Goal: Information Seeking & Learning: Learn about a topic

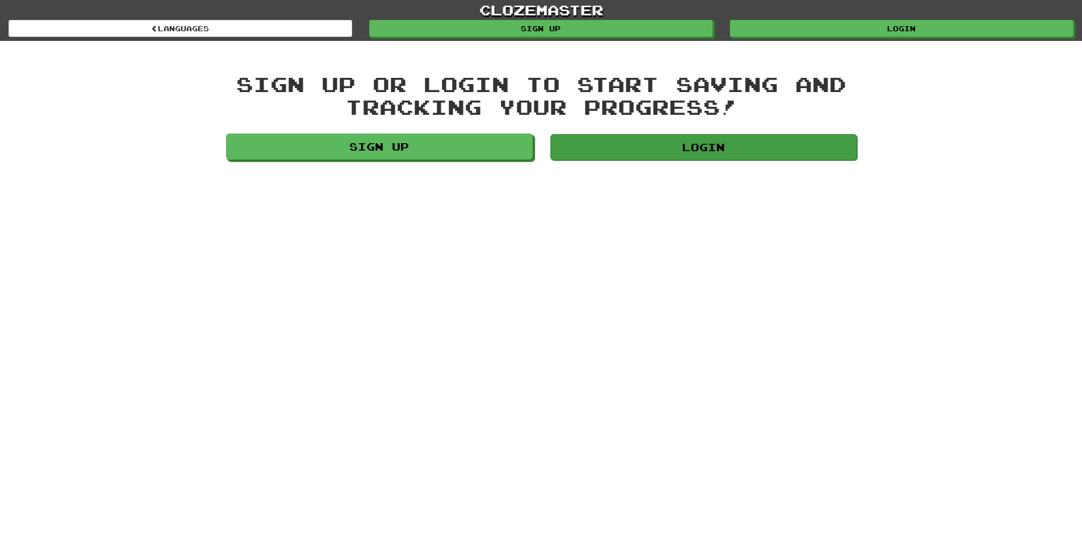
drag, startPoint x: 746, startPoint y: 160, endPoint x: 736, endPoint y: 156, distance: 10.4
click at [743, 160] on div "Login" at bounding box center [703, 148] width 324 height 31
click at [711, 140] on link "Login" at bounding box center [703, 147] width 307 height 26
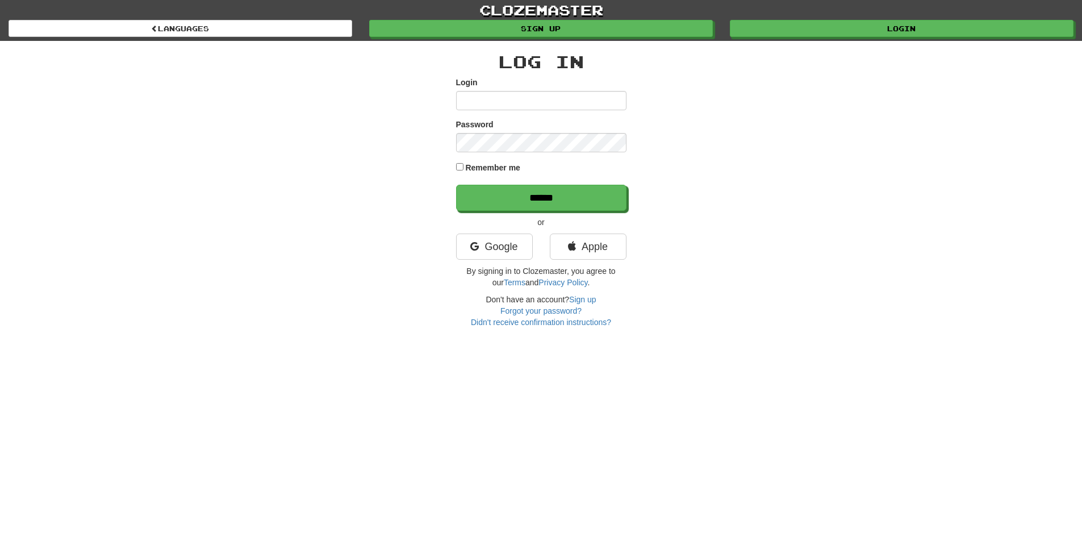
drag, startPoint x: 845, startPoint y: 187, endPoint x: 822, endPoint y: 186, distance: 23.9
click at [845, 187] on div "Log In Login Password Remember me ****** or Google Apple By signing in to Cloze…" at bounding box center [541, 184] width 664 height 287
click at [580, 108] on input "Login" at bounding box center [541, 100] width 170 height 19
click at [771, 152] on div "Log In Login Password Remember me ****** or Google Apple By signing in to Cloze…" at bounding box center [541, 184] width 664 height 287
drag, startPoint x: 697, startPoint y: 0, endPoint x: 757, endPoint y: 281, distance: 287.3
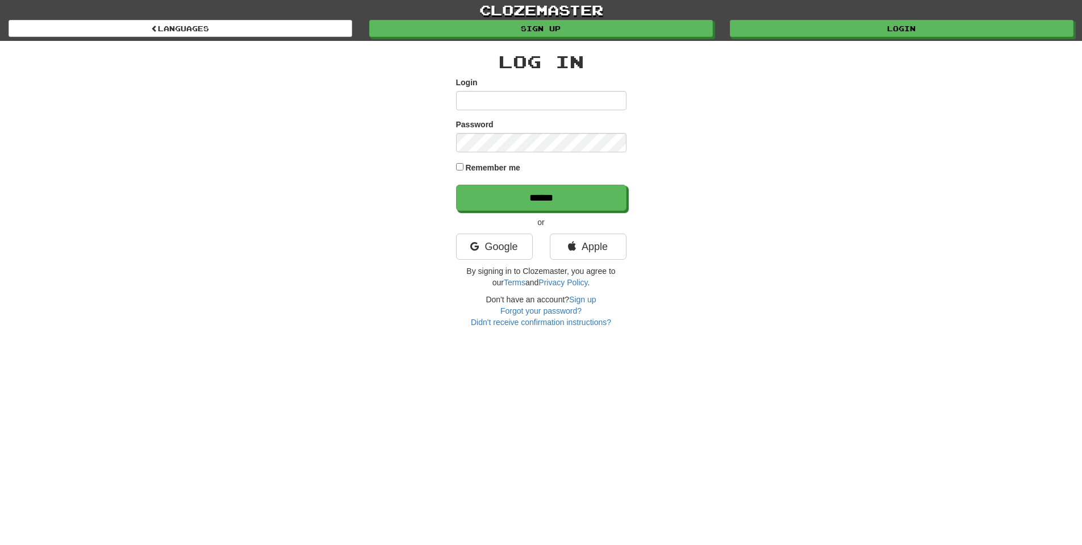
click at [757, 281] on div "Log In Login Password Remember me ****** or Google Apple By signing in to Cloze…" at bounding box center [541, 184] width 664 height 287
click at [523, 107] on input "Login" at bounding box center [541, 100] width 170 height 19
drag, startPoint x: 568, startPoint y: 88, endPoint x: 568, endPoint y: 97, distance: 9.1
click at [568, 97] on div "Login" at bounding box center [541, 94] width 170 height 34
click at [573, 99] on input "Login" at bounding box center [541, 100] width 170 height 19
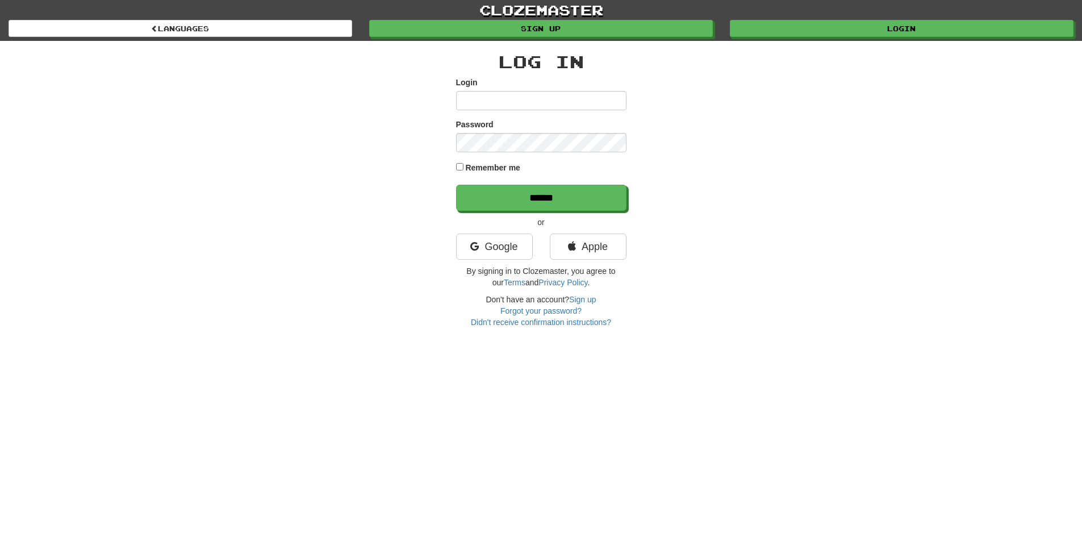
click at [774, 70] on div "Log In Login Password Remember me ****** or Google Apple By signing in to Cloze…" at bounding box center [541, 184] width 664 height 287
click at [535, 102] on input "Login" at bounding box center [541, 100] width 170 height 19
type input "**********"
click at [756, 156] on div "**********" at bounding box center [541, 184] width 664 height 287
click at [475, 169] on label "Remember me" at bounding box center [492, 167] width 55 height 11
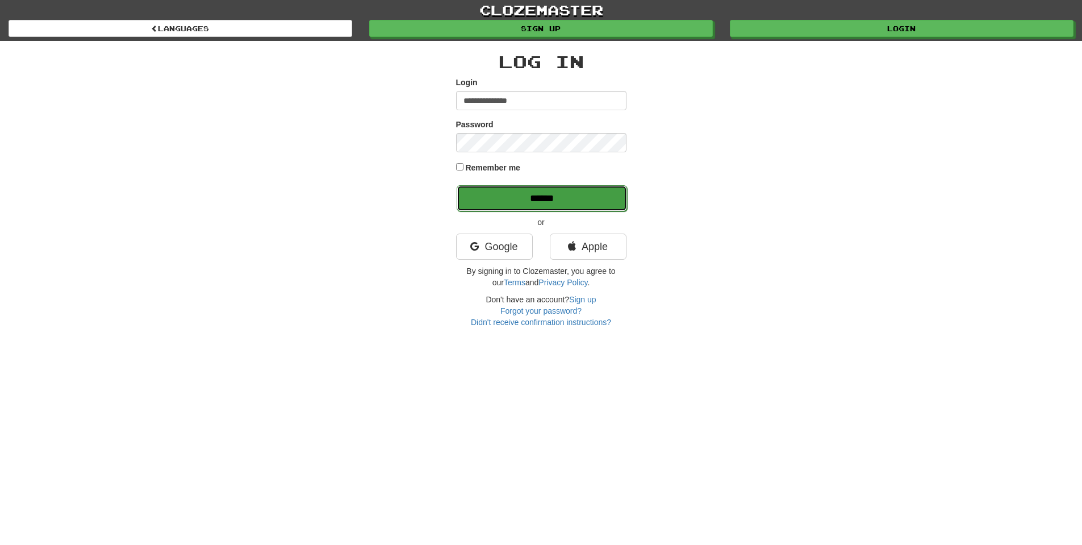
click at [529, 190] on input "******" at bounding box center [542, 198] width 170 height 26
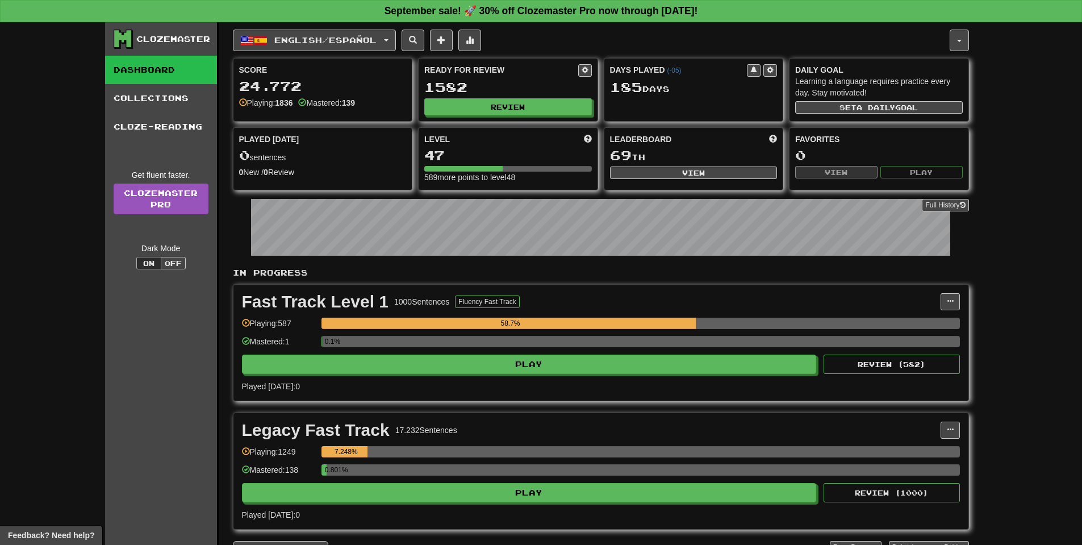
click at [381, 52] on div "English / Español English / Español Days Played: 185 Review: 1582 Points today:…" at bounding box center [601, 308] width 736 height 573
click at [376, 43] on span "English / Español" at bounding box center [325, 40] width 102 height 10
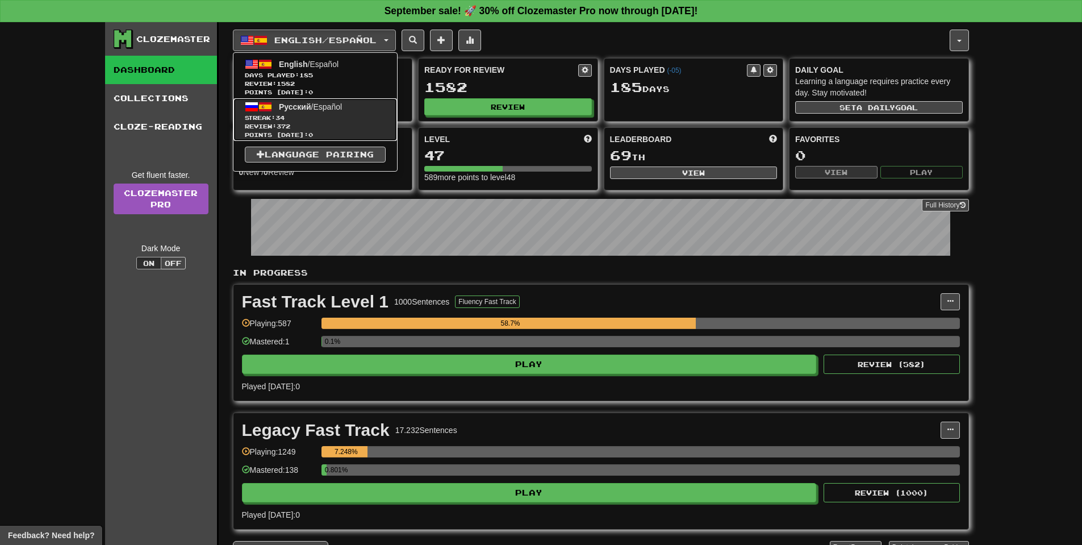
click at [346, 129] on span "Review: 372" at bounding box center [315, 126] width 141 height 9
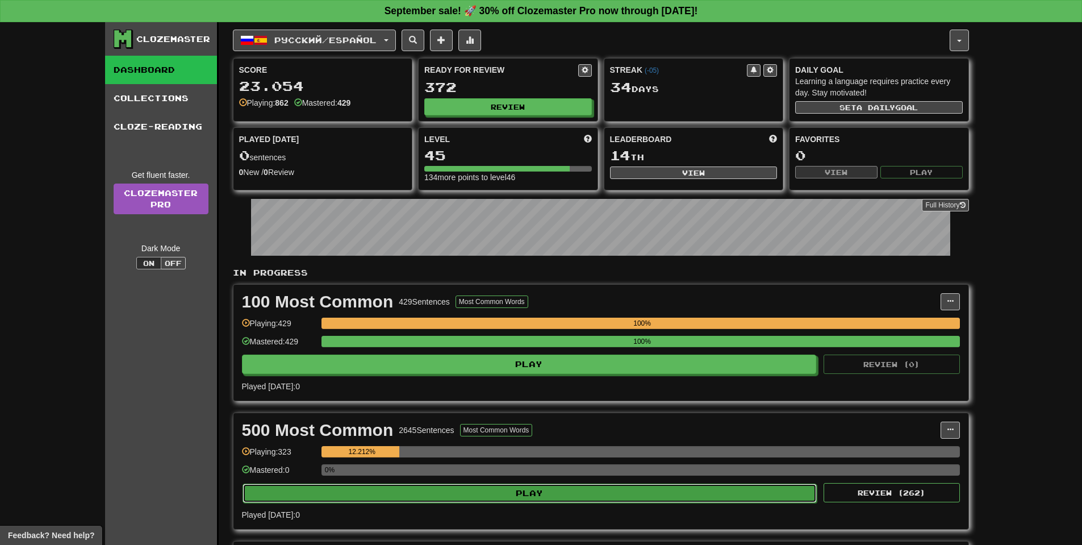
click at [537, 493] on button "Play" at bounding box center [529, 492] width 575 height 19
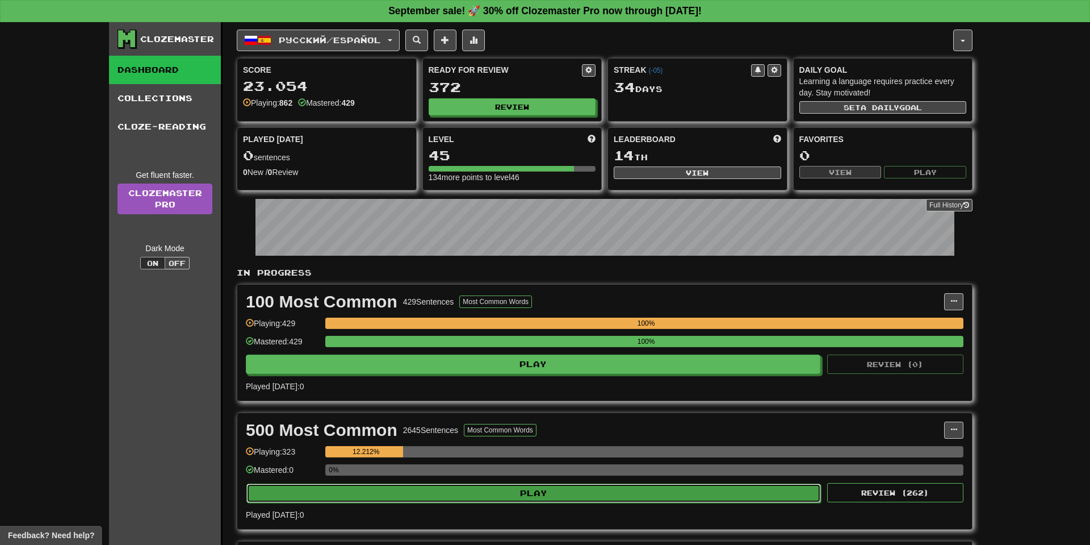
select select "**"
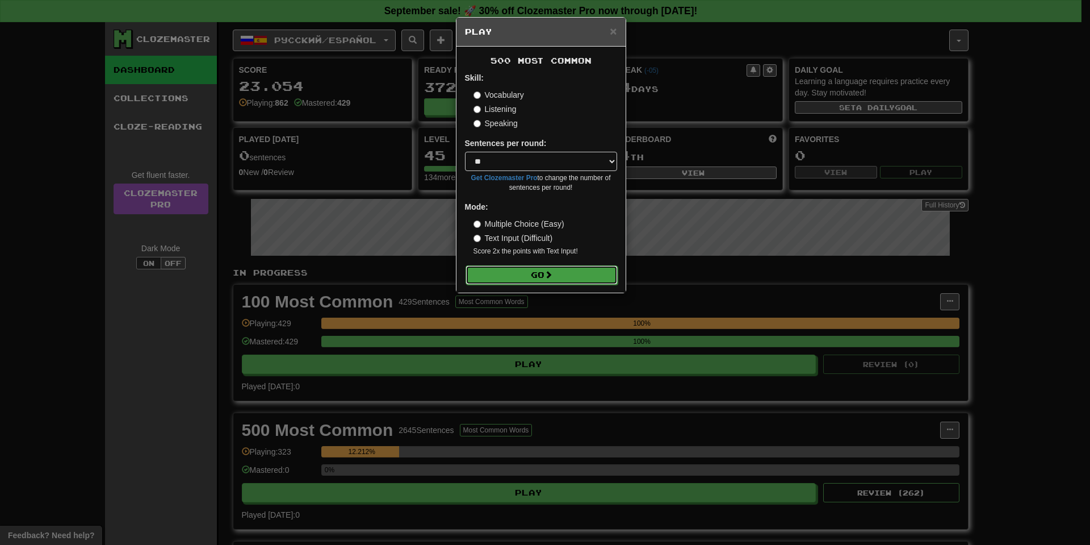
click at [532, 275] on button "Go" at bounding box center [542, 274] width 152 height 19
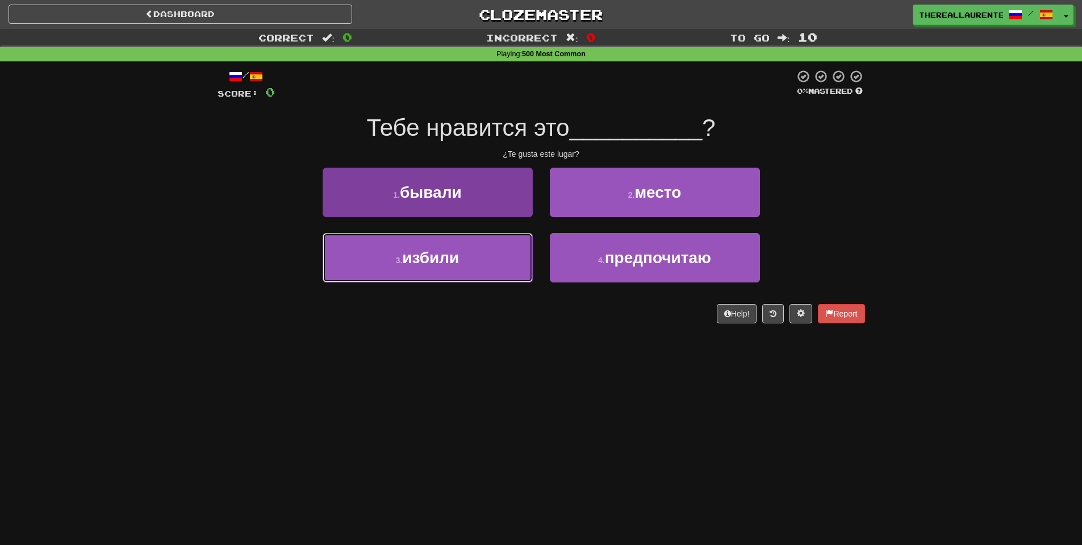
click at [504, 263] on button "3 . избили" at bounding box center [428, 257] width 210 height 49
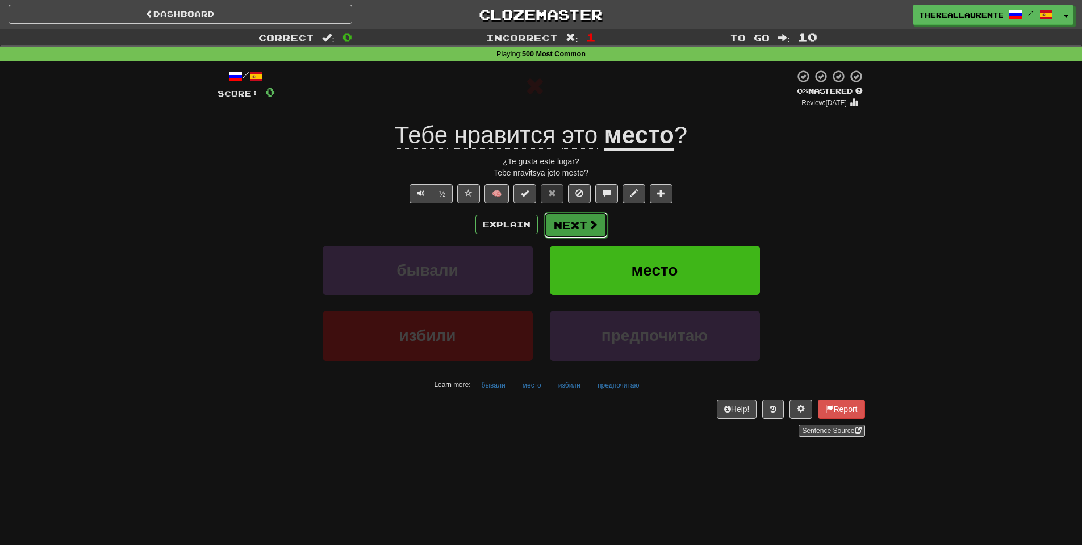
click at [596, 233] on button "Next" at bounding box center [576, 225] width 64 height 26
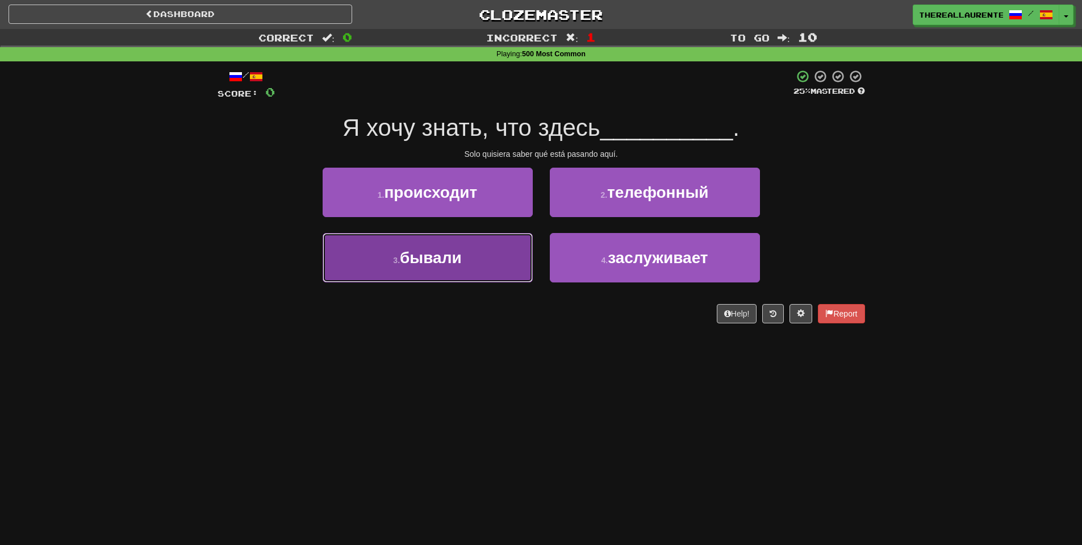
click at [437, 253] on span "бывали" at bounding box center [431, 258] width 62 height 18
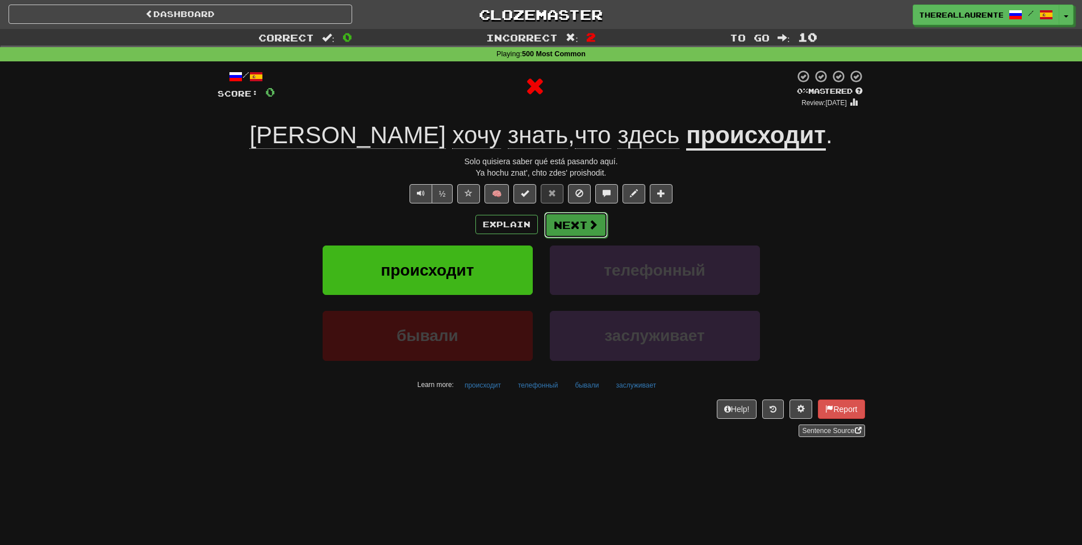
click at [590, 229] on span at bounding box center [593, 224] width 10 height 10
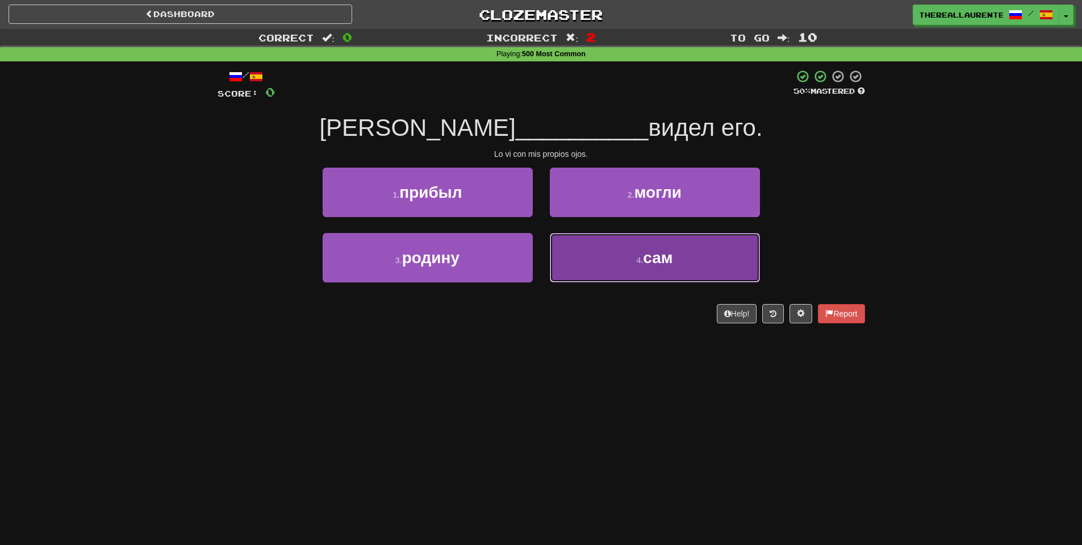
click at [681, 248] on button "4 . сам" at bounding box center [655, 257] width 210 height 49
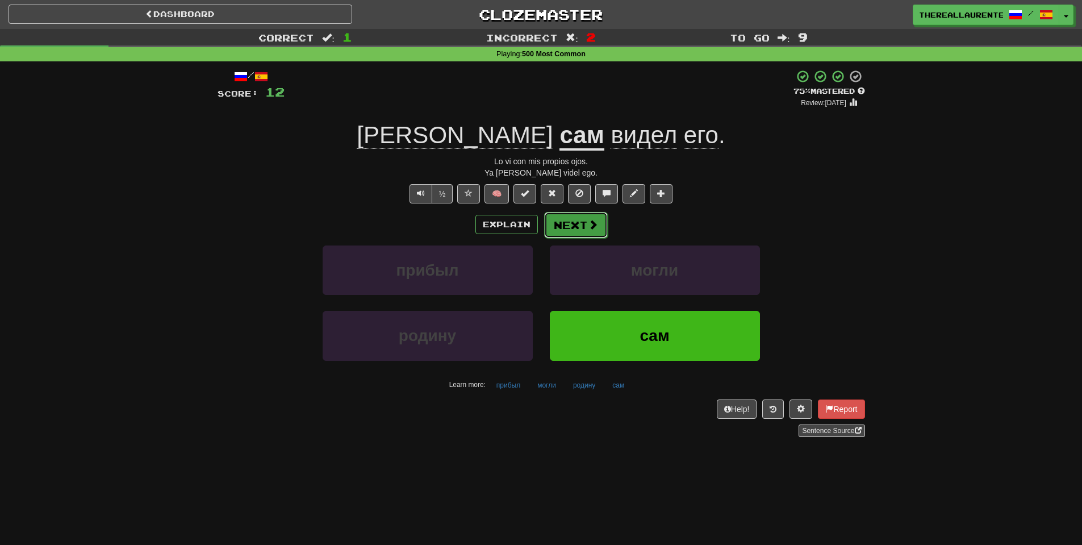
click at [583, 227] on button "Next" at bounding box center [576, 225] width 64 height 26
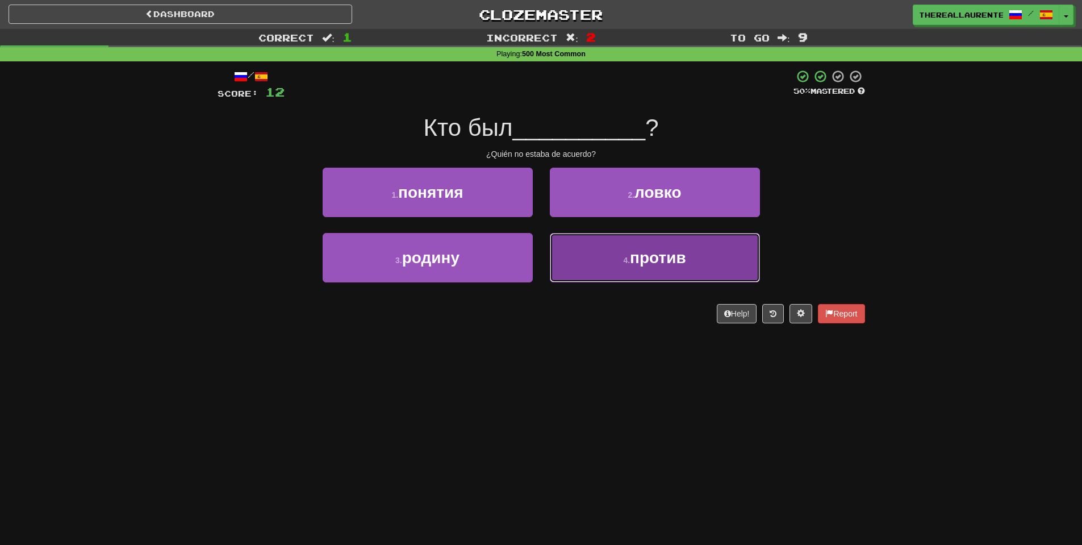
drag, startPoint x: 638, startPoint y: 267, endPoint x: 611, endPoint y: 281, distance: 29.7
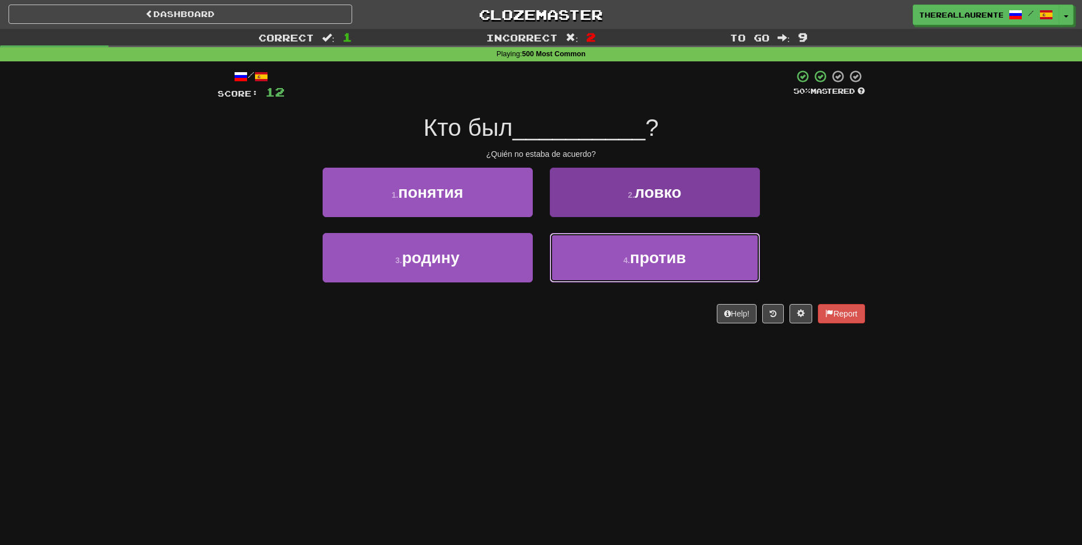
click at [638, 266] on span "против" at bounding box center [658, 258] width 56 height 18
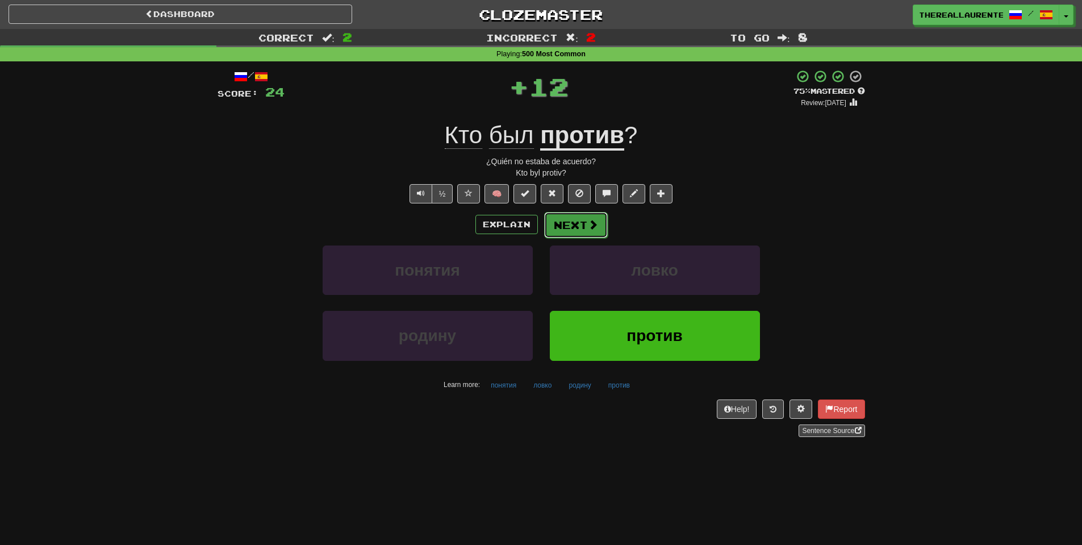
click at [585, 228] on button "Next" at bounding box center [576, 225] width 64 height 26
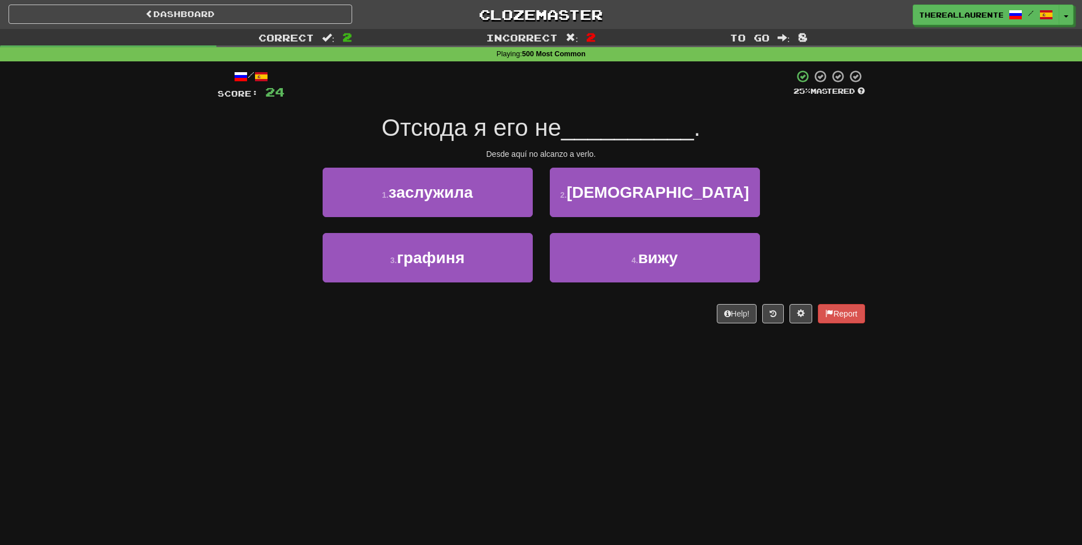
click at [612, 288] on div "4 . вижу" at bounding box center [654, 265] width 227 height 65
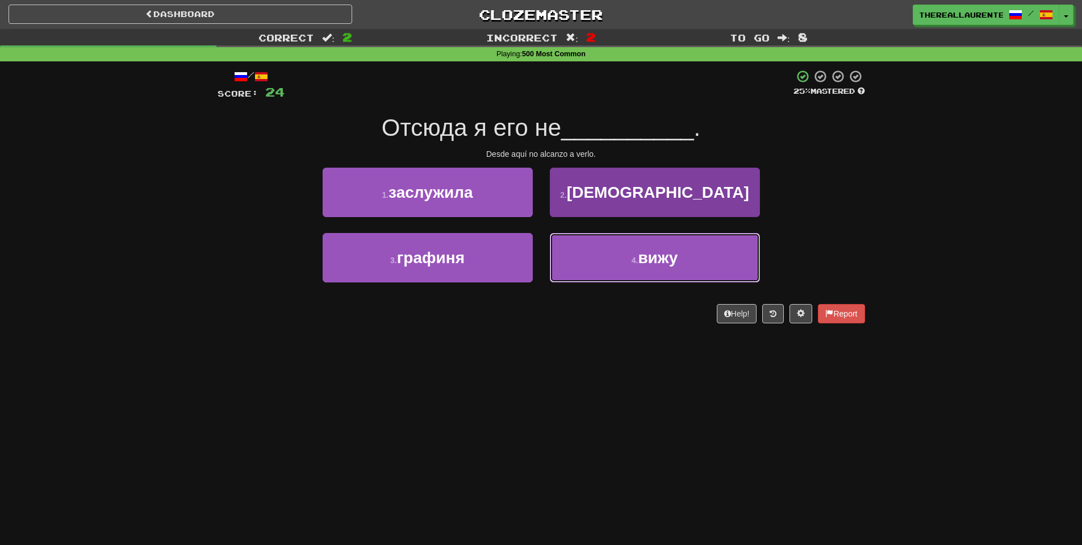
drag, startPoint x: 614, startPoint y: 241, endPoint x: 593, endPoint y: 271, distance: 36.9
click at [608, 257] on button "4 . вижу" at bounding box center [655, 257] width 210 height 49
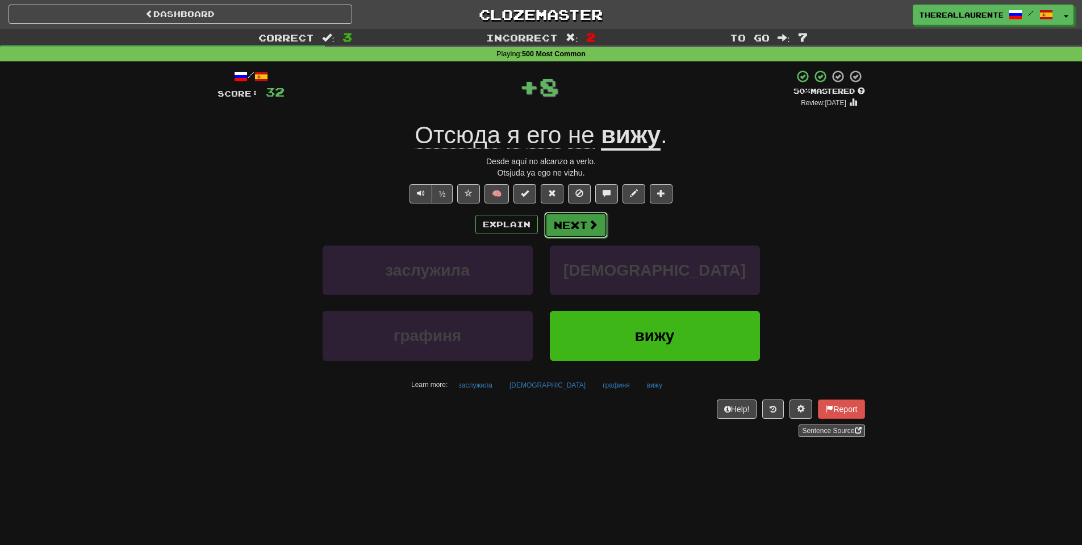
click at [577, 214] on button "Next" at bounding box center [576, 225] width 64 height 26
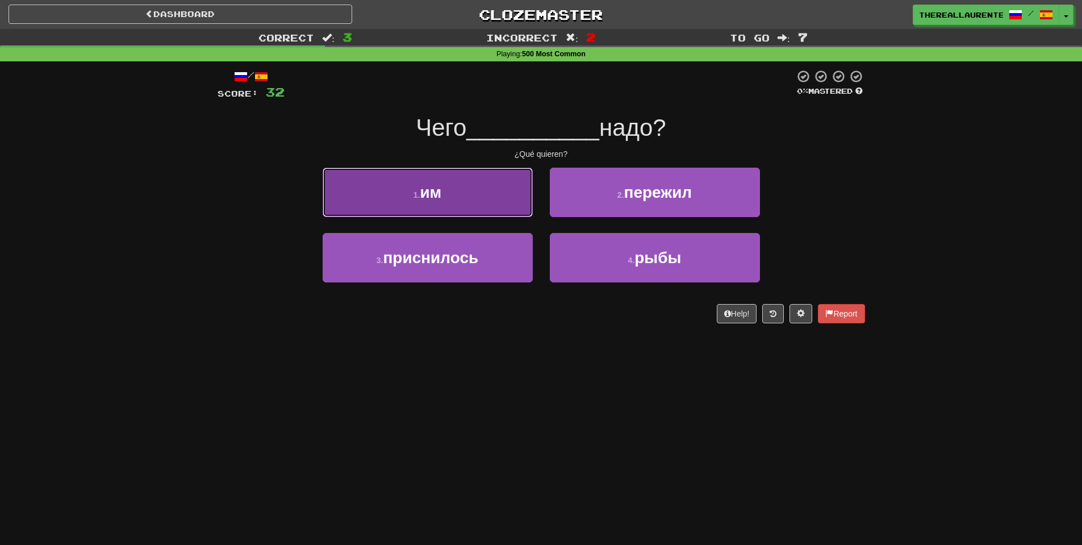
click at [490, 204] on button "1 . им" at bounding box center [428, 192] width 210 height 49
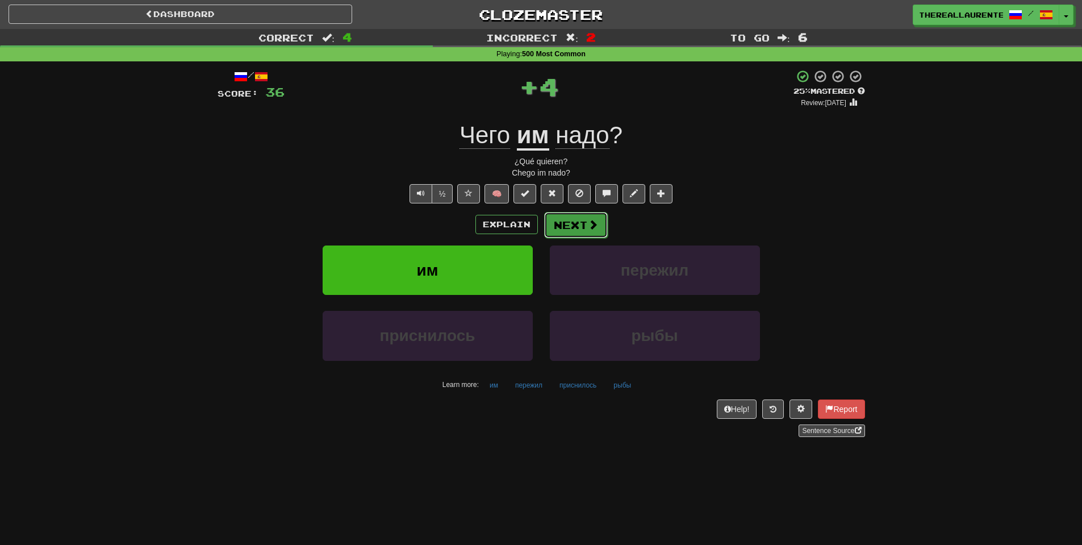
click at [580, 226] on button "Next" at bounding box center [576, 225] width 64 height 26
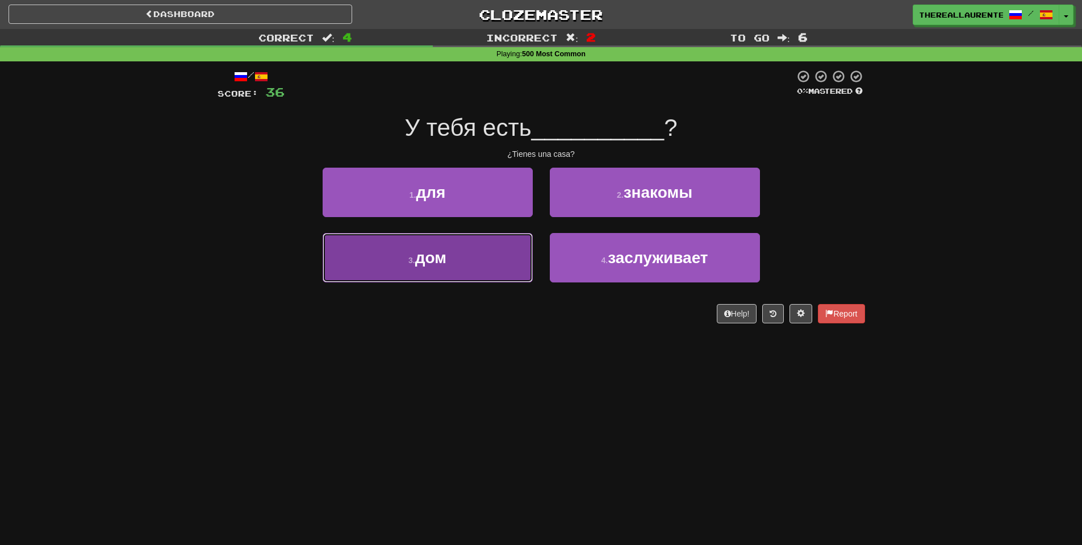
click at [452, 282] on button "3 . дом" at bounding box center [428, 257] width 210 height 49
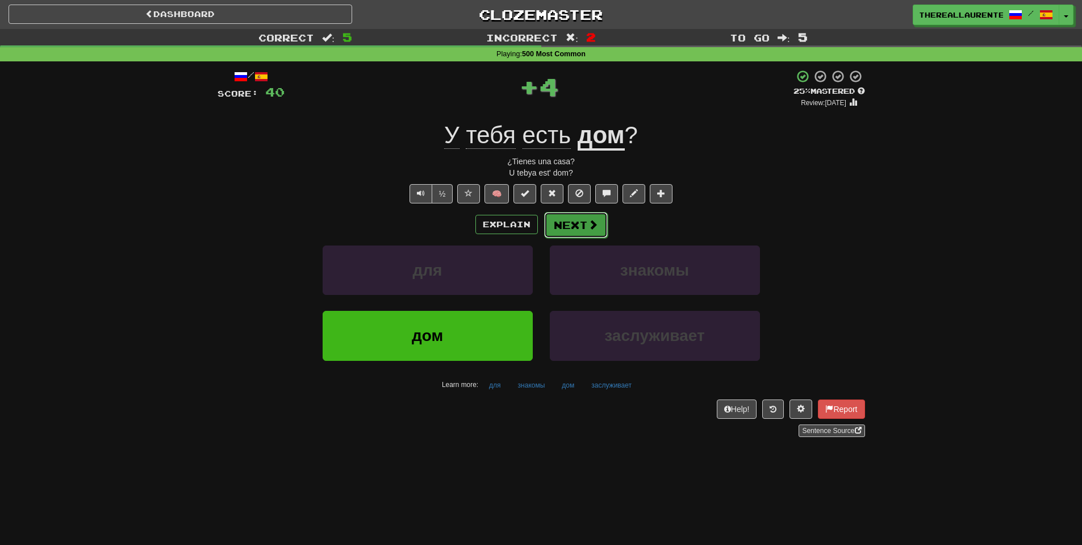
click at [583, 225] on button "Next" at bounding box center [576, 225] width 64 height 26
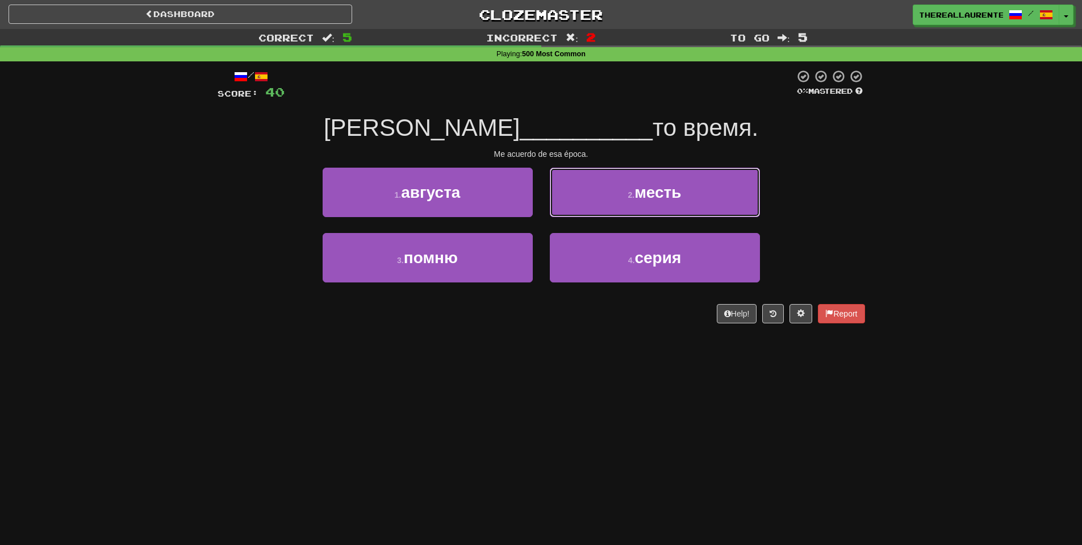
click at [687, 191] on button "2 . месть" at bounding box center [655, 192] width 210 height 49
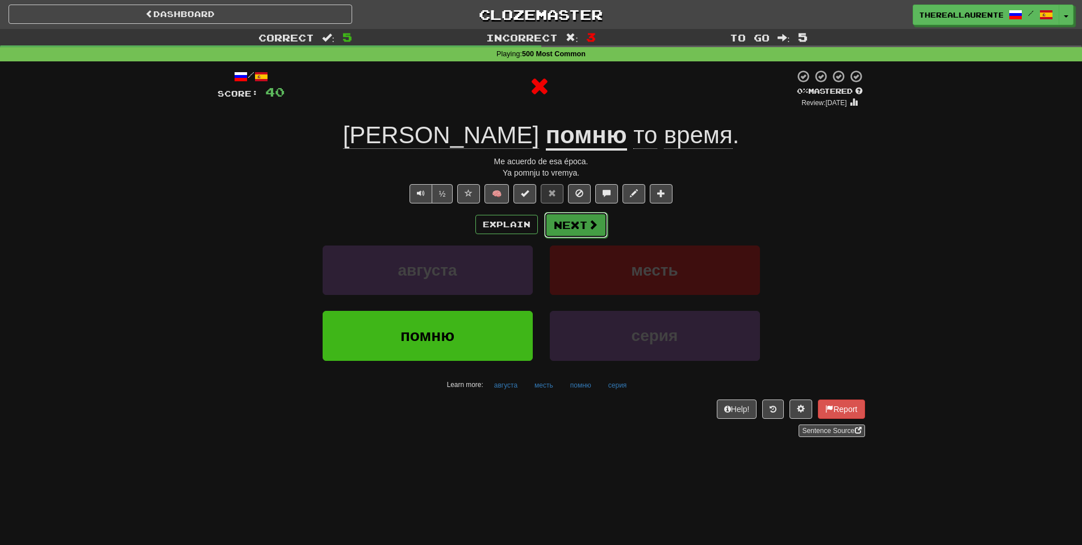
click at [567, 227] on button "Next" at bounding box center [576, 225] width 64 height 26
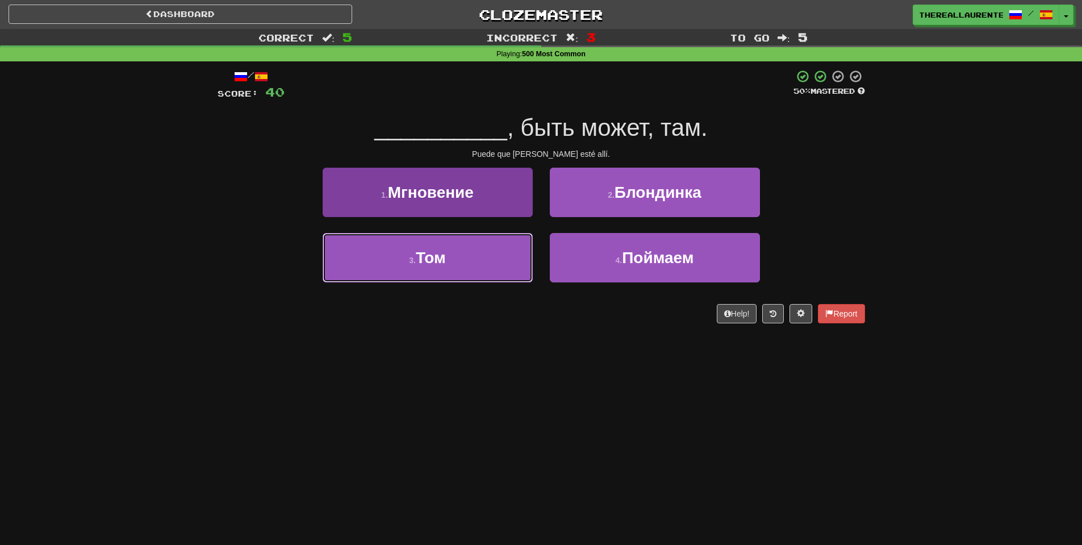
drag, startPoint x: 461, startPoint y: 267, endPoint x: 489, endPoint y: 258, distance: 29.6
click at [464, 267] on button "3 . Том" at bounding box center [428, 257] width 210 height 49
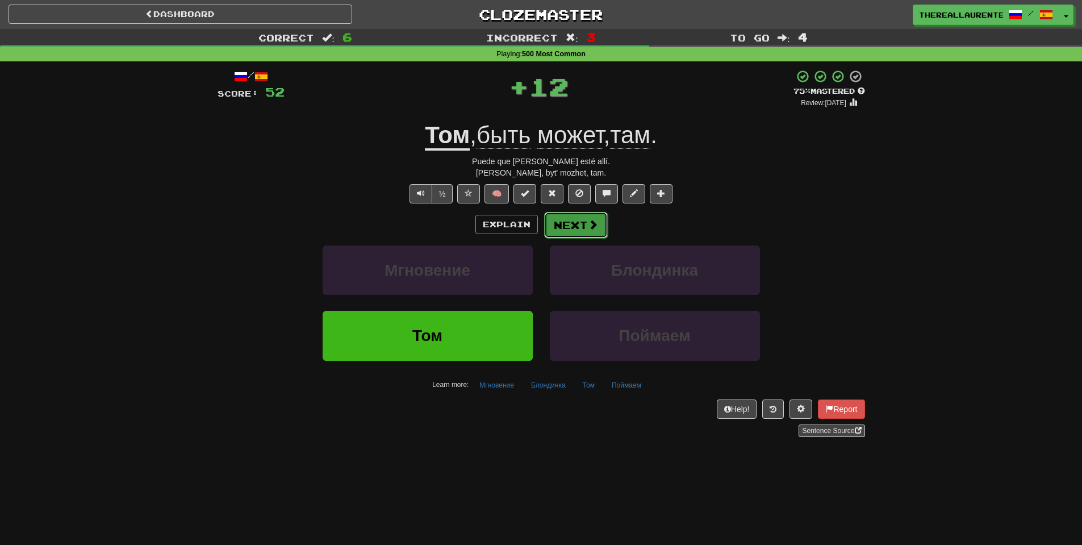
click at [591, 227] on span at bounding box center [593, 224] width 10 height 10
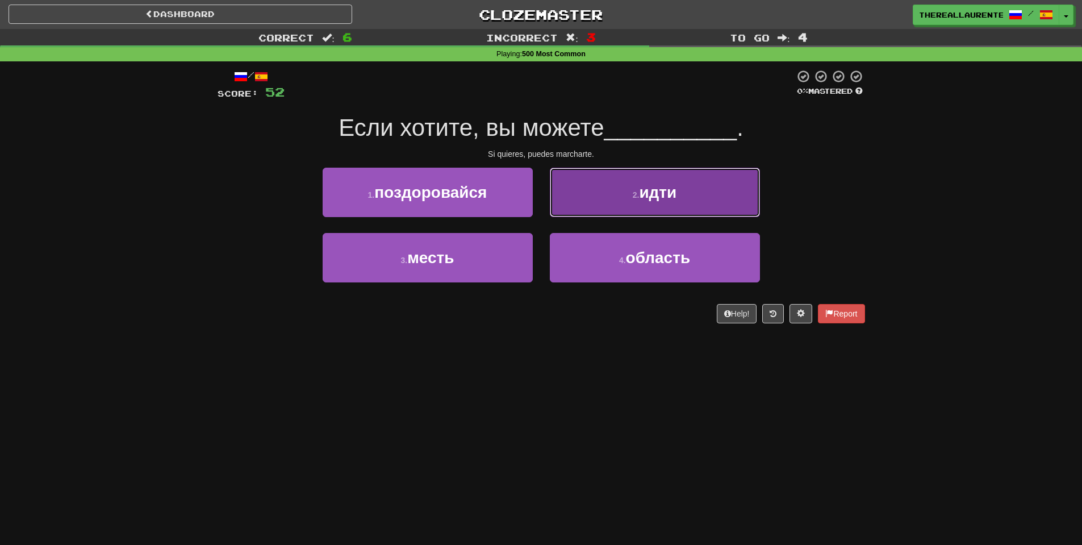
drag, startPoint x: 625, startPoint y: 197, endPoint x: 588, endPoint y: 211, distance: 39.9
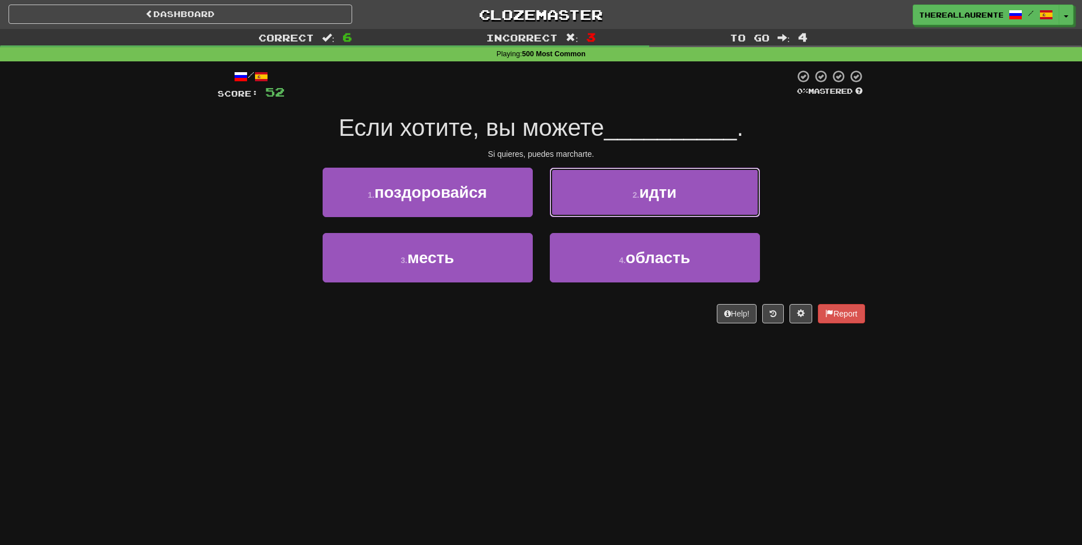
click at [625, 197] on button "2 . идти" at bounding box center [655, 192] width 210 height 49
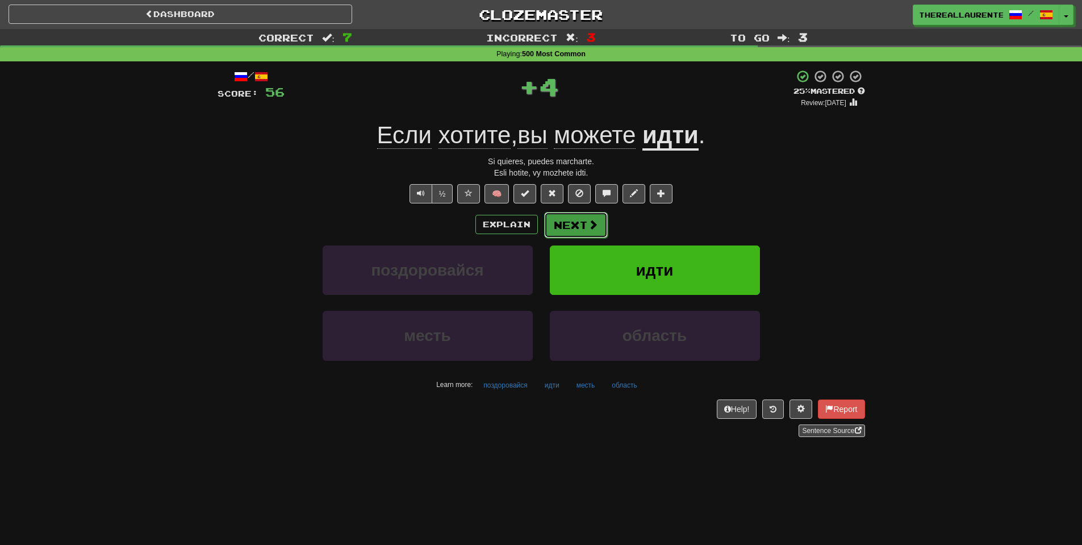
click at [578, 227] on button "Next" at bounding box center [576, 225] width 64 height 26
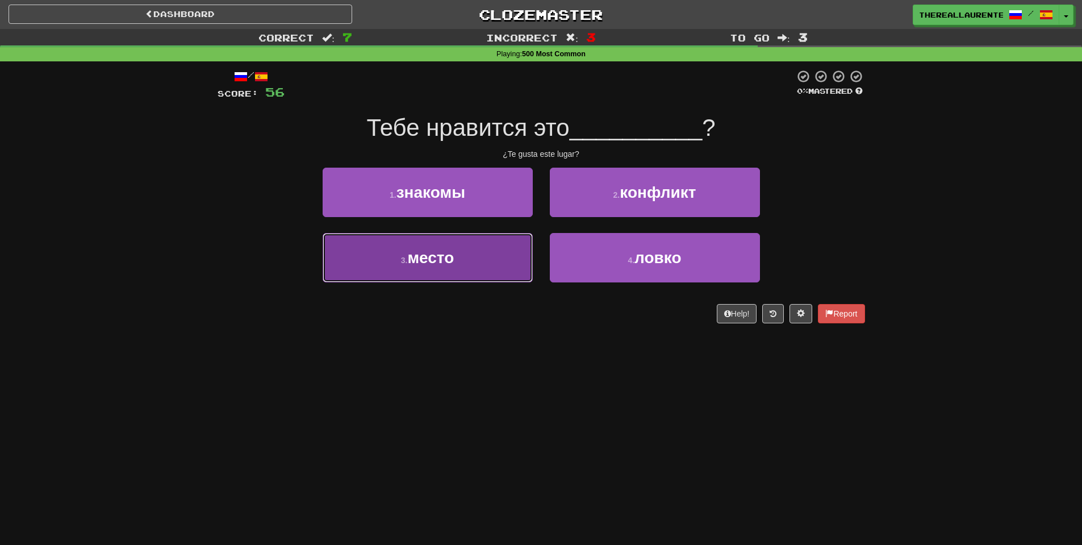
click at [460, 259] on button "3 . место" at bounding box center [428, 257] width 210 height 49
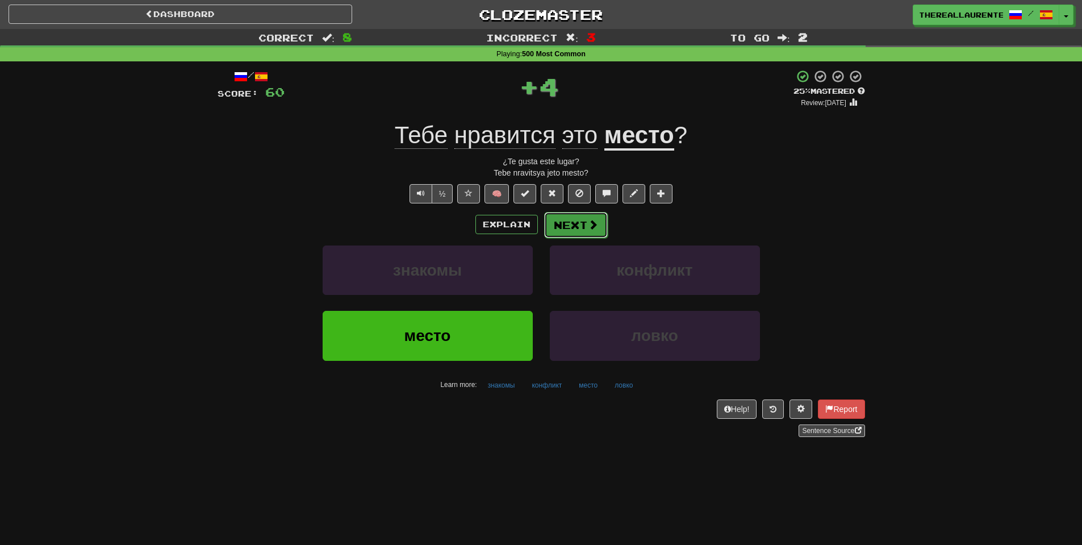
click at [595, 221] on span at bounding box center [593, 224] width 10 height 10
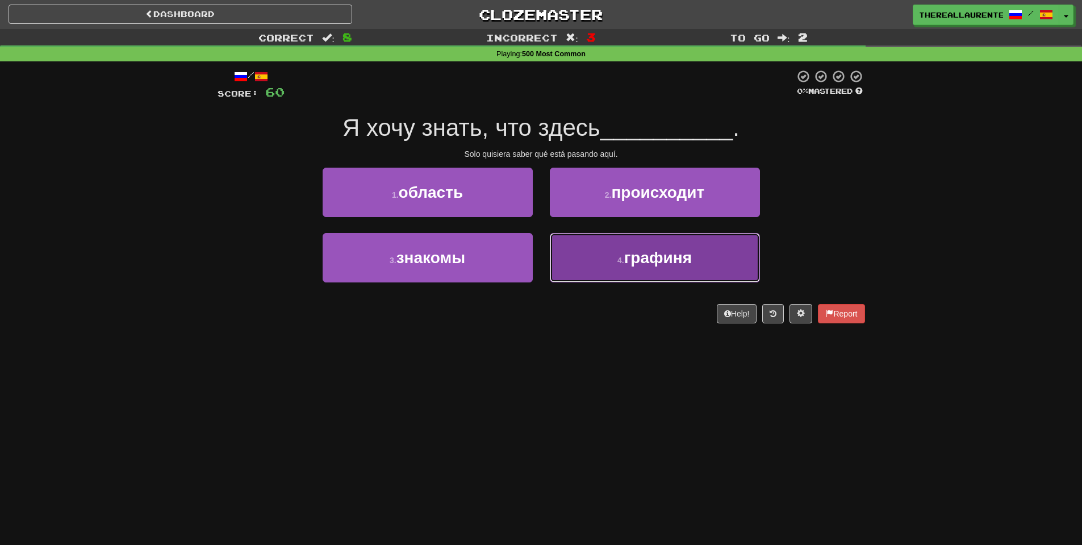
click at [648, 260] on span "графиня" at bounding box center [658, 258] width 68 height 18
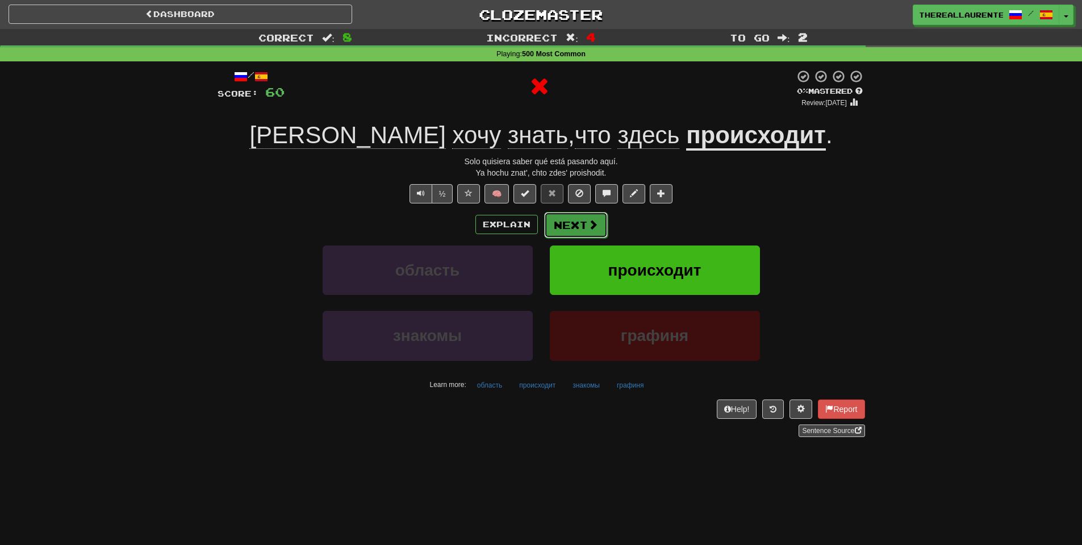
click at [588, 224] on span at bounding box center [593, 224] width 10 height 10
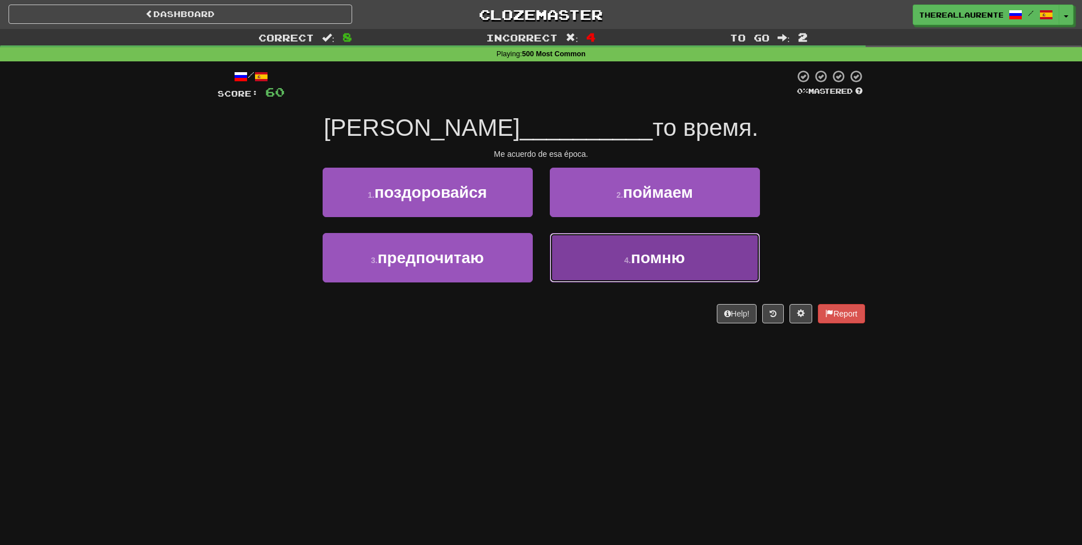
click at [621, 240] on button "4 . помню" at bounding box center [655, 257] width 210 height 49
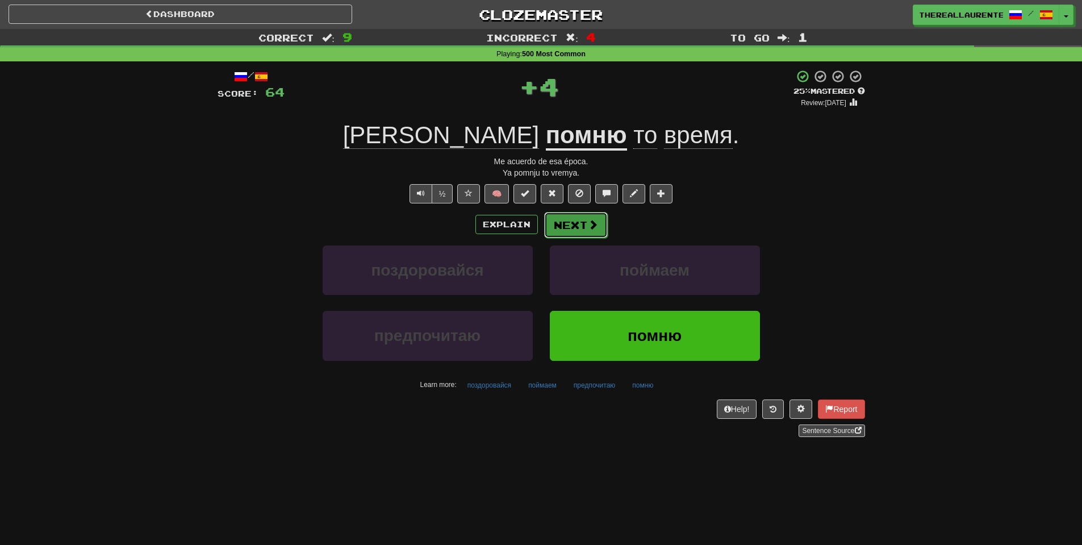
click at [569, 226] on button "Next" at bounding box center [576, 225] width 64 height 26
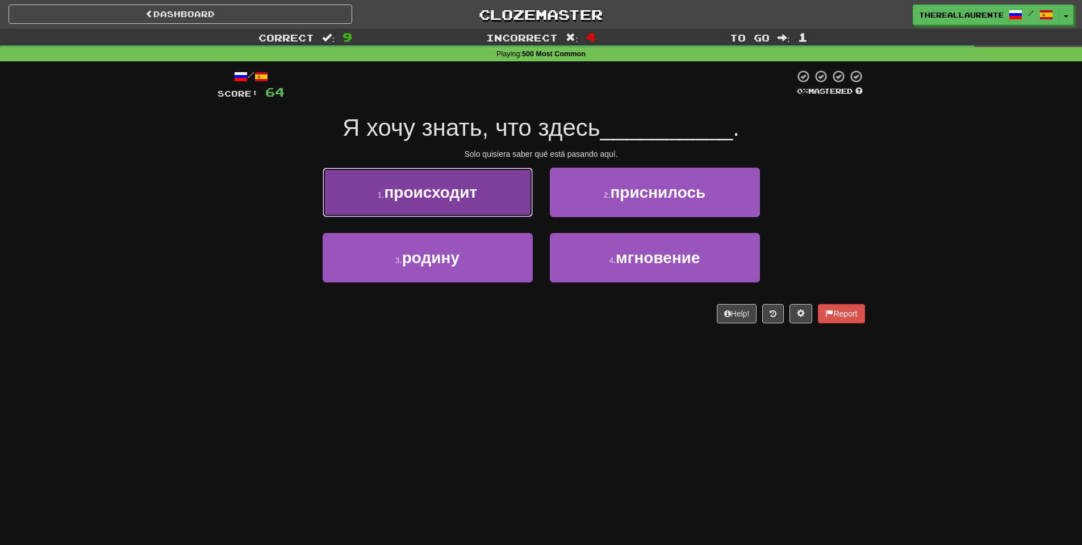
click at [484, 212] on button "1 . происходит" at bounding box center [428, 192] width 210 height 49
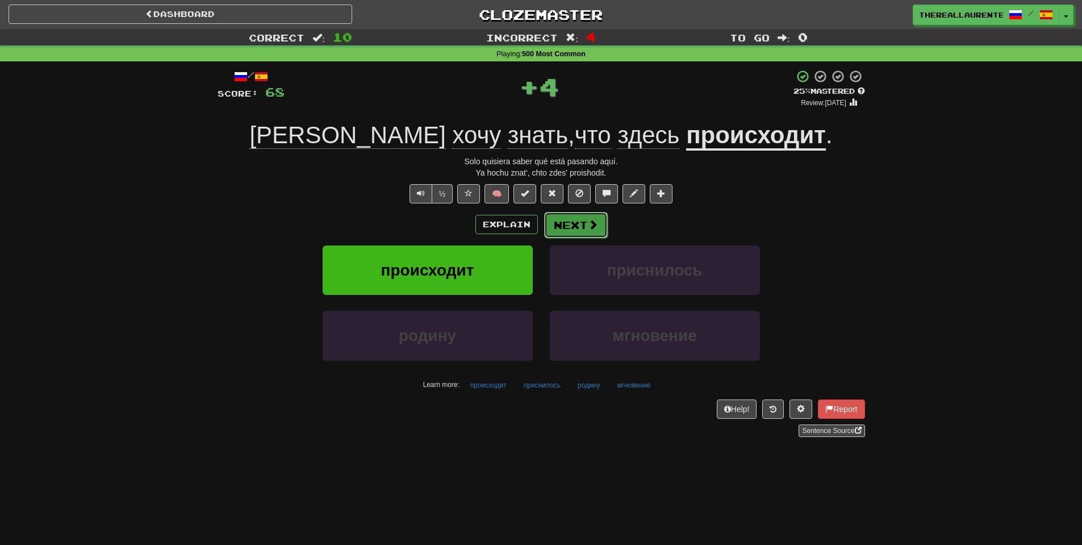
click at [598, 221] on button "Next" at bounding box center [576, 225] width 64 height 26
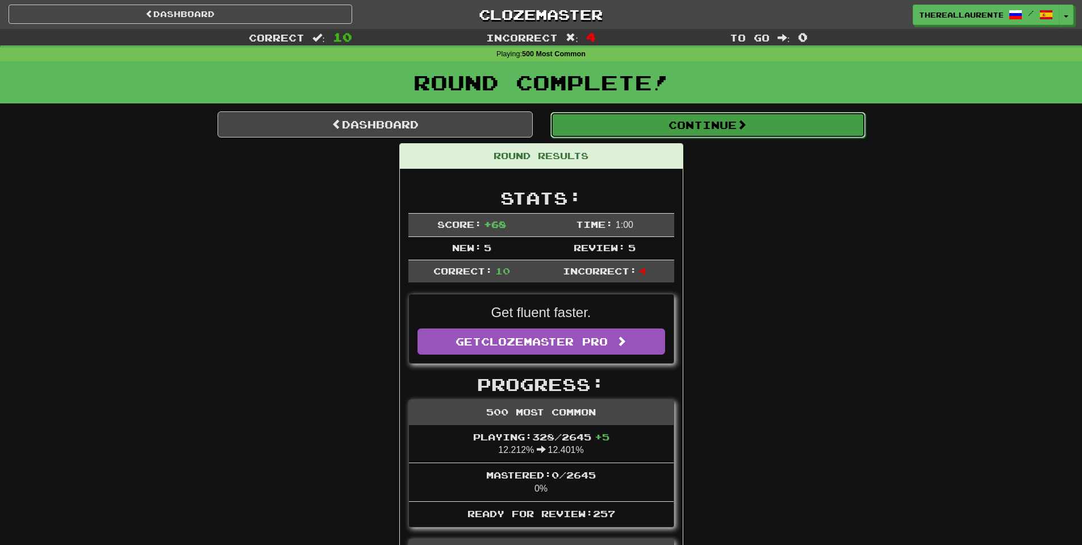
click at [692, 132] on button "Continue" at bounding box center [707, 125] width 315 height 26
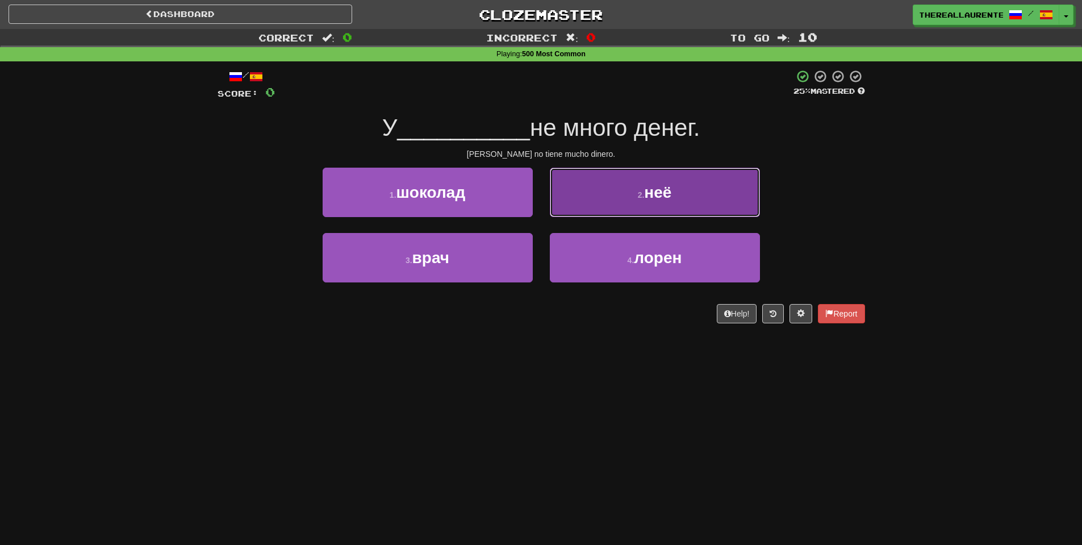
click at [662, 183] on span "неё" at bounding box center [657, 192] width 27 height 18
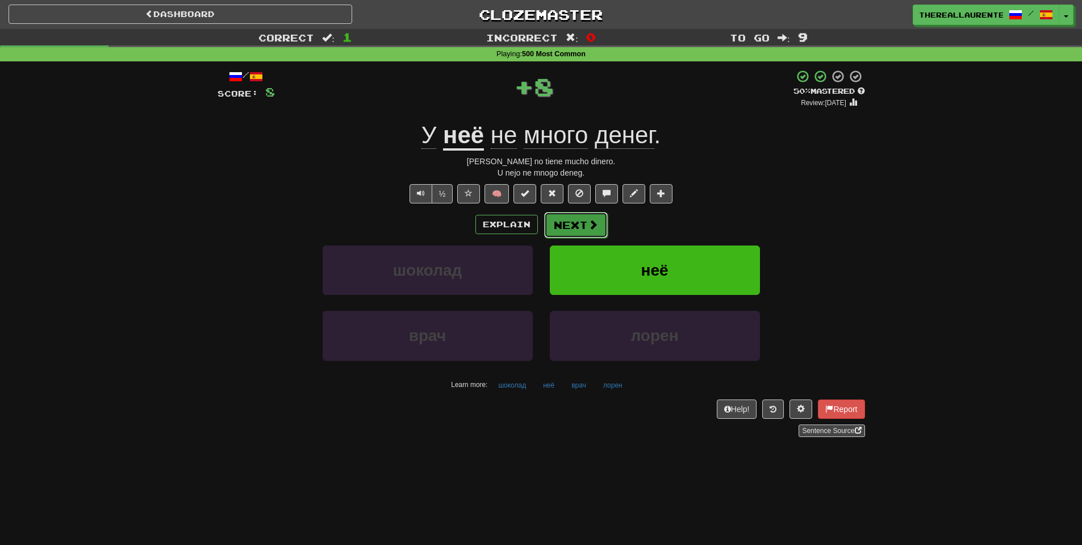
click at [585, 232] on button "Next" at bounding box center [576, 225] width 64 height 26
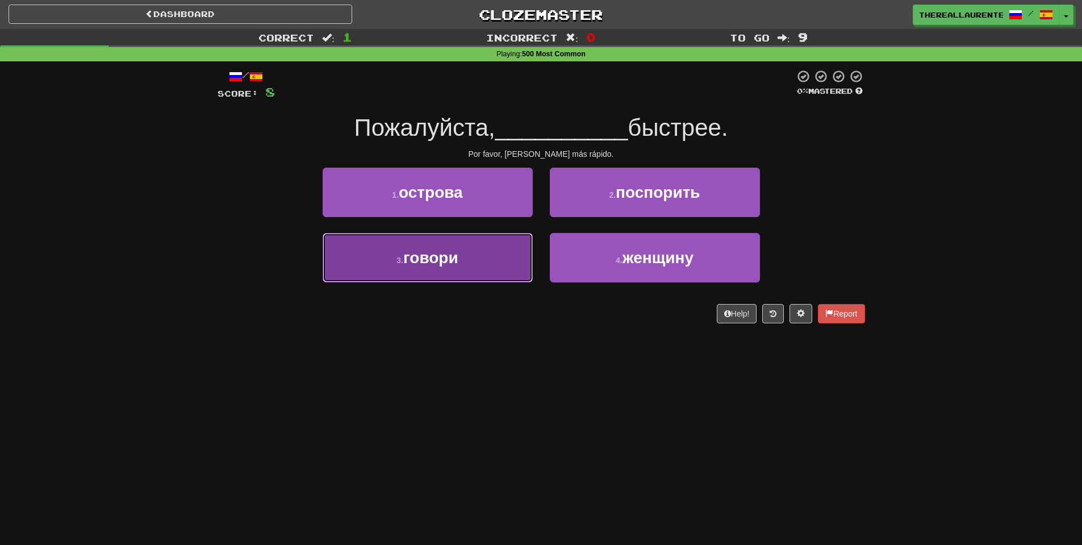
click at [458, 265] on span "говори" at bounding box center [430, 258] width 55 height 18
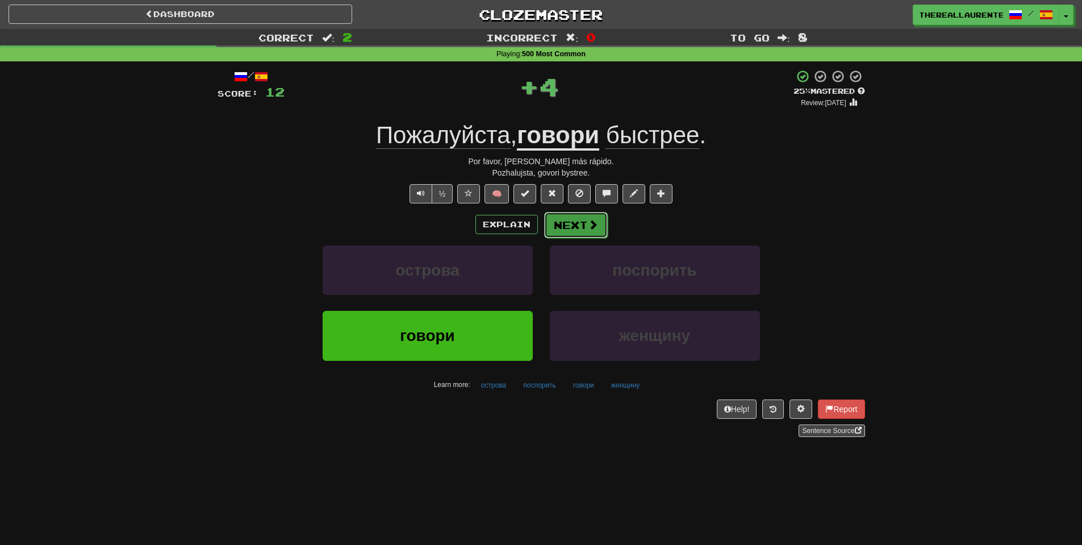
click at [576, 233] on button "Next" at bounding box center [576, 225] width 64 height 26
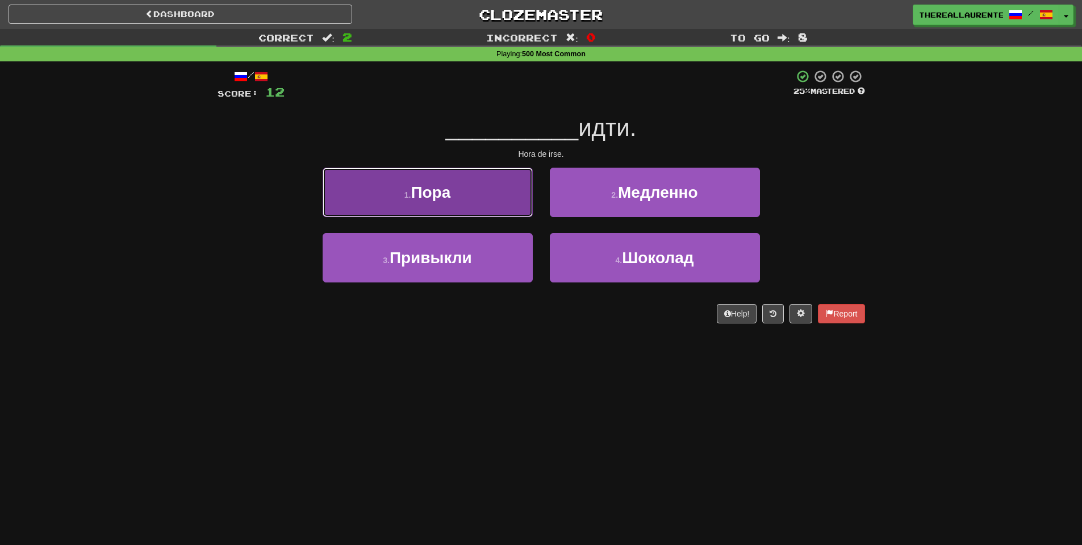
click at [456, 198] on button "1 . Пора" at bounding box center [428, 192] width 210 height 49
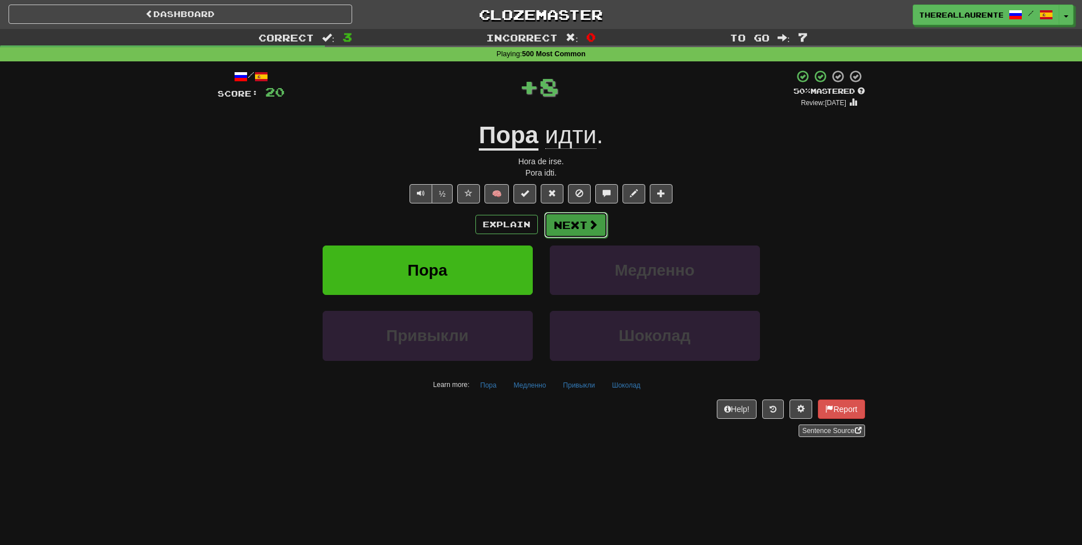
click at [570, 224] on button "Next" at bounding box center [576, 225] width 64 height 26
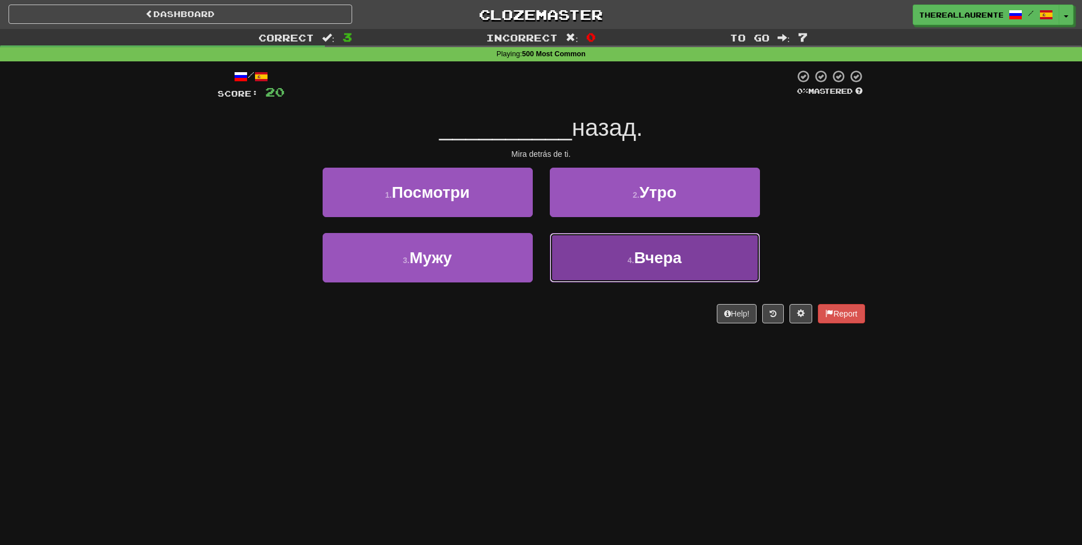
click at [651, 271] on button "4 . Вчера" at bounding box center [655, 257] width 210 height 49
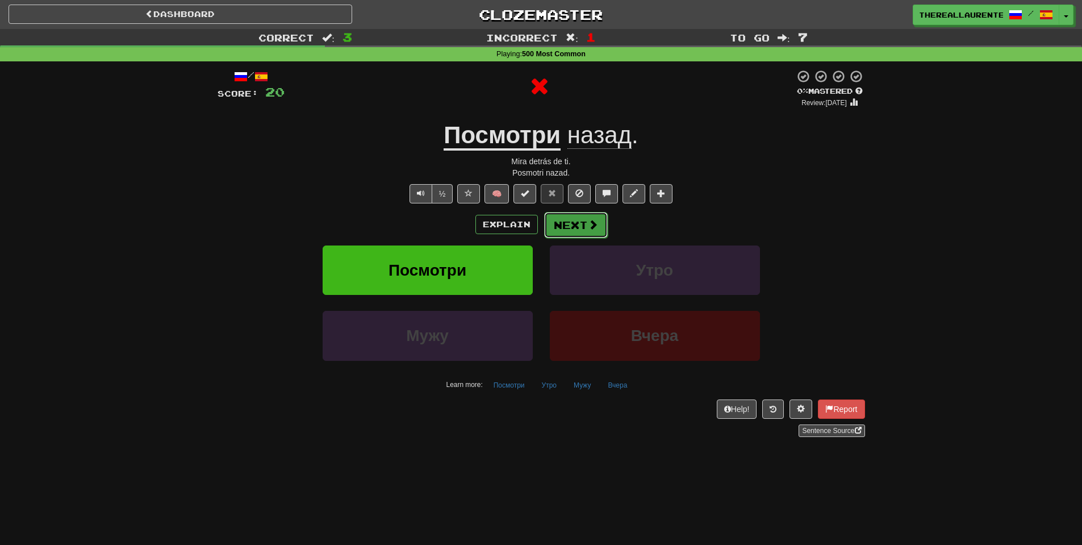
click at [582, 235] on button "Next" at bounding box center [576, 225] width 64 height 26
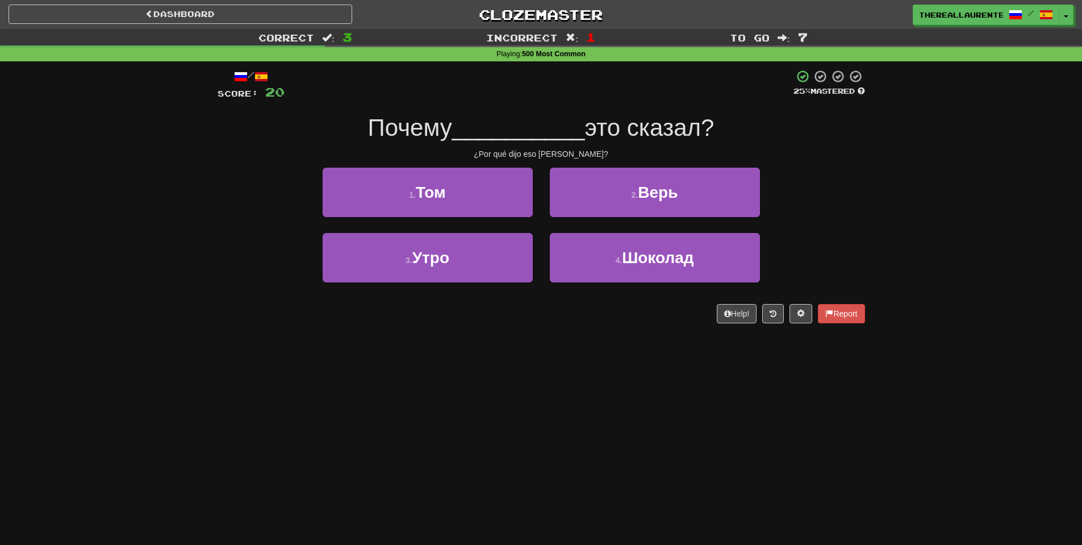
click at [482, 219] on div "1 . Том" at bounding box center [427, 200] width 227 height 65
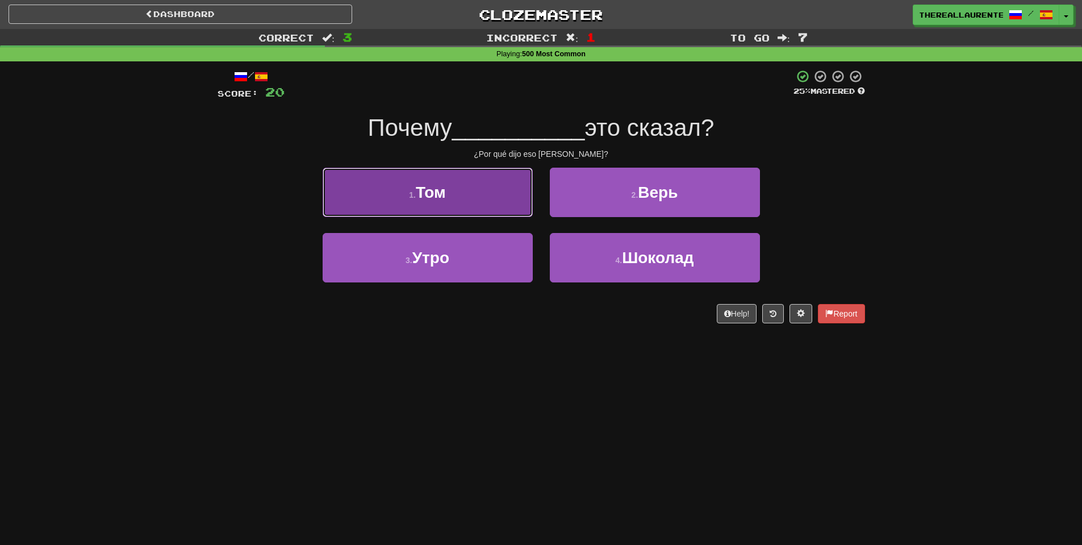
click at [506, 198] on button "1 . Том" at bounding box center [428, 192] width 210 height 49
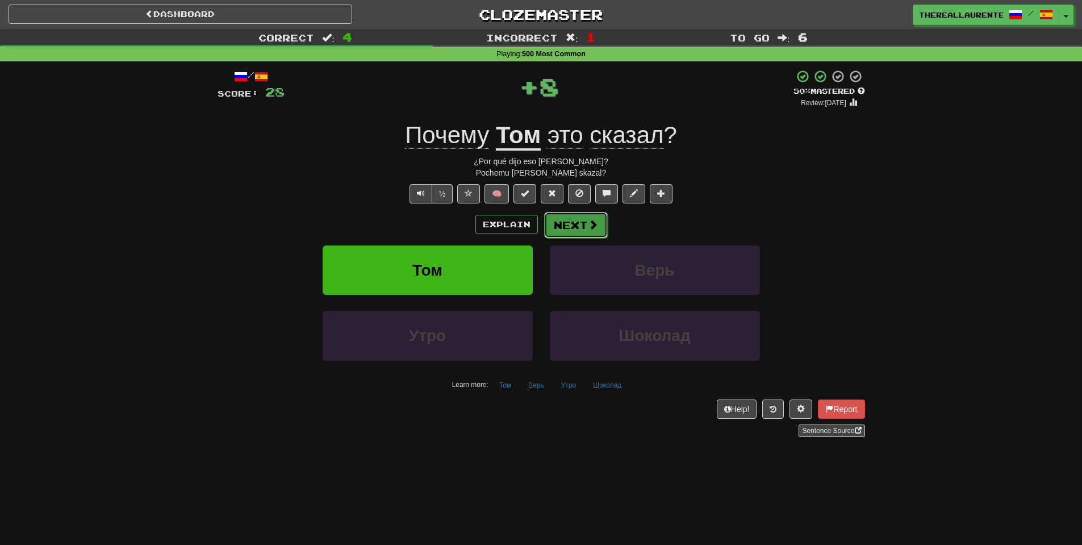
click at [592, 238] on button "Next" at bounding box center [576, 225] width 64 height 26
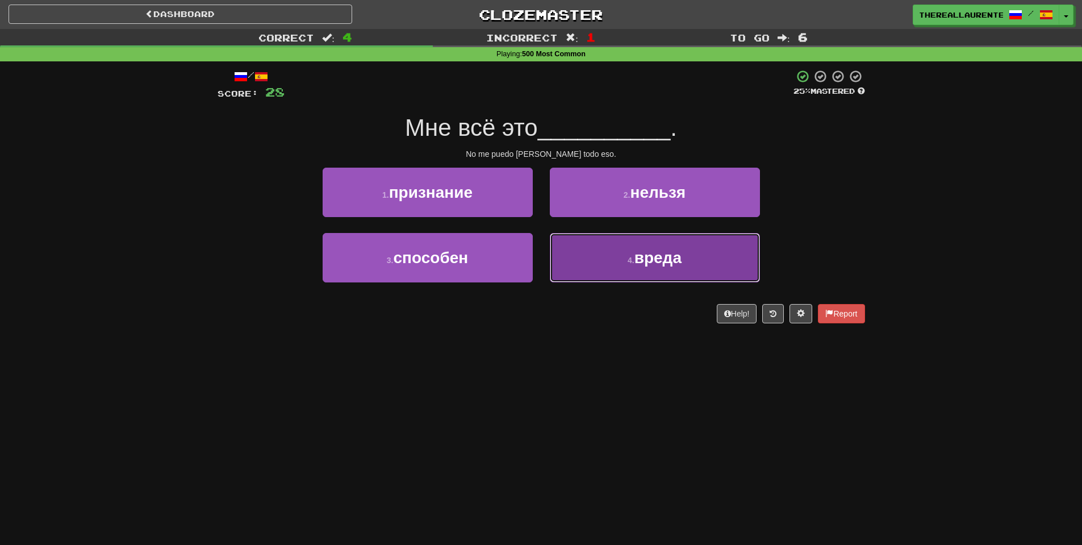
click at [635, 265] on span "вреда" at bounding box center [657, 258] width 47 height 18
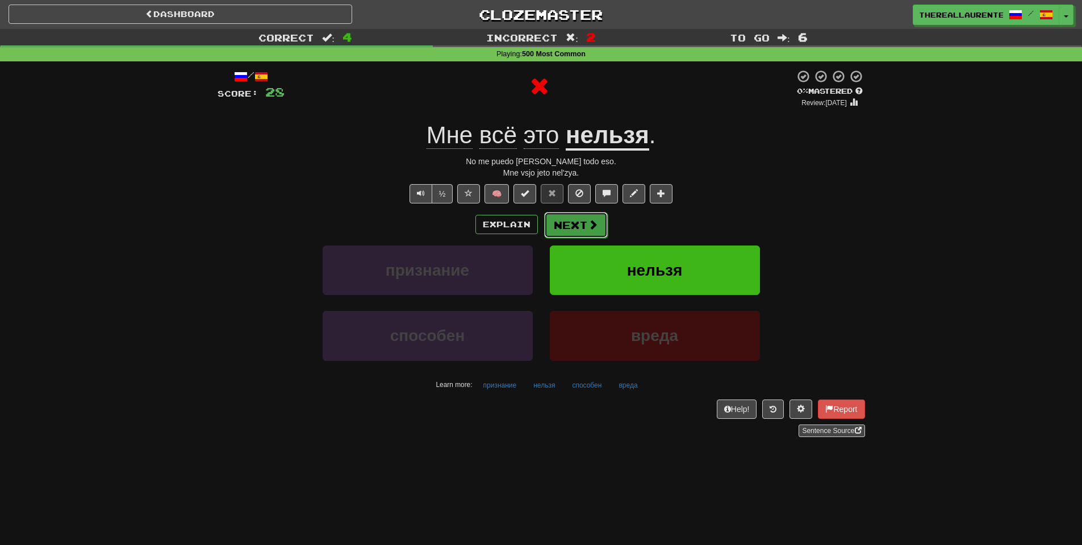
click at [590, 233] on button "Next" at bounding box center [576, 225] width 64 height 26
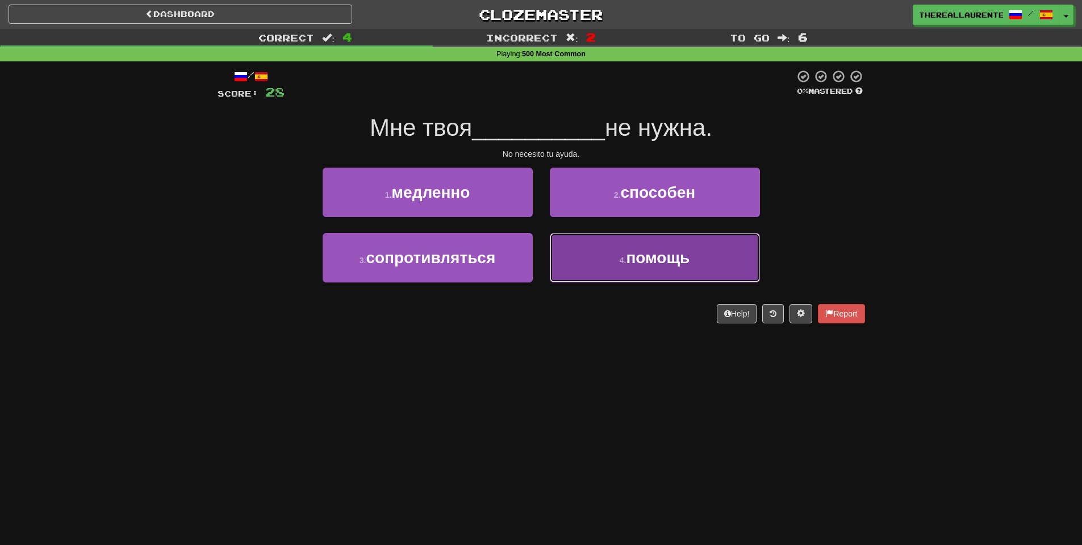
click at [735, 263] on button "4 . помощь" at bounding box center [655, 257] width 210 height 49
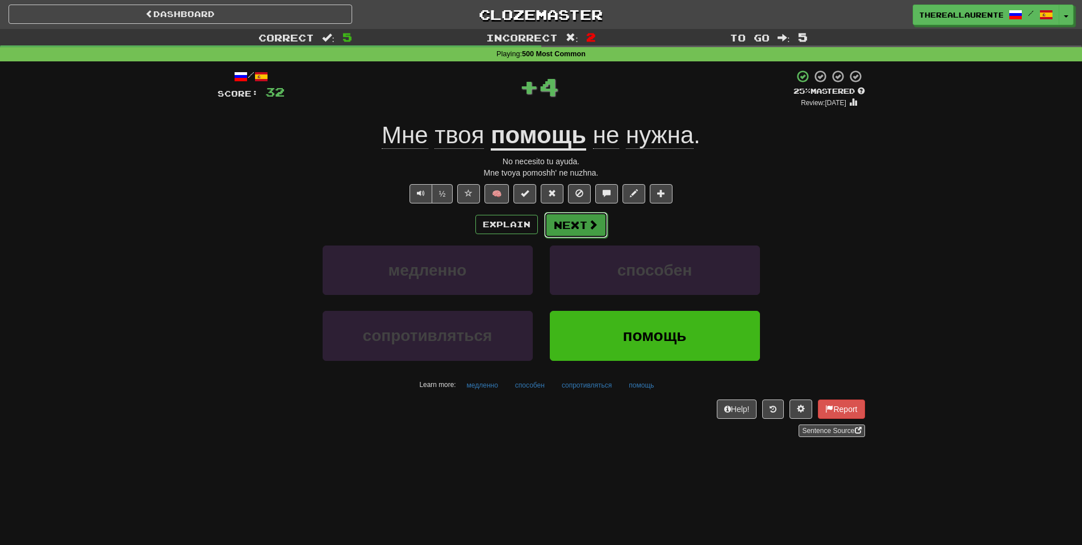
click at [588, 232] on button "Next" at bounding box center [576, 225] width 64 height 26
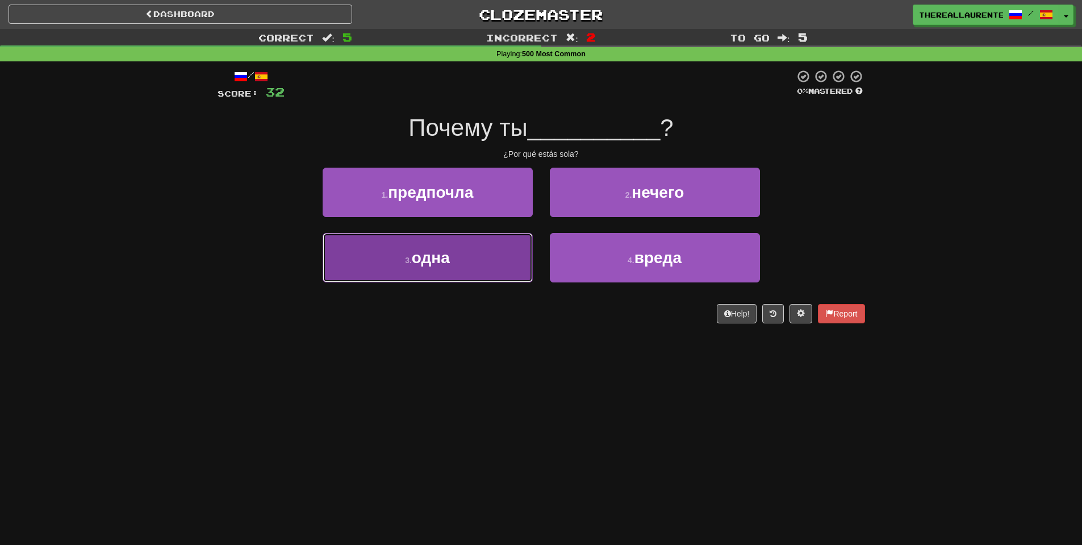
click at [400, 253] on button "3 . одна" at bounding box center [428, 257] width 210 height 49
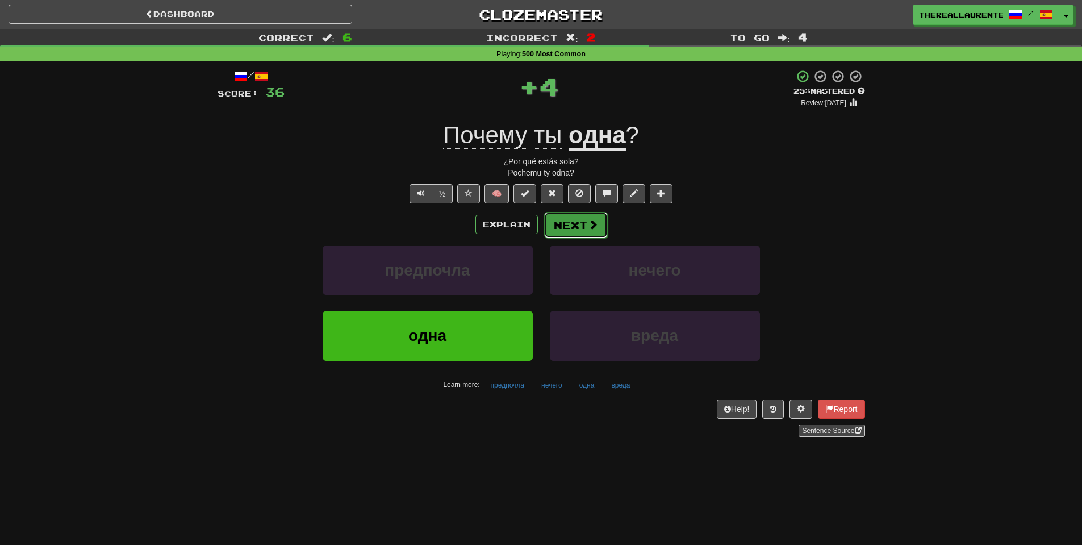
click at [583, 224] on button "Next" at bounding box center [576, 225] width 64 height 26
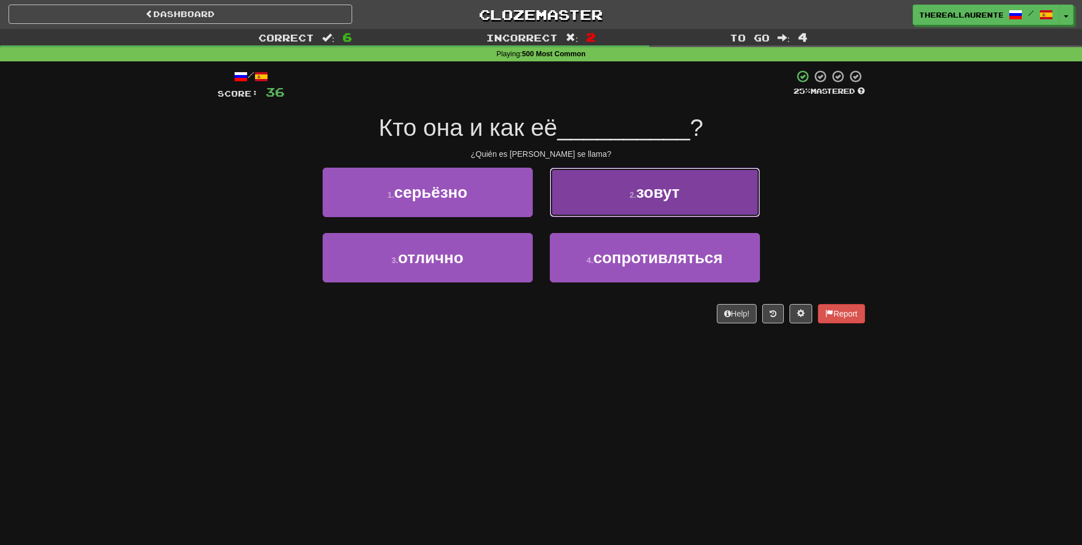
click at [625, 210] on button "2 . зовут" at bounding box center [655, 192] width 210 height 49
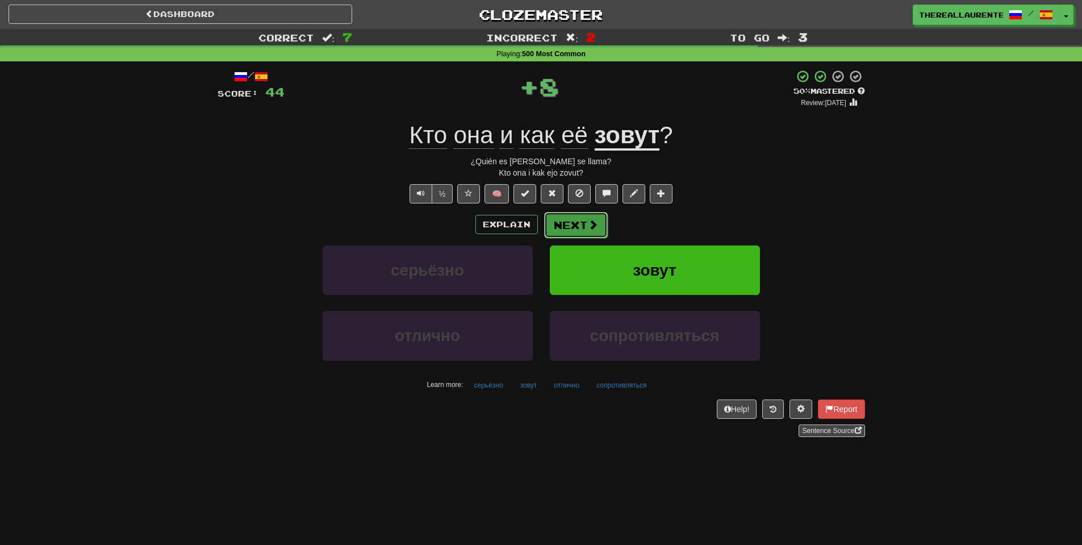
click at [580, 225] on button "Next" at bounding box center [576, 225] width 64 height 26
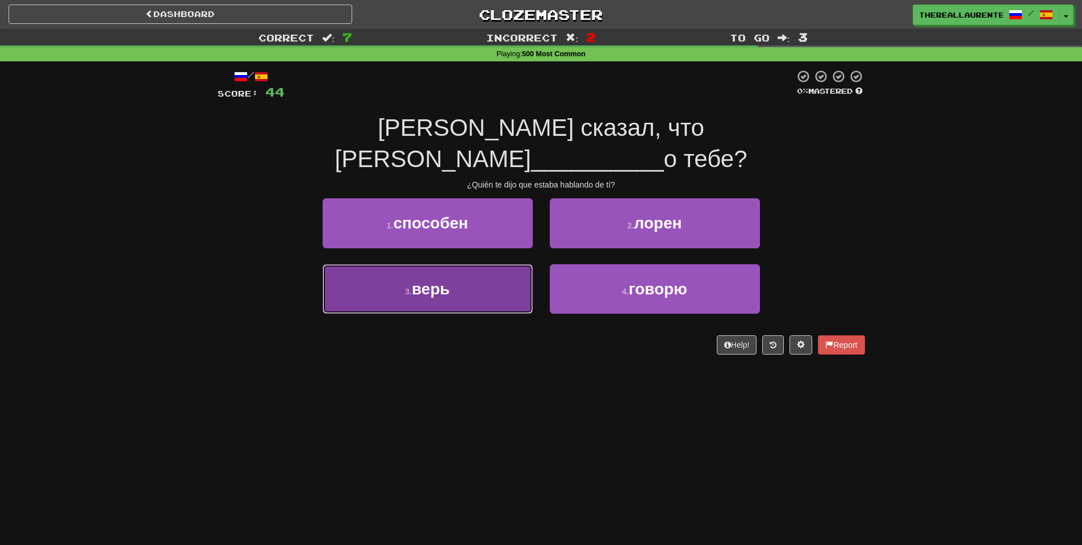
click at [450, 280] on span "верь" at bounding box center [431, 289] width 38 height 18
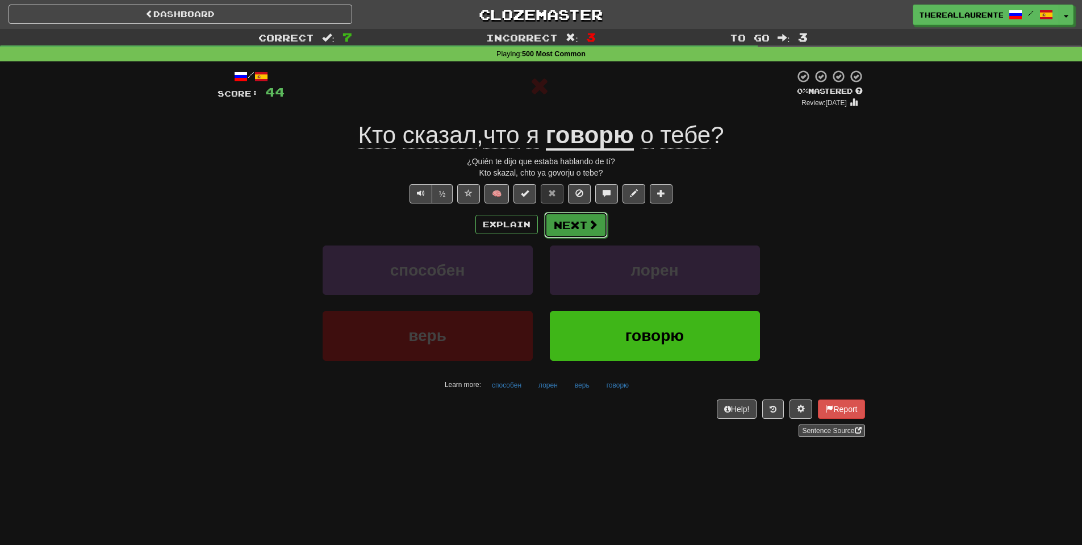
click at [585, 223] on button "Next" at bounding box center [576, 225] width 64 height 26
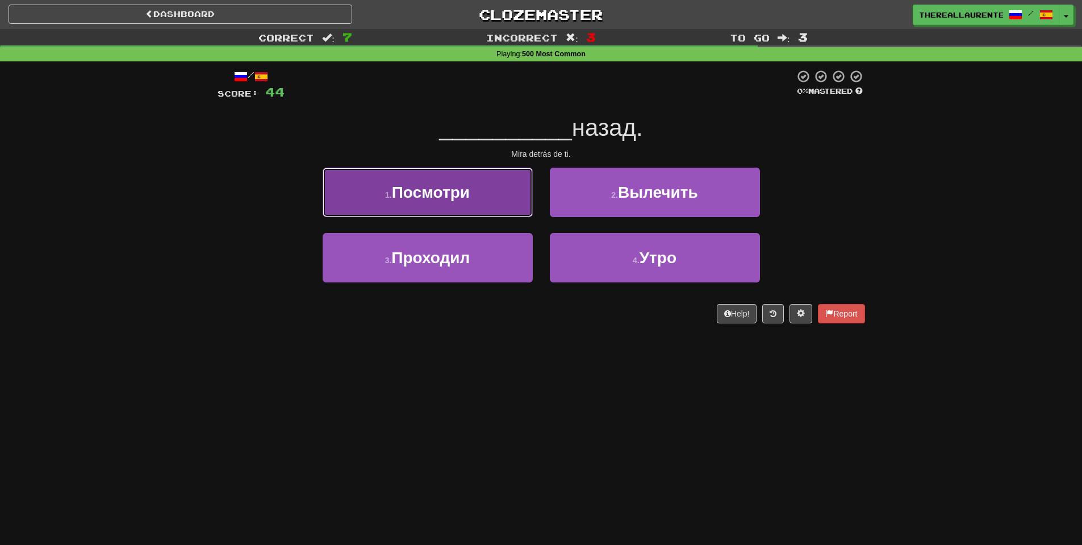
click at [362, 200] on button "1 . Посмотри" at bounding box center [428, 192] width 210 height 49
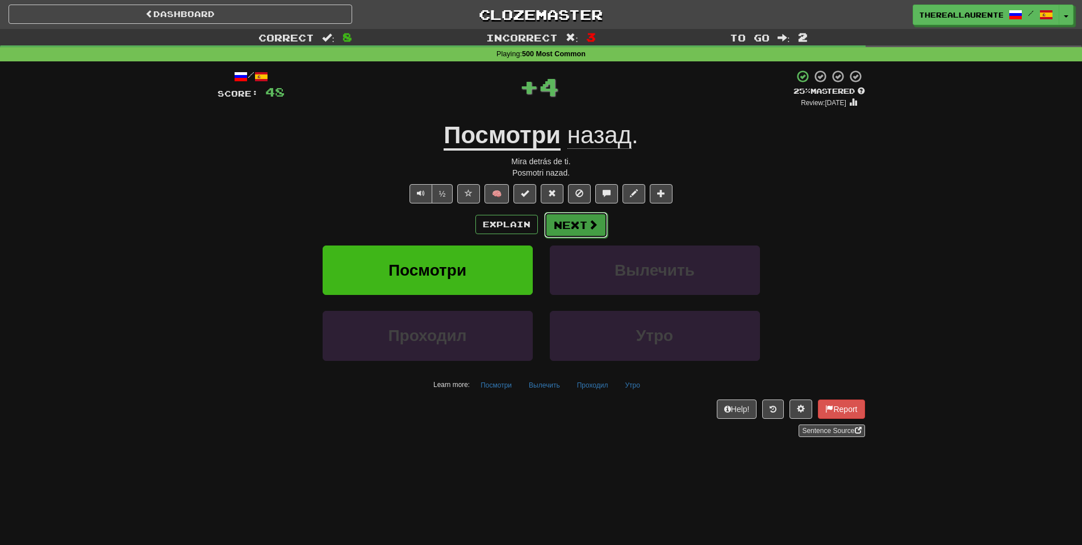
click at [573, 214] on button "Next" at bounding box center [576, 225] width 64 height 26
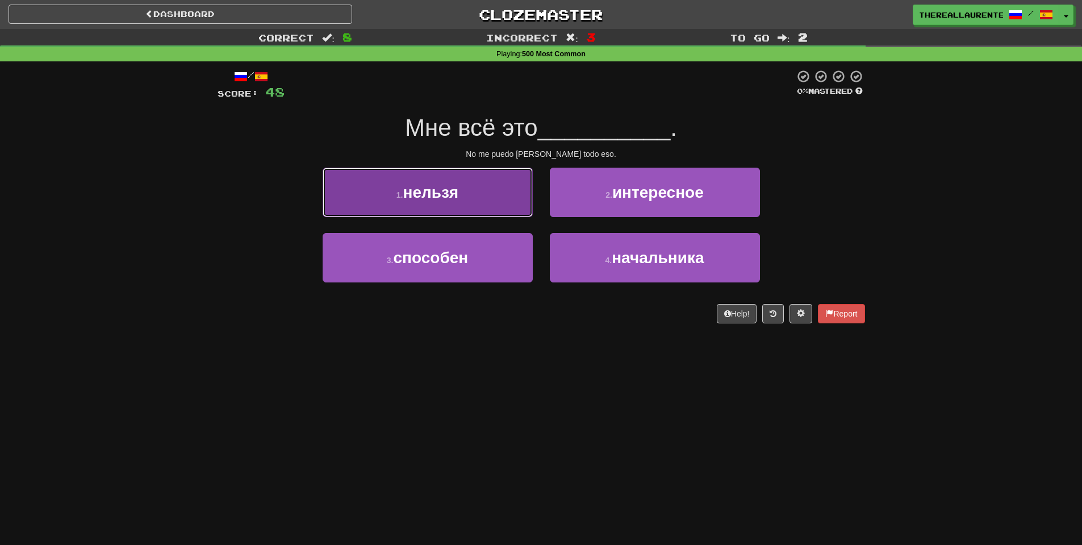
click at [450, 201] on span "нельзя" at bounding box center [431, 192] width 56 height 18
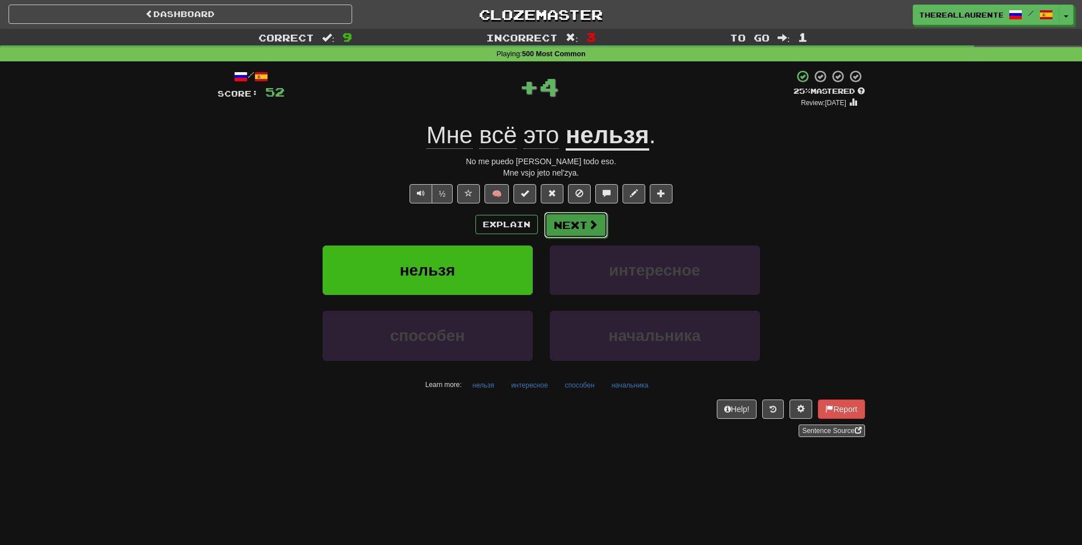
click at [604, 228] on button "Next" at bounding box center [576, 225] width 64 height 26
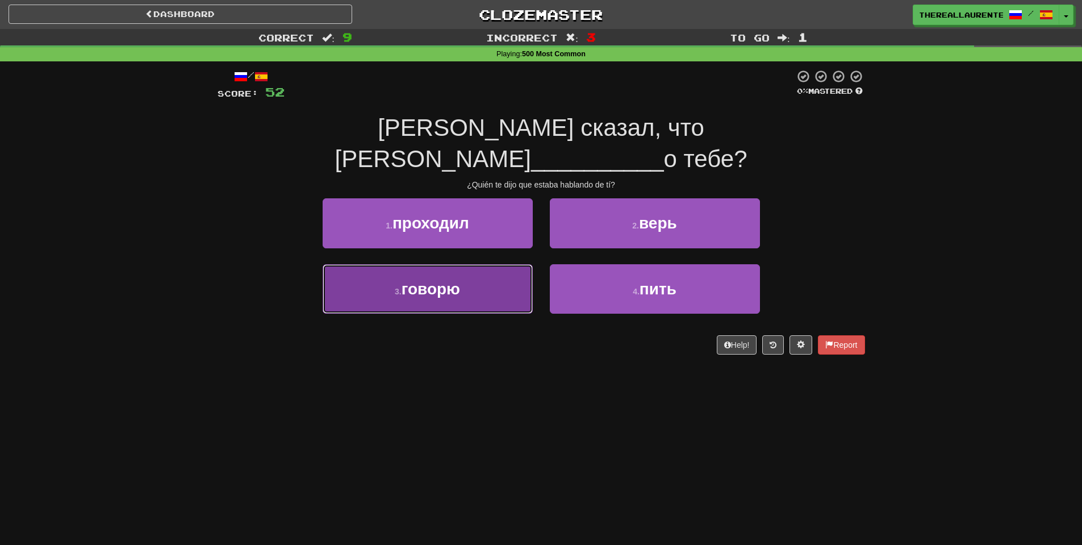
click at [482, 275] on button "3 . говорю" at bounding box center [428, 288] width 210 height 49
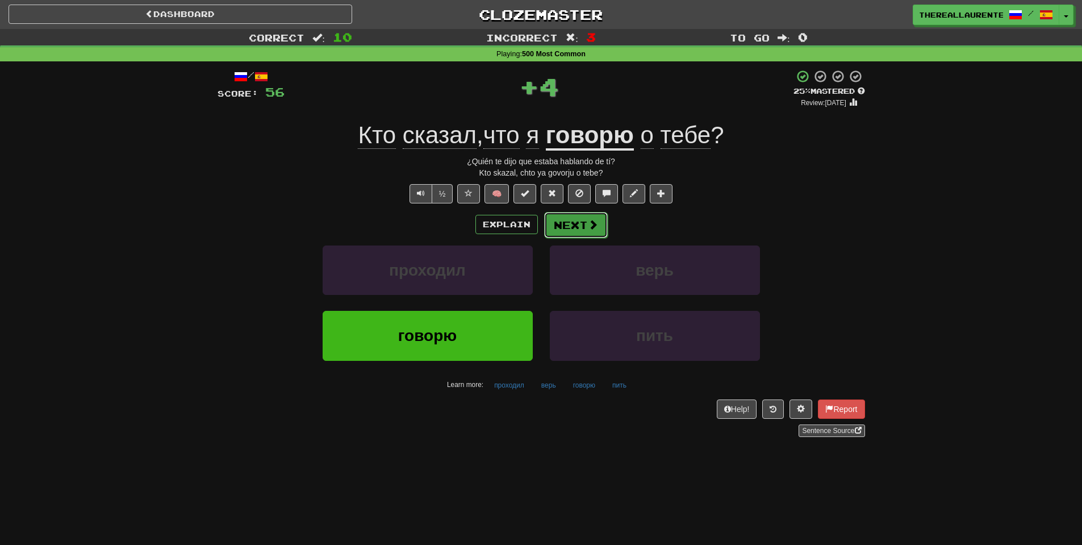
click at [582, 225] on button "Next" at bounding box center [576, 225] width 64 height 26
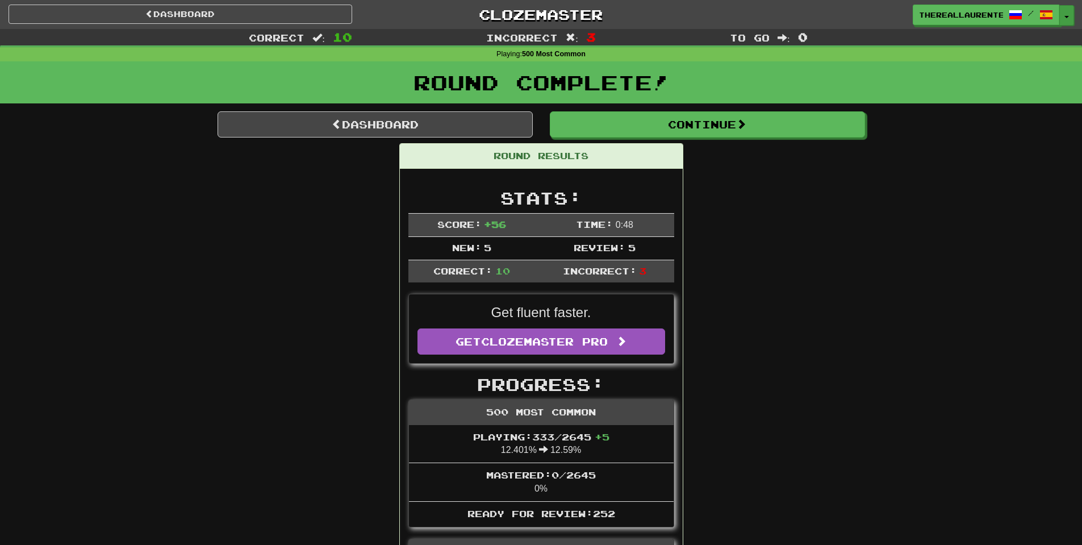
click at [1067, 19] on button "Toggle Dropdown" at bounding box center [1066, 15] width 15 height 20
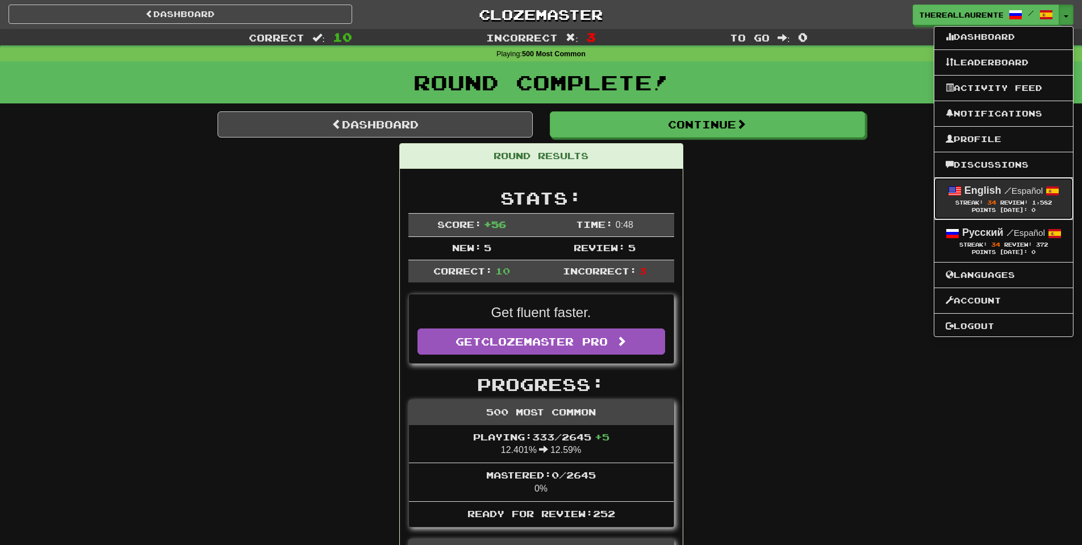
click at [987, 203] on span "34" at bounding box center [991, 202] width 9 height 7
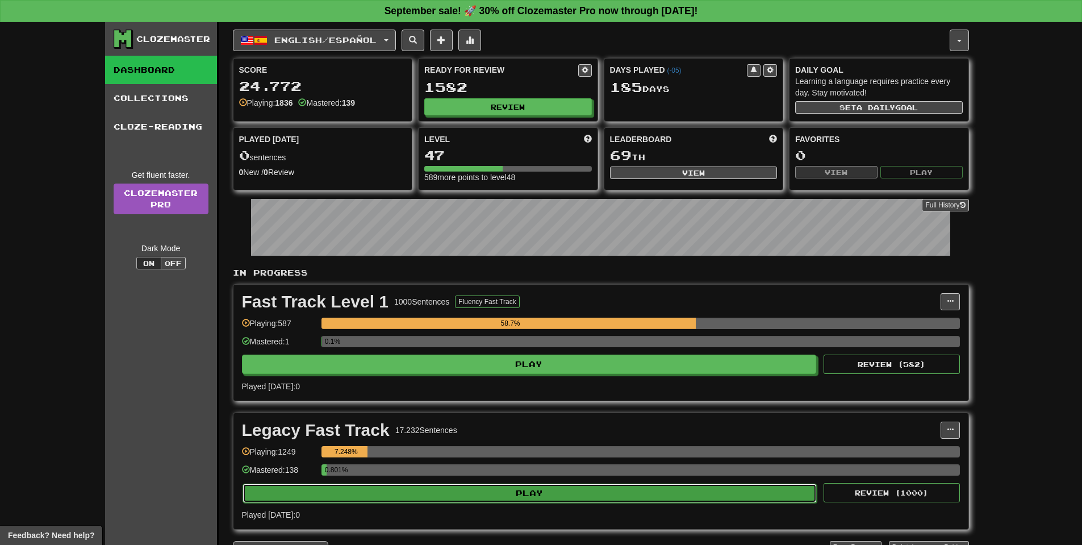
click at [550, 499] on button "Play" at bounding box center [529, 492] width 575 height 19
select select "**"
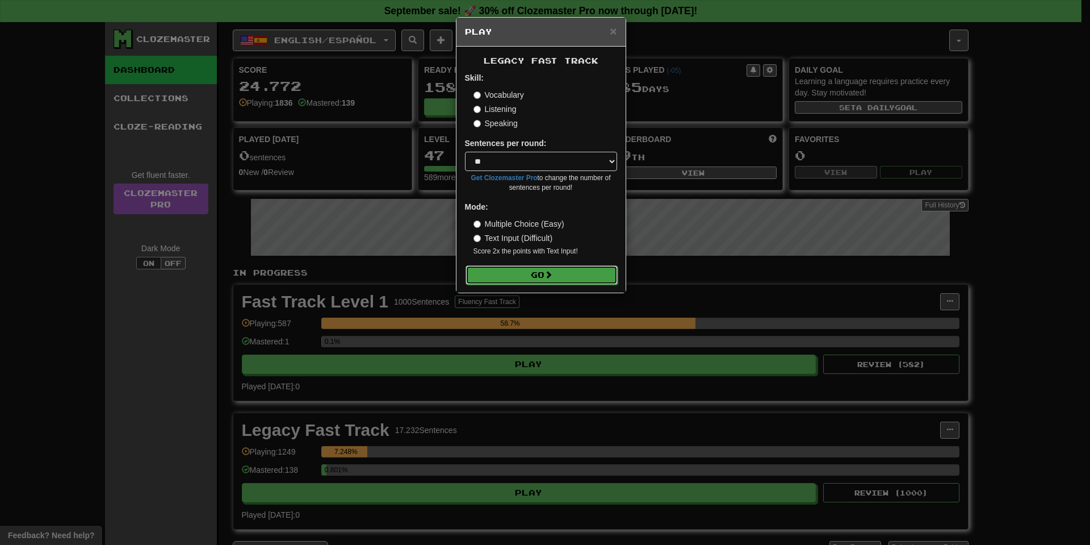
click at [577, 271] on button "Go" at bounding box center [542, 274] width 152 height 19
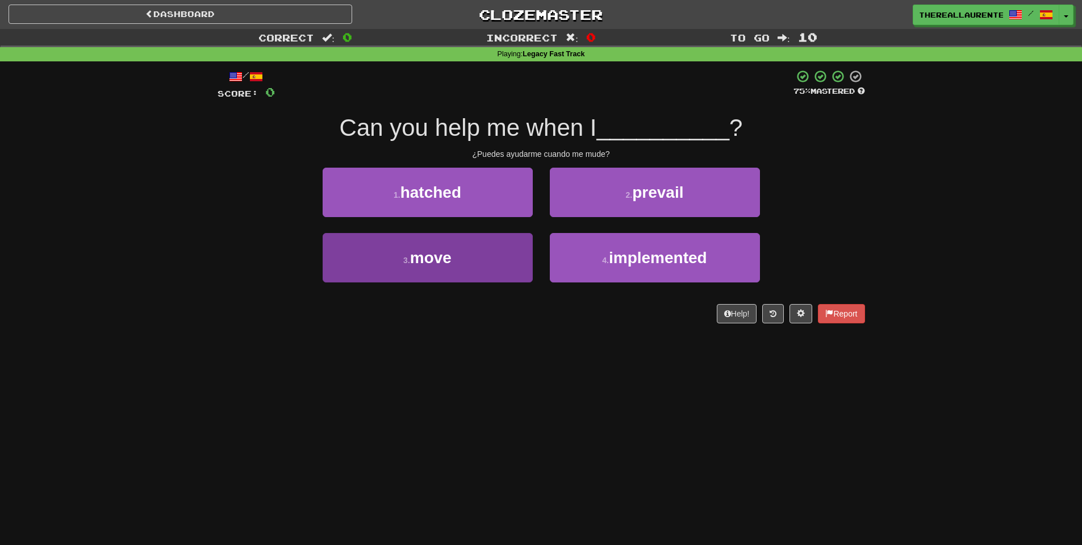
click at [387, 233] on div "1 . hatched 2 . prevail 3 . move 4 . implemented" at bounding box center [541, 233] width 664 height 131
click at [413, 266] on span "move" at bounding box center [430, 258] width 41 height 18
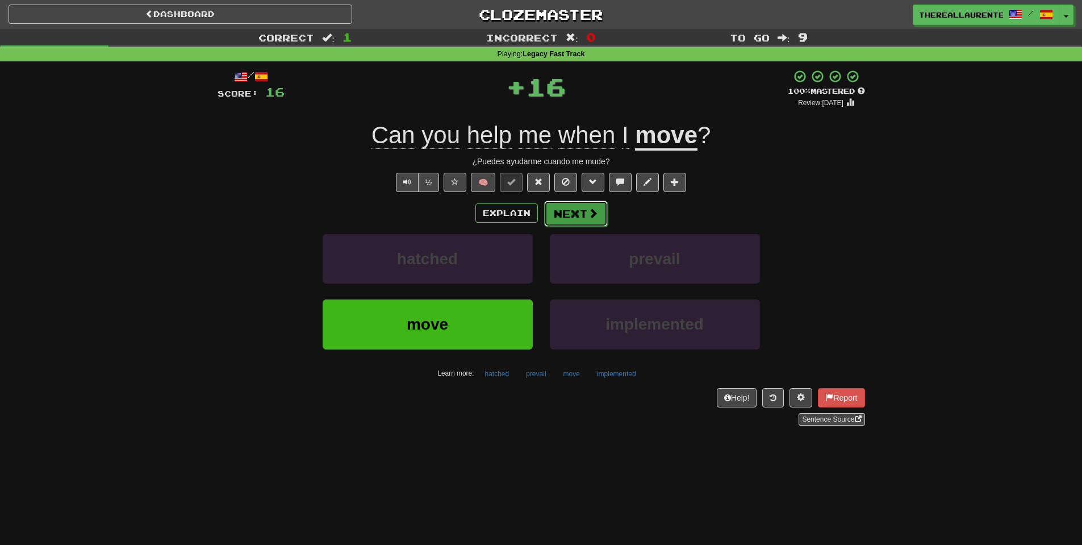
click at [585, 219] on button "Next" at bounding box center [576, 213] width 64 height 26
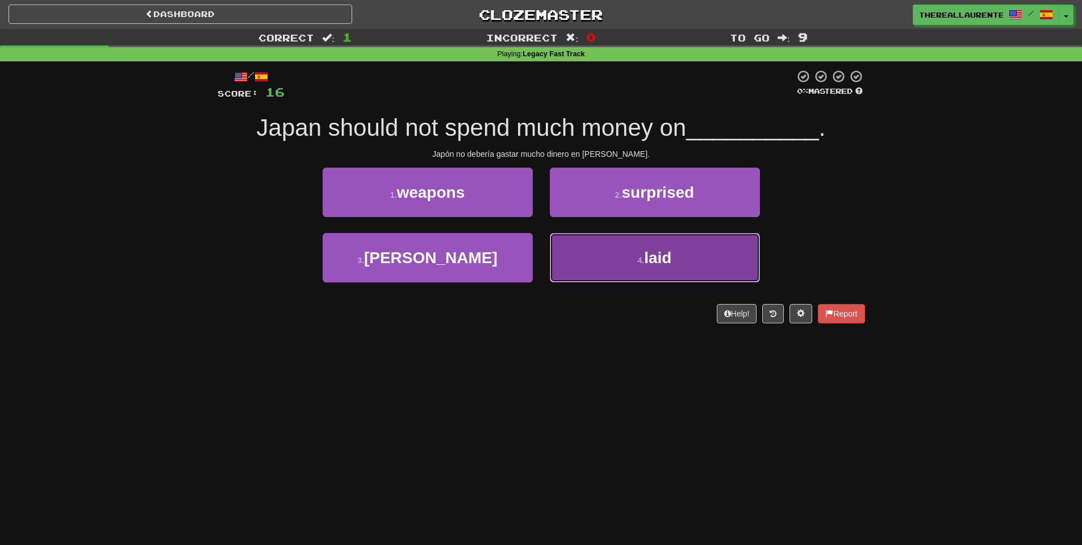
click at [659, 249] on span "laid" at bounding box center [657, 258] width 27 height 18
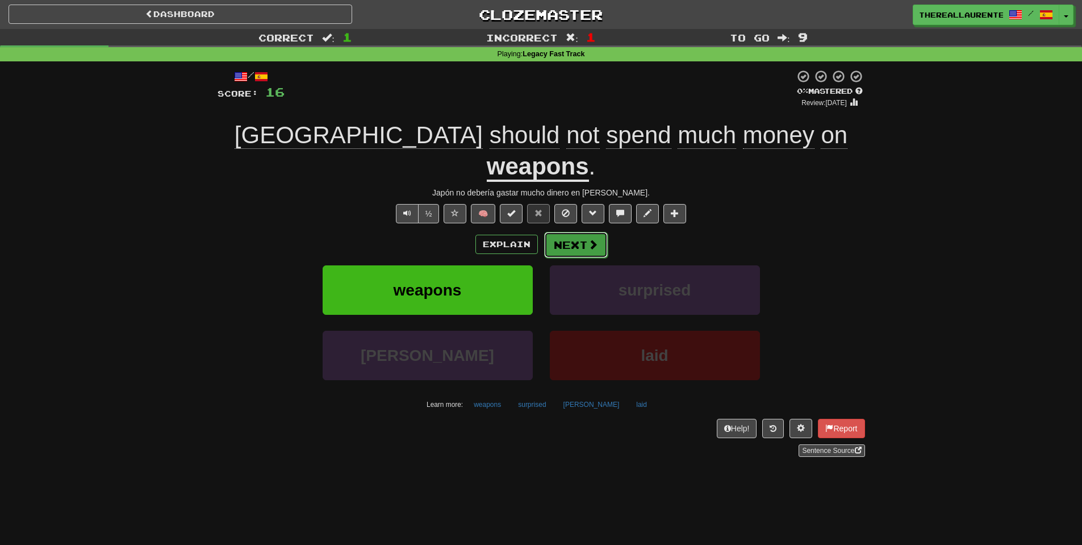
click at [571, 232] on button "Next" at bounding box center [576, 245] width 64 height 26
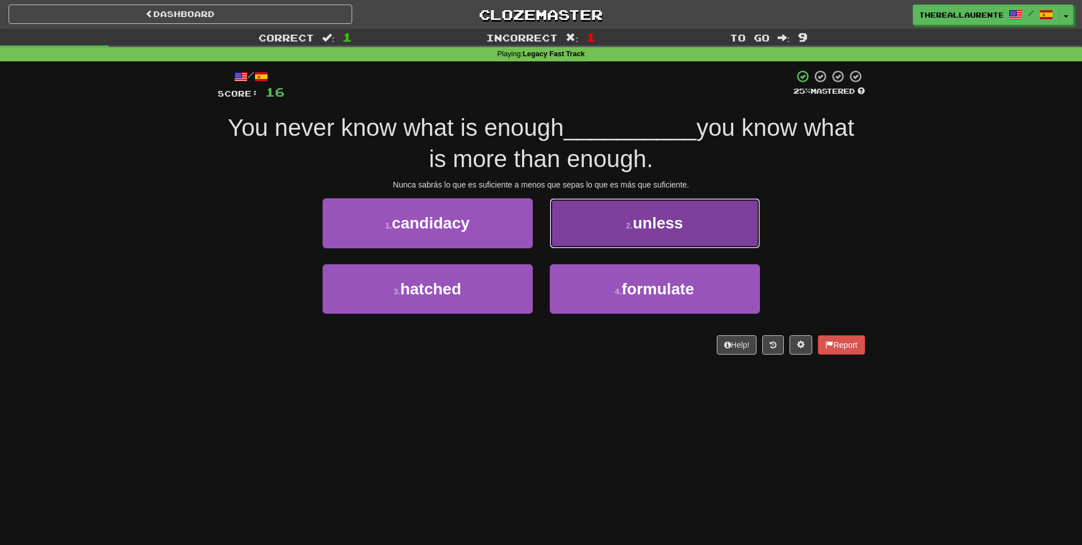
click at [592, 215] on button "2 . unless" at bounding box center [655, 222] width 210 height 49
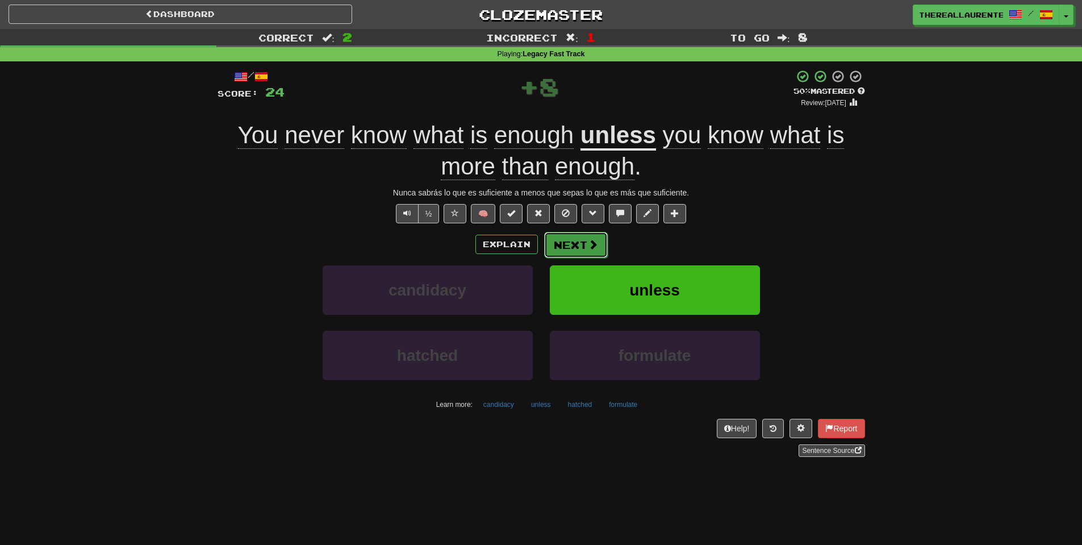
click at [573, 242] on button "Next" at bounding box center [576, 245] width 64 height 26
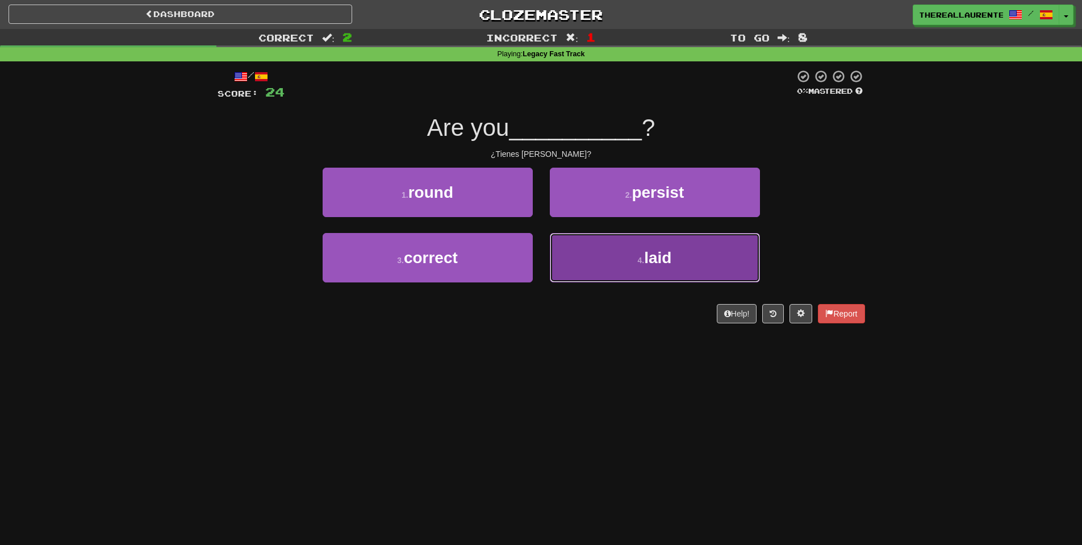
click at [599, 247] on button "4 . laid" at bounding box center [655, 257] width 210 height 49
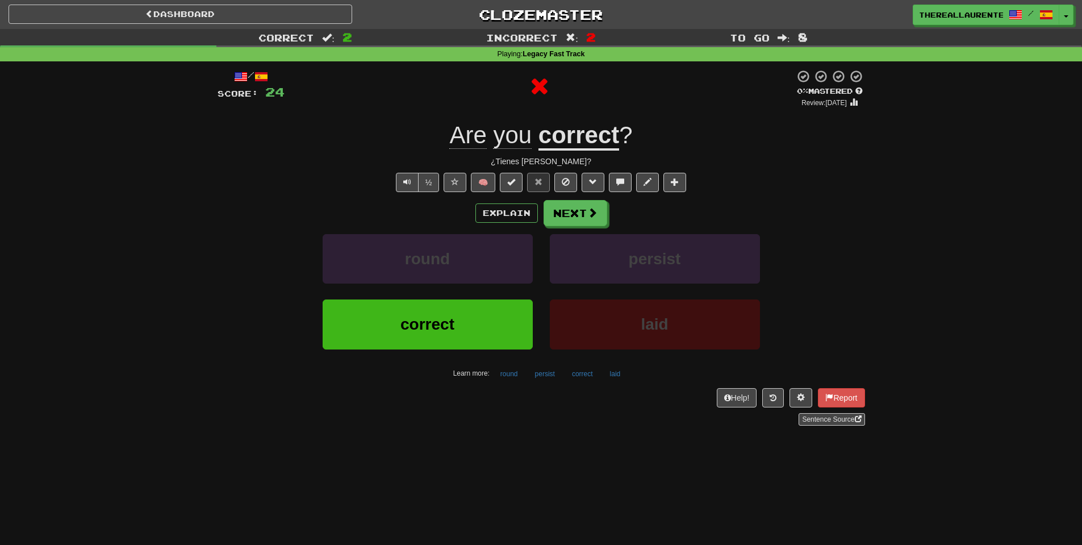
click at [575, 231] on div "Explain Next round persist correct laid Learn more: round persist correct laid" at bounding box center [540, 291] width 647 height 182
click at [573, 225] on button "Next" at bounding box center [576, 213] width 64 height 26
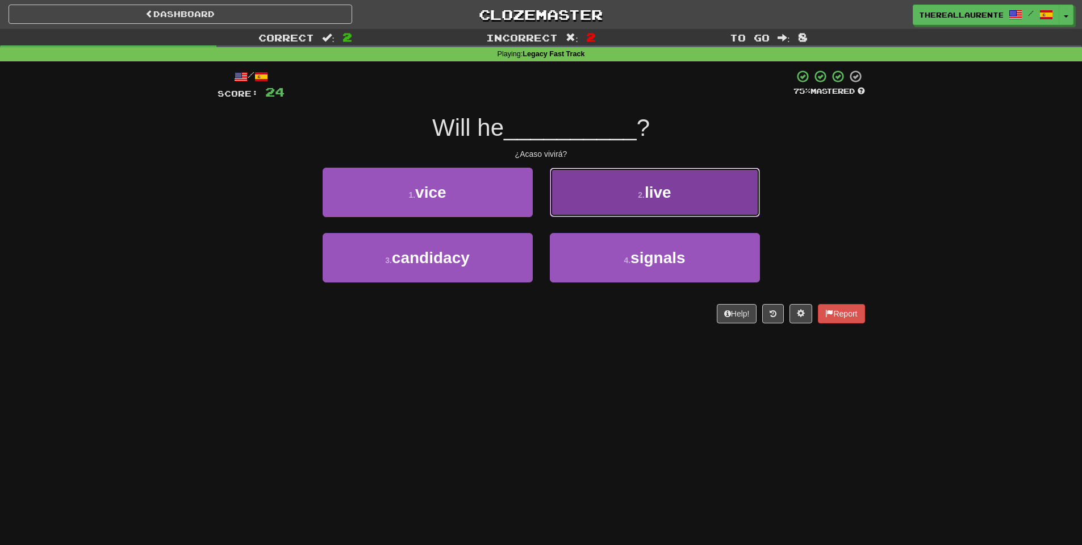
click at [601, 215] on button "2 . live" at bounding box center [655, 192] width 210 height 49
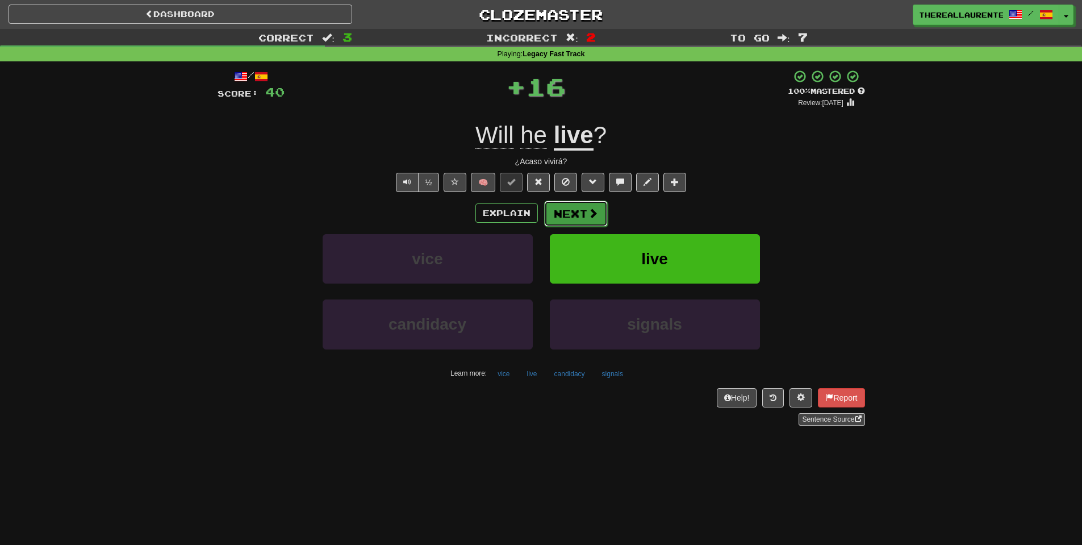
click at [588, 216] on span at bounding box center [593, 213] width 10 height 10
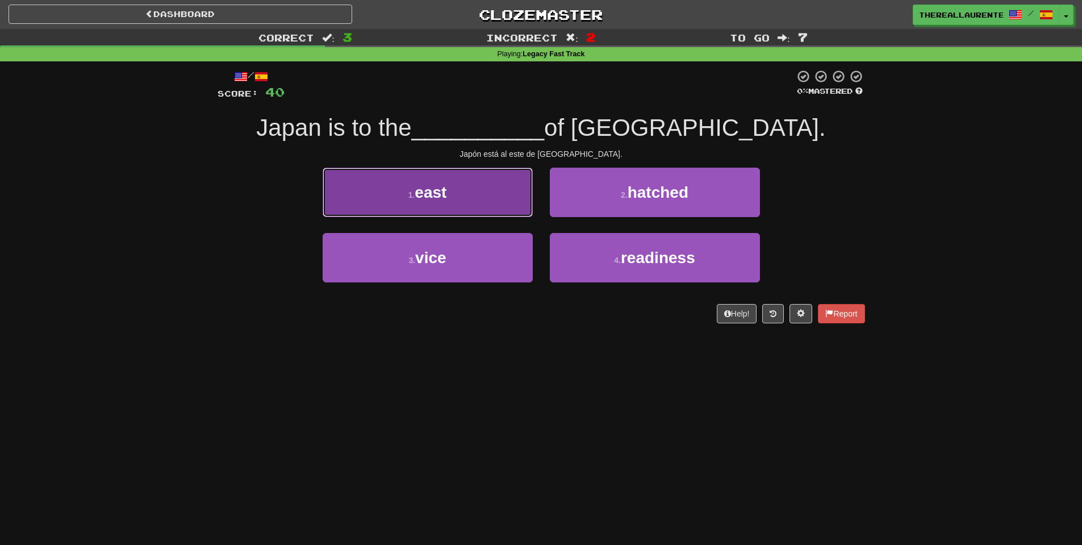
click at [511, 202] on button "1 . east" at bounding box center [428, 192] width 210 height 49
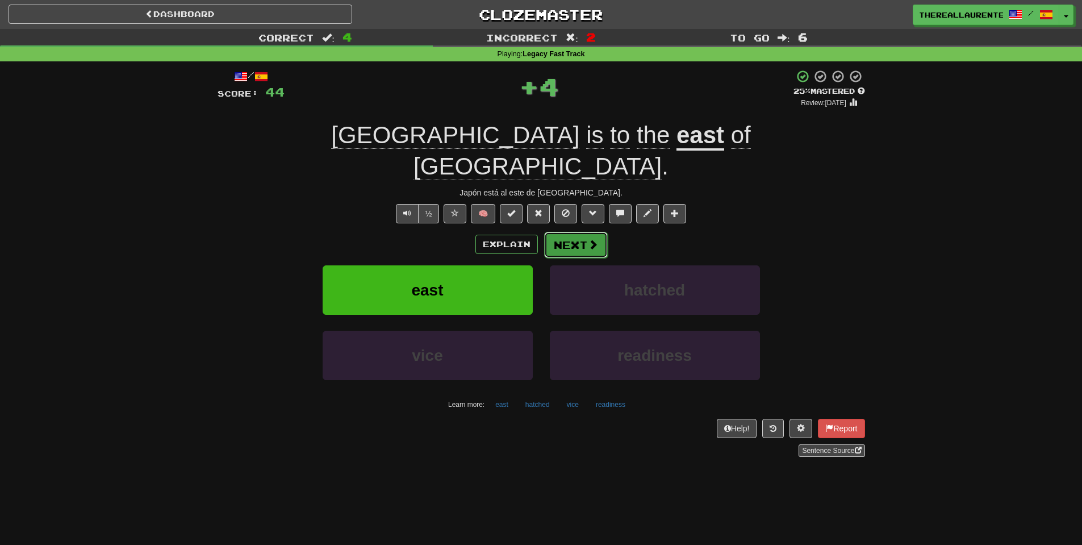
click at [588, 232] on button "Next" at bounding box center [576, 245] width 64 height 26
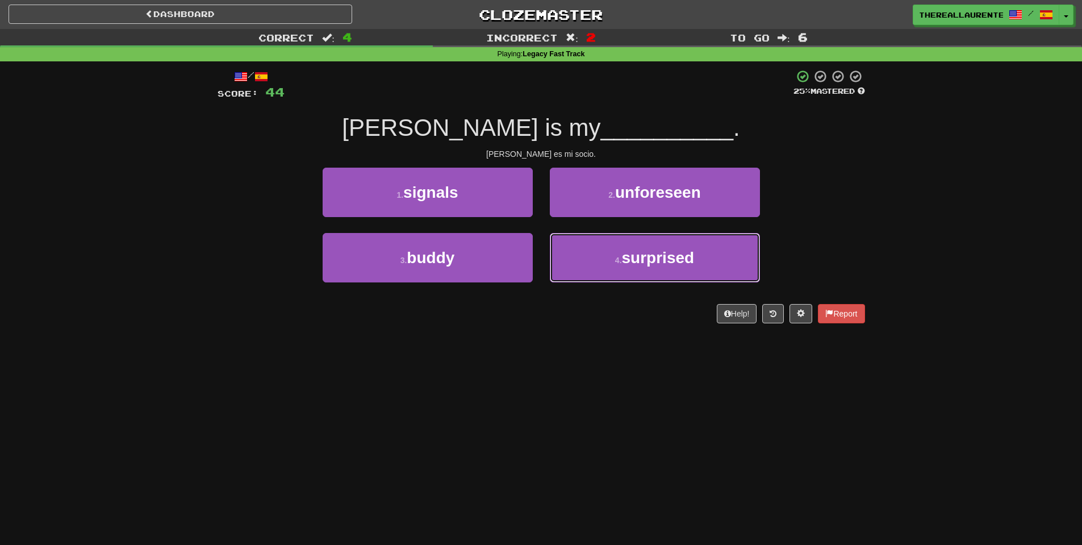
drag, startPoint x: 556, startPoint y: 245, endPoint x: 540, endPoint y: 236, distance: 18.3
drag, startPoint x: 540, startPoint y: 236, endPoint x: 497, endPoint y: 323, distance: 96.8
click at [497, 323] on div "Help! Report" at bounding box center [540, 313] width 647 height 19
drag, startPoint x: 490, startPoint y: 321, endPoint x: 472, endPoint y: 315, distance: 19.0
drag, startPoint x: 472, startPoint y: 315, endPoint x: 467, endPoint y: 351, distance: 36.6
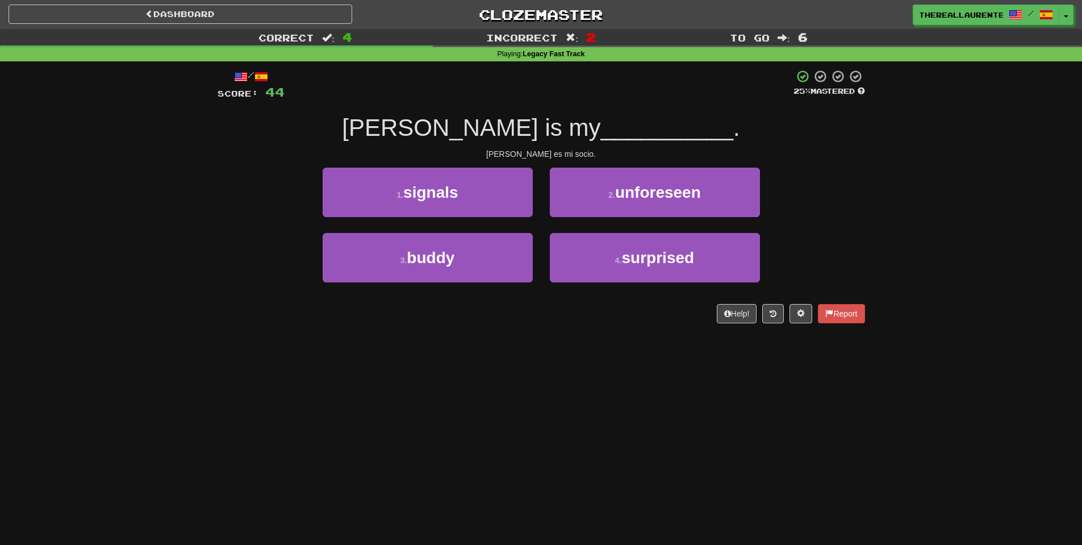
click at [467, 351] on div "Dashboard Clozemaster thereallaurente / Toggle Dropdown Dashboard Leaderboard A…" at bounding box center [541, 272] width 1082 height 545
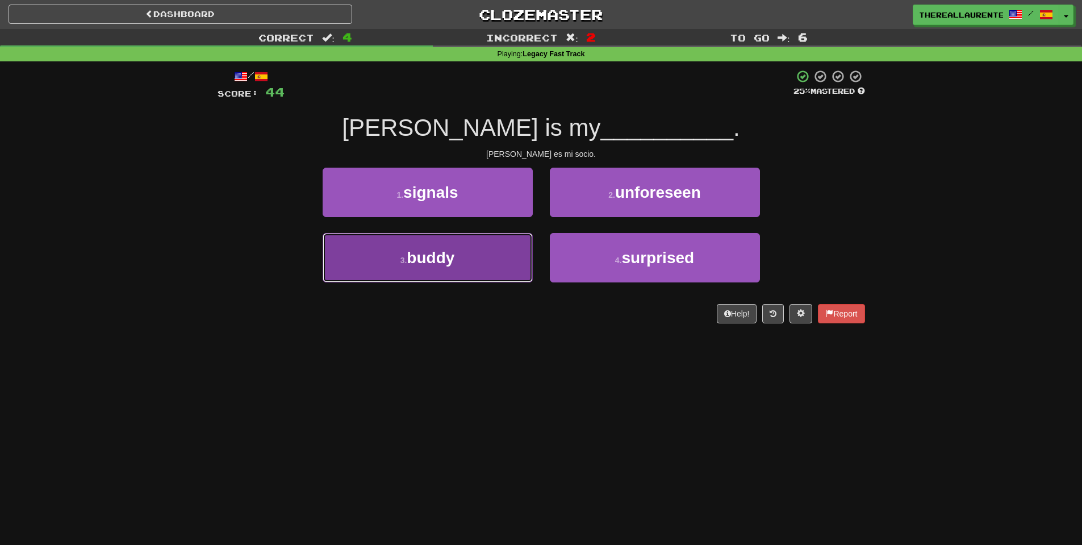
click at [420, 266] on span "buddy" at bounding box center [431, 258] width 48 height 18
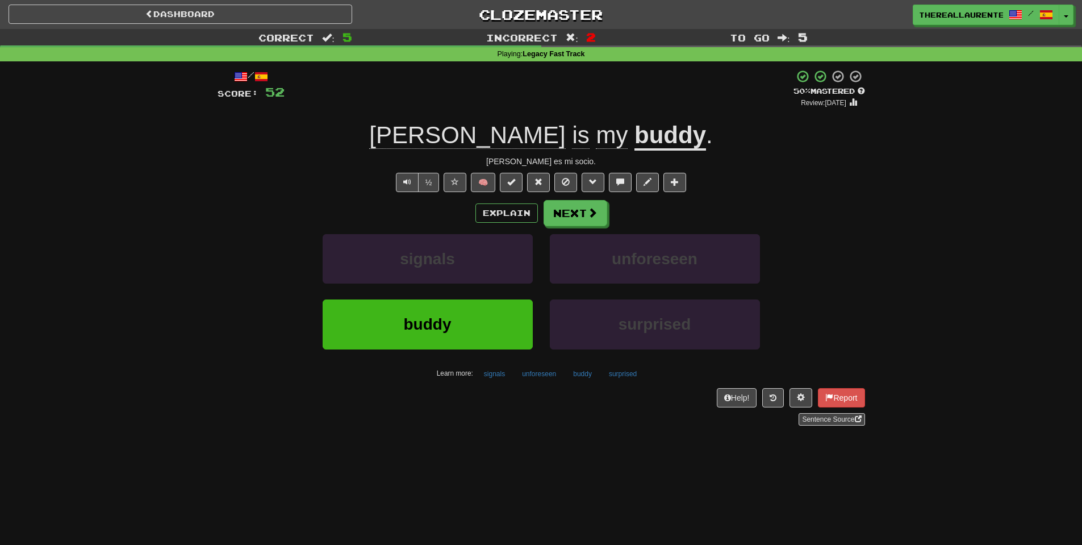
drag, startPoint x: 278, startPoint y: 326, endPoint x: 283, endPoint y: 418, distance: 92.1
click at [283, 418] on div "Sentence Source" at bounding box center [540, 419] width 647 height 12
click at [571, 219] on button "Next" at bounding box center [576, 213] width 64 height 26
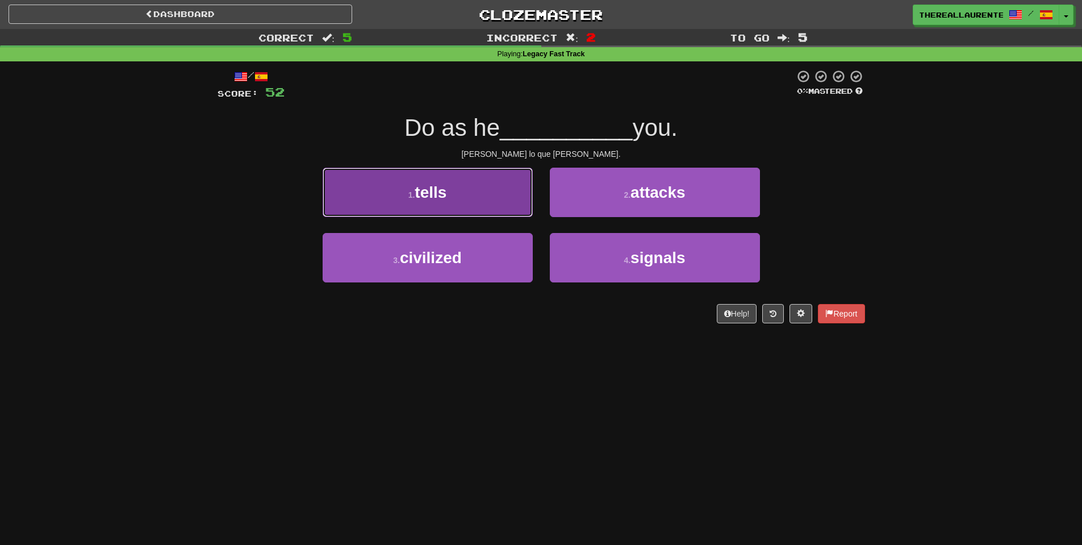
click at [487, 210] on button "1 . tells" at bounding box center [428, 192] width 210 height 49
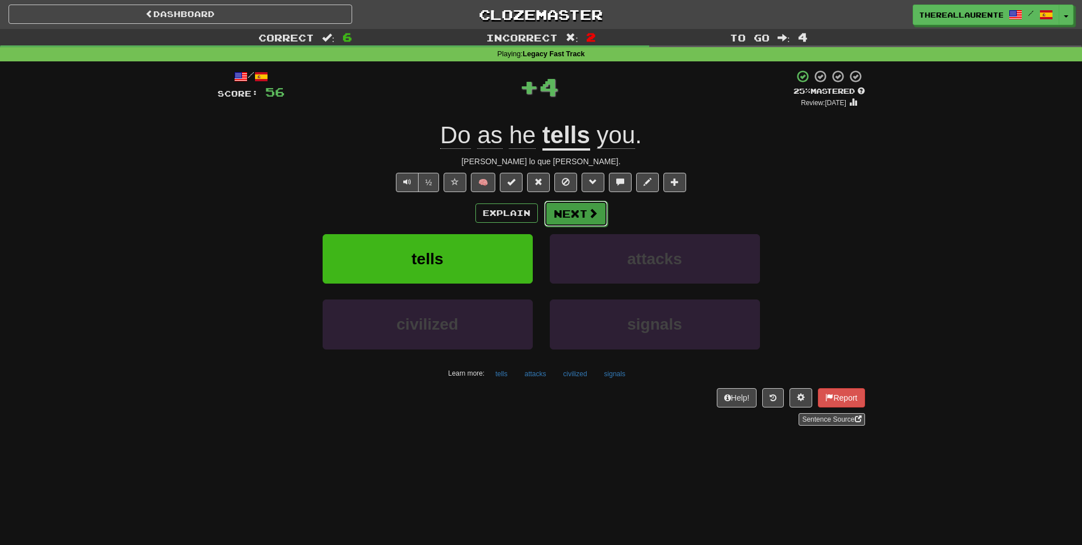
click at [579, 214] on button "Next" at bounding box center [576, 213] width 64 height 26
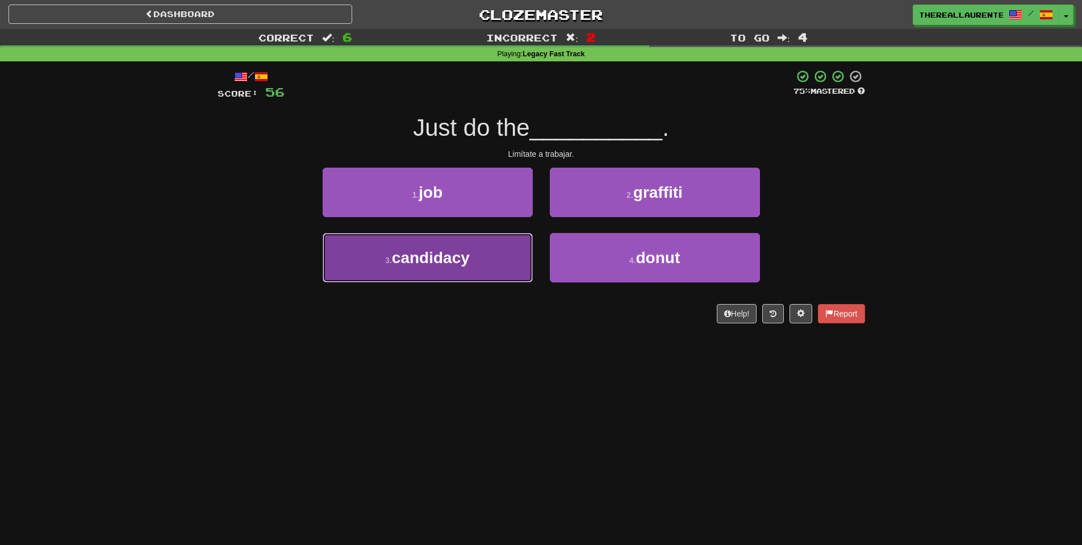
drag, startPoint x: 521, startPoint y: 236, endPoint x: 516, endPoint y: 246, distance: 11.4
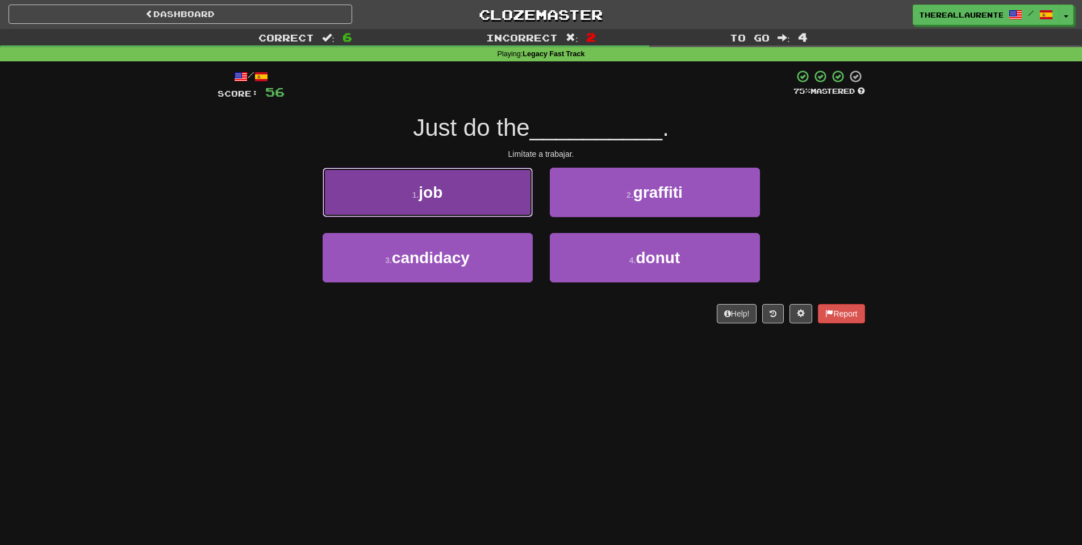
drag, startPoint x: 516, startPoint y: 246, endPoint x: 488, endPoint y: 212, distance: 44.0
click at [488, 212] on button "1 . job" at bounding box center [428, 192] width 210 height 49
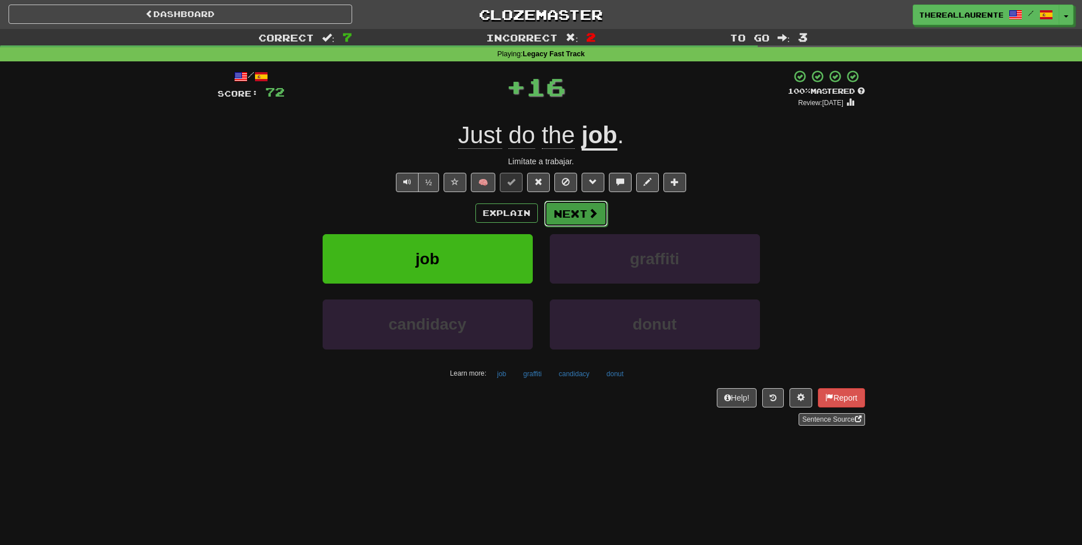
click at [552, 223] on button "Next" at bounding box center [576, 213] width 64 height 26
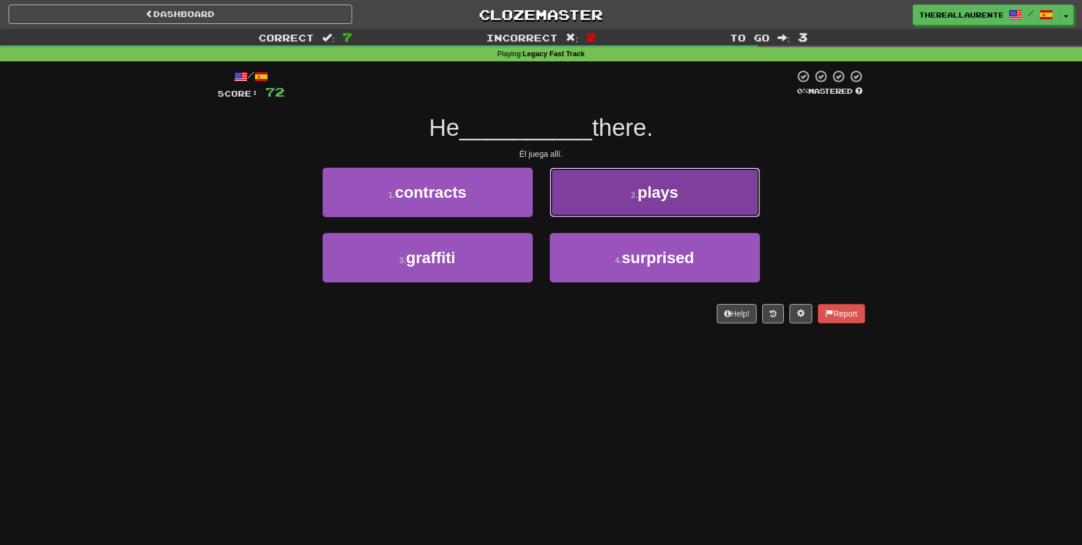
click at [618, 210] on button "2 . plays" at bounding box center [655, 192] width 210 height 49
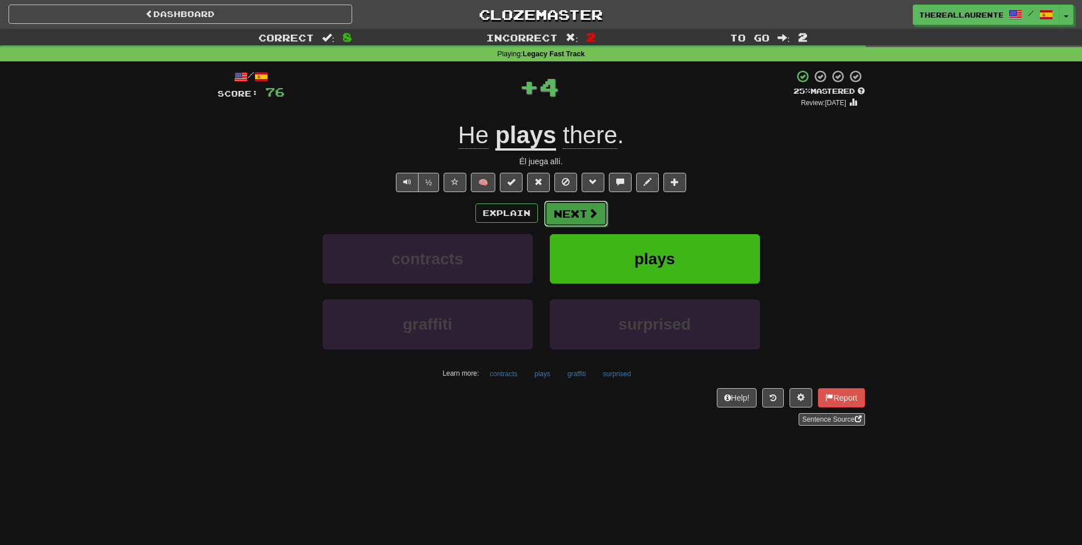
click at [564, 209] on button "Next" at bounding box center [576, 213] width 64 height 26
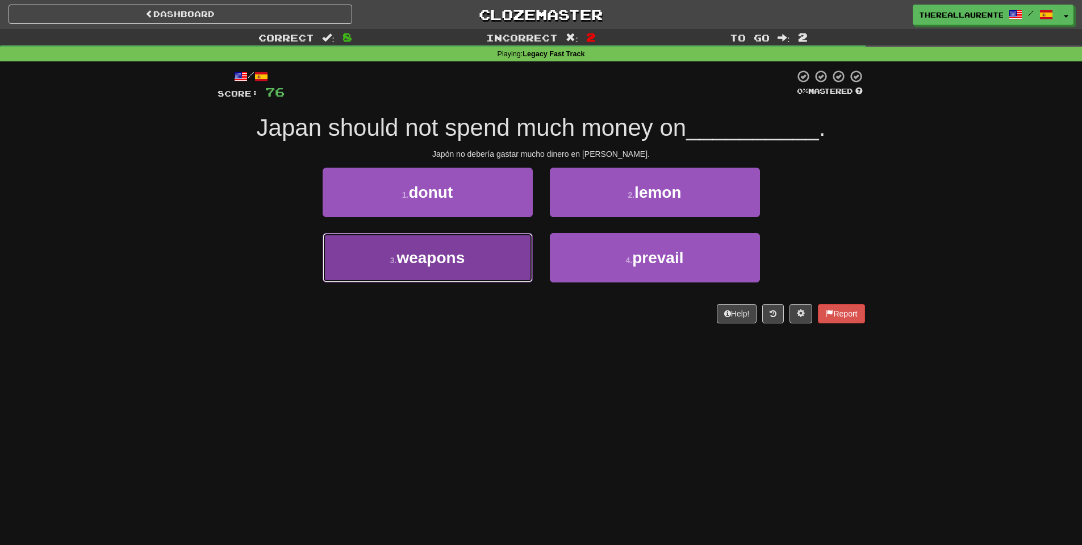
click at [518, 256] on button "3 . weapons" at bounding box center [428, 257] width 210 height 49
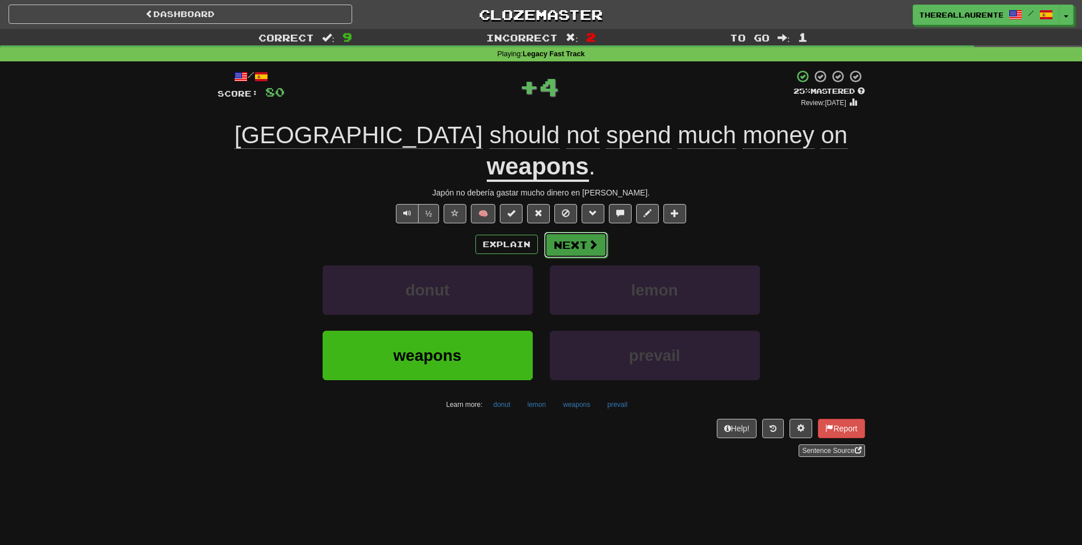
click at [582, 232] on button "Next" at bounding box center [576, 245] width 64 height 26
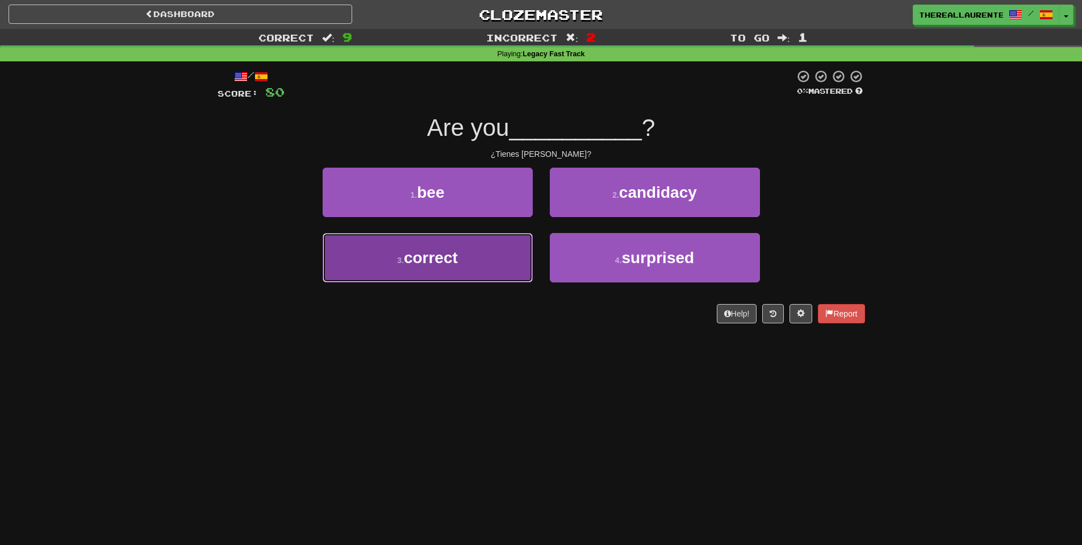
click at [441, 249] on span "correct" at bounding box center [431, 258] width 54 height 18
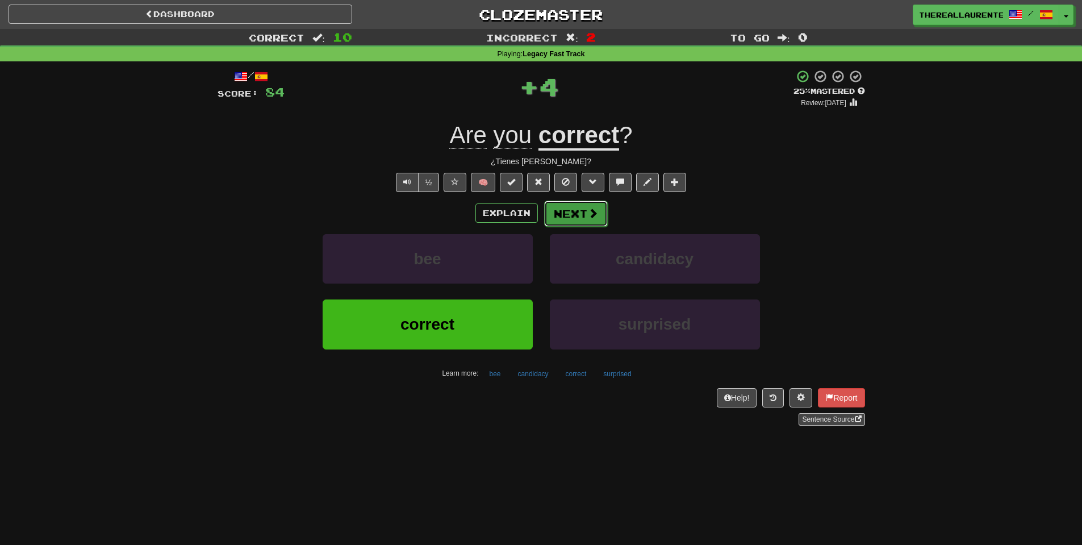
click at [593, 210] on span at bounding box center [593, 213] width 10 height 10
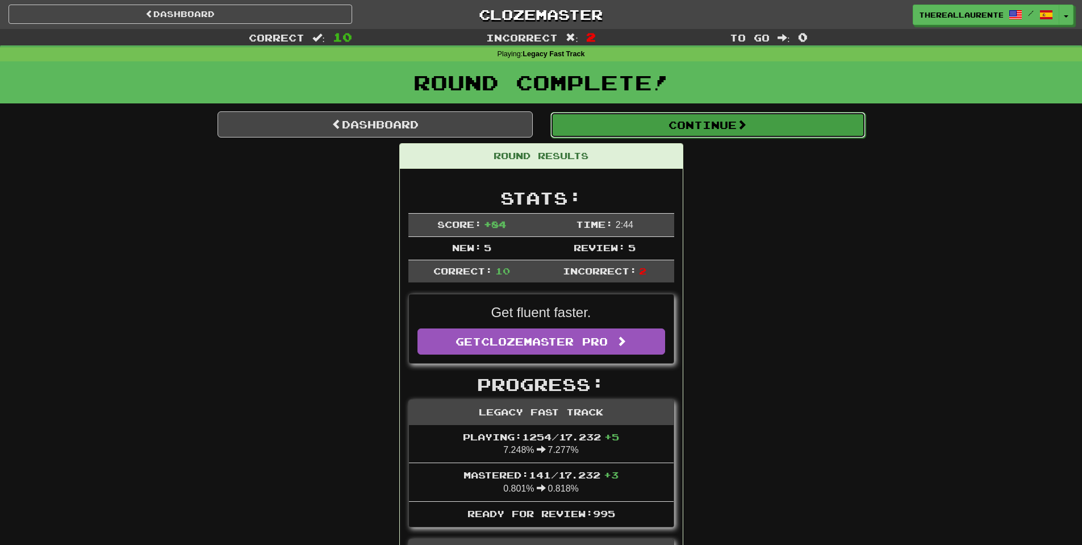
click at [782, 129] on button "Continue" at bounding box center [707, 125] width 315 height 26
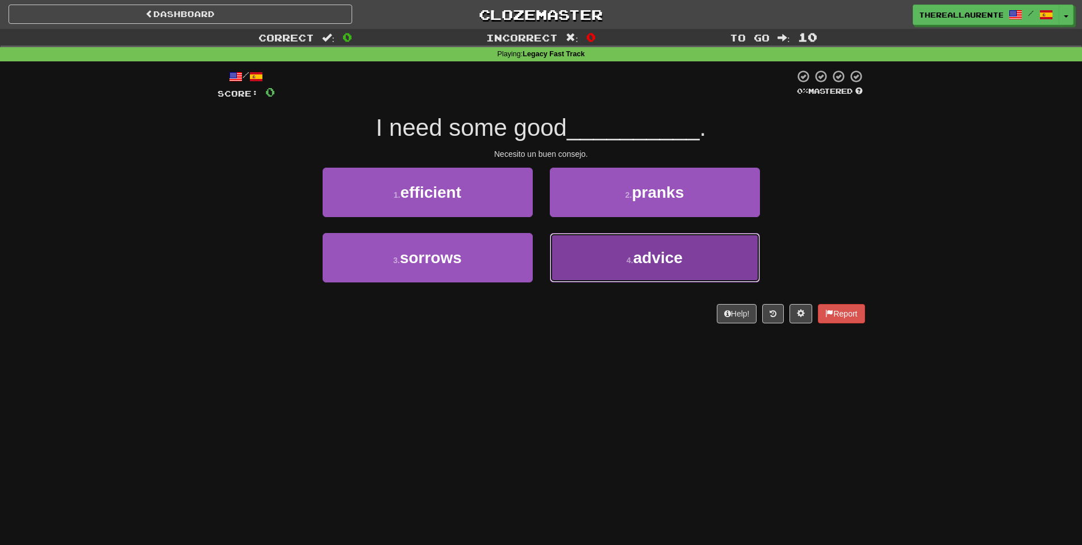
click at [681, 251] on span "advice" at bounding box center [657, 258] width 49 height 18
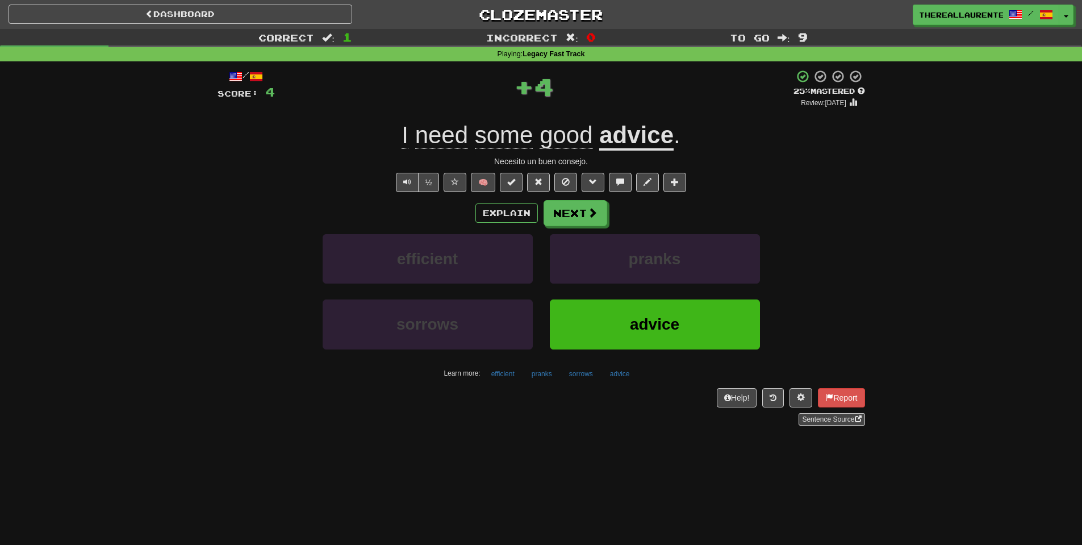
click at [589, 198] on div "/ Score: 4 + 4 25 % Mastered Review: 2025-09-18 I need some good advice . Neces…" at bounding box center [540, 247] width 647 height 356
click at [583, 210] on button "Next" at bounding box center [576, 213] width 64 height 26
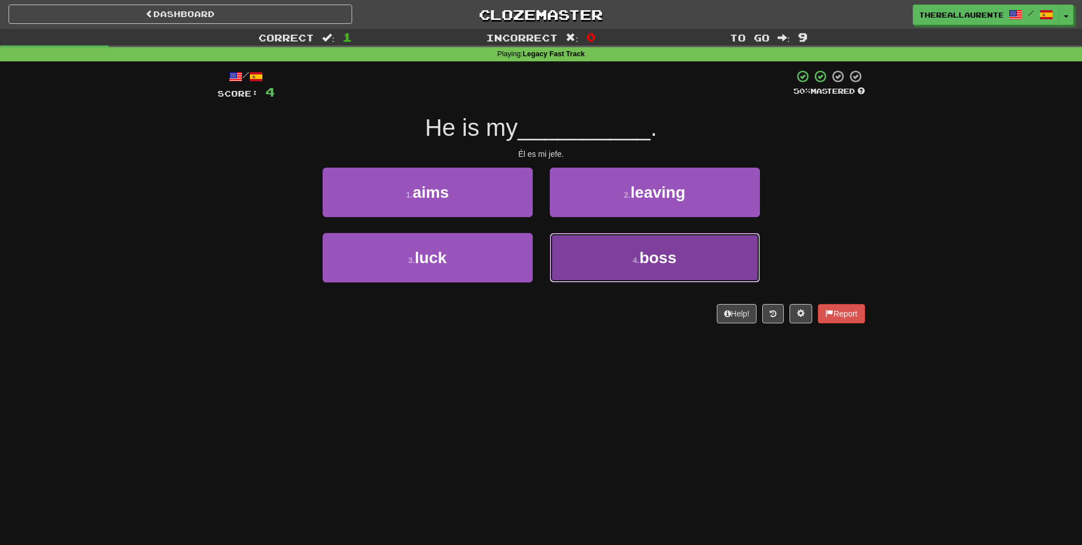
click at [686, 257] on button "4 . boss" at bounding box center [655, 257] width 210 height 49
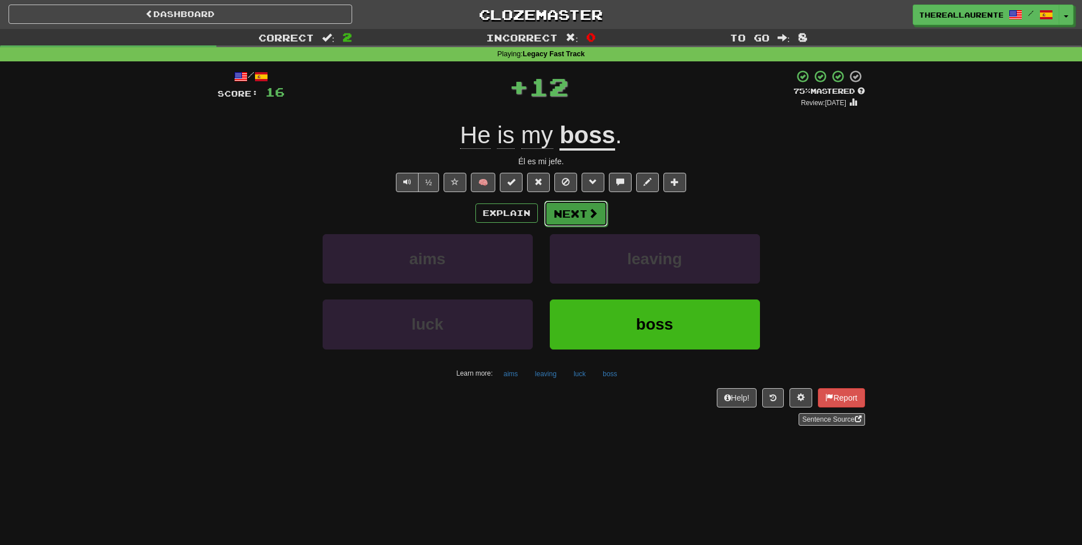
click at [579, 212] on button "Next" at bounding box center [576, 213] width 64 height 26
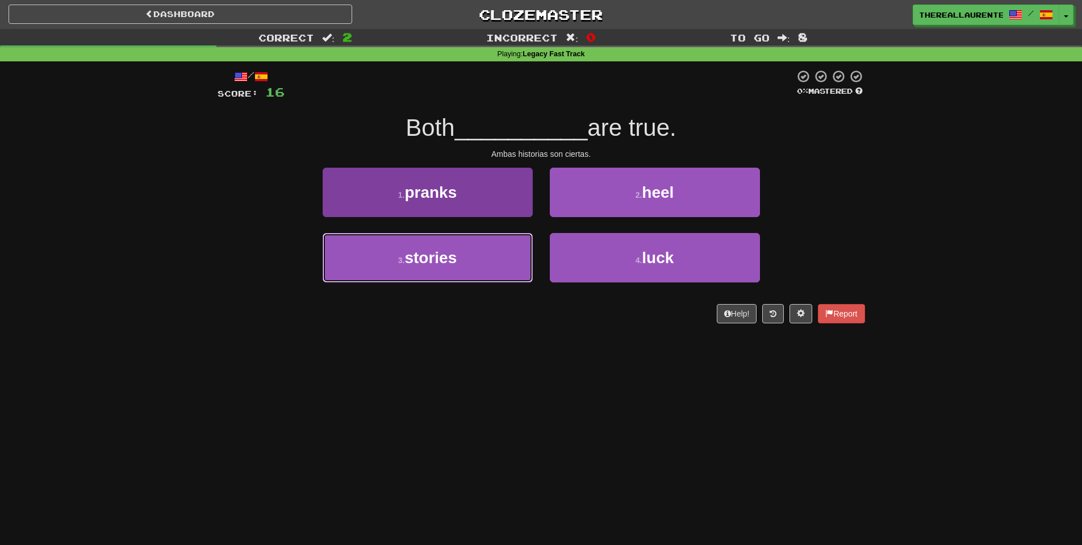
drag, startPoint x: 456, startPoint y: 261, endPoint x: 496, endPoint y: 266, distance: 40.1
click at [456, 264] on span "stories" at bounding box center [430, 258] width 52 height 18
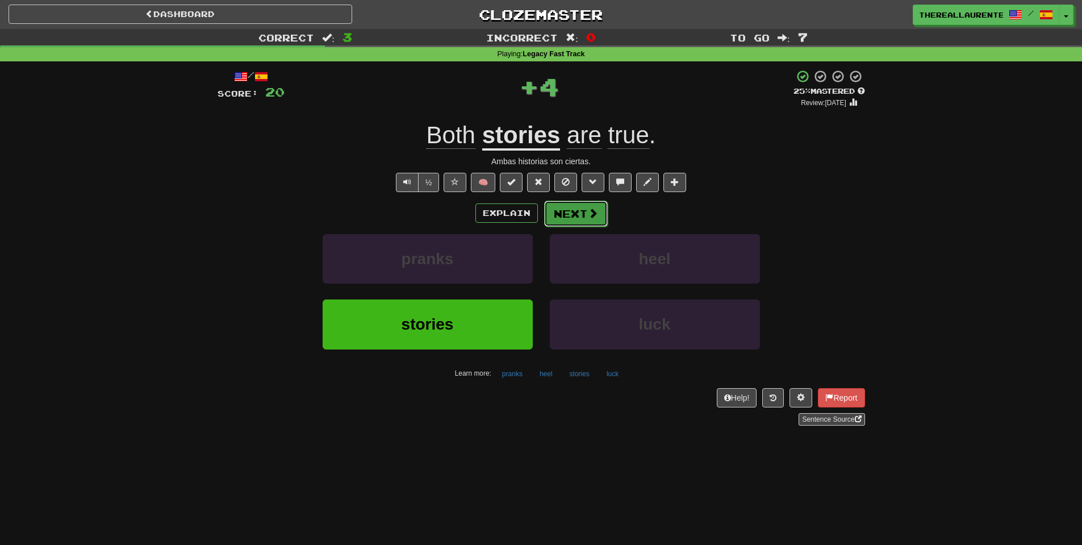
click at [566, 221] on button "Next" at bounding box center [576, 213] width 64 height 26
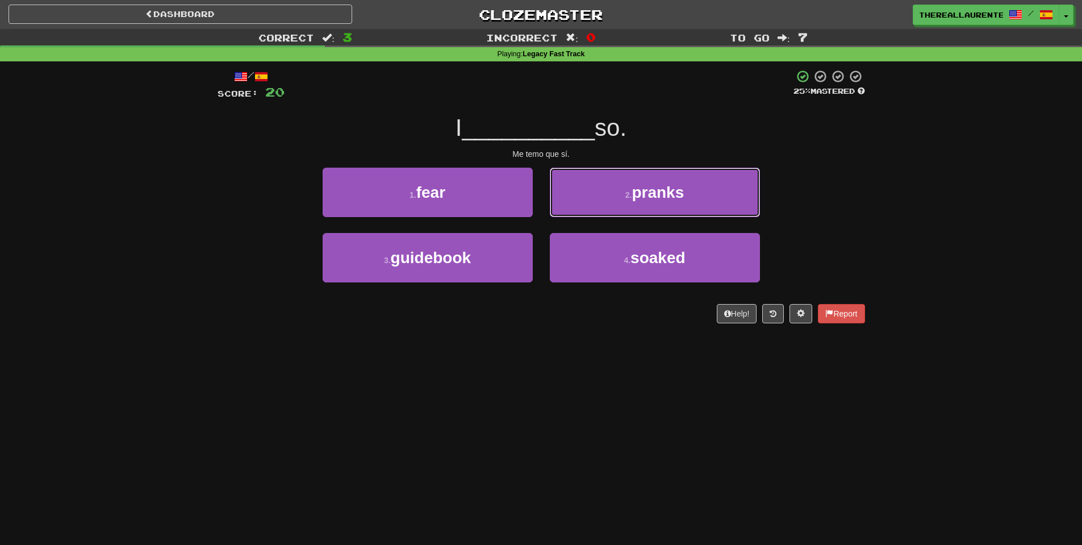
click at [597, 213] on button "2 . pranks" at bounding box center [655, 192] width 210 height 49
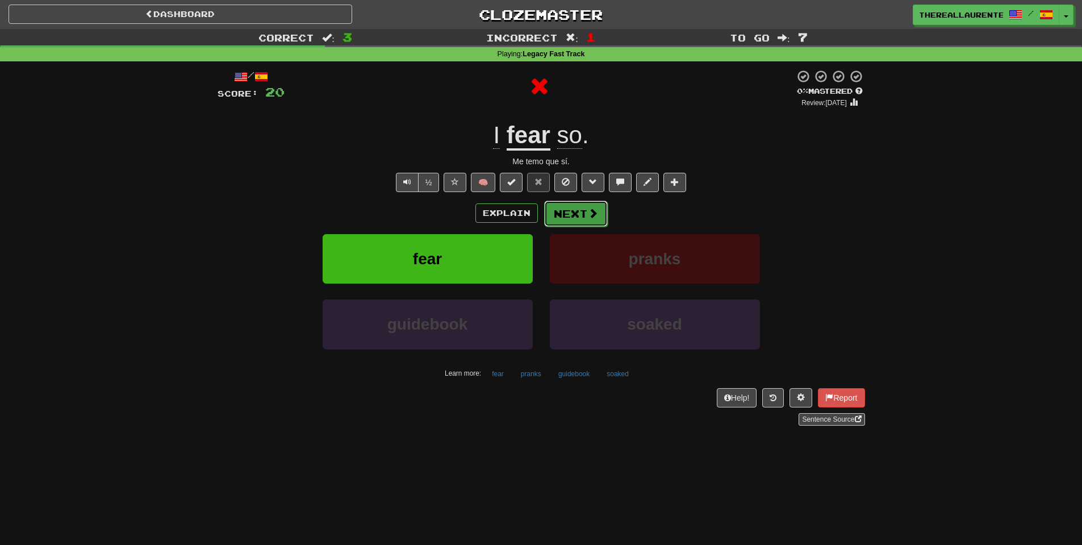
click at [562, 223] on button "Next" at bounding box center [576, 213] width 64 height 26
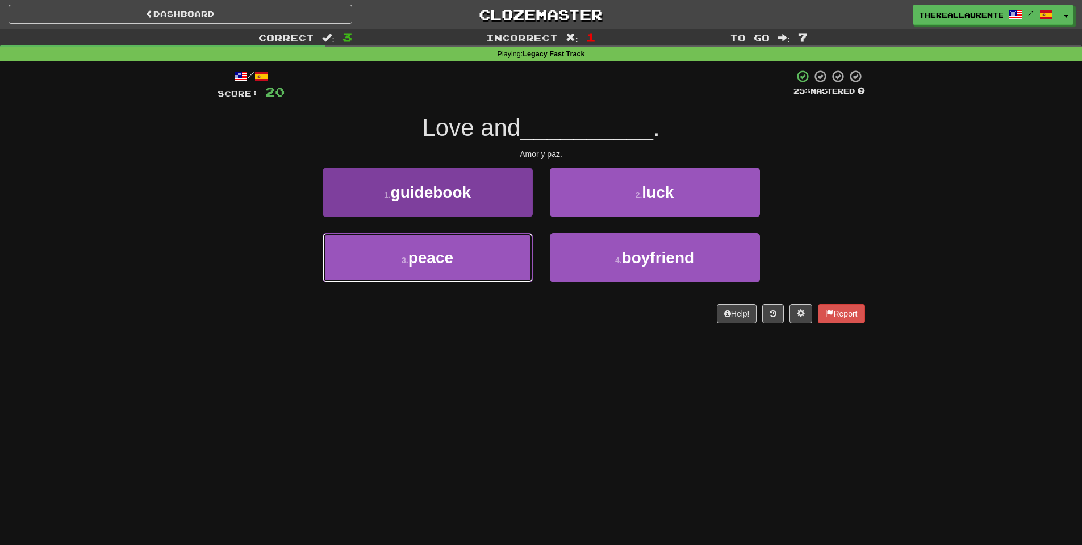
drag, startPoint x: 464, startPoint y: 253, endPoint x: 472, endPoint y: 253, distance: 7.4
click at [467, 253] on button "3 . peace" at bounding box center [428, 257] width 210 height 49
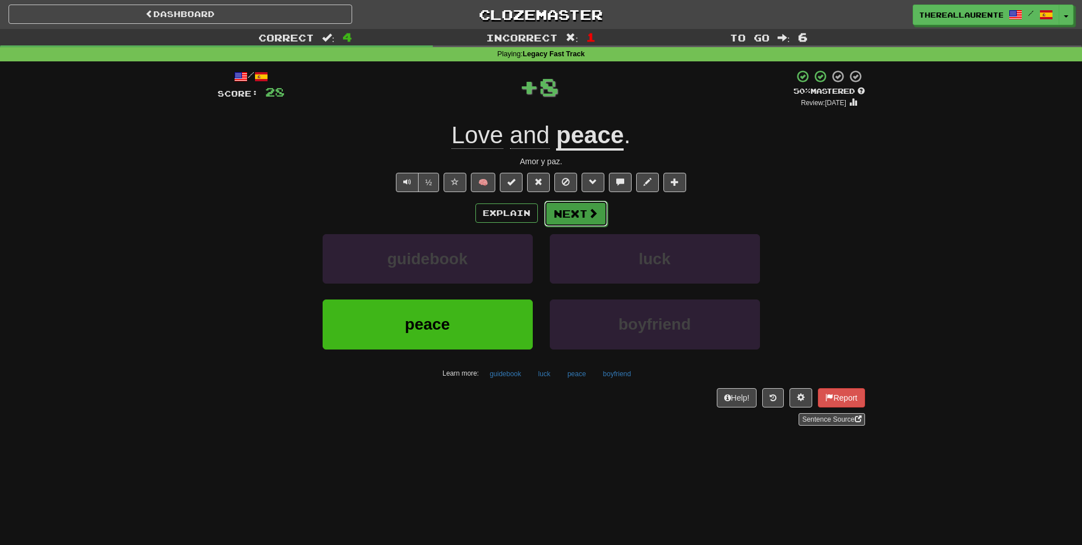
click at [587, 206] on button "Next" at bounding box center [576, 213] width 64 height 26
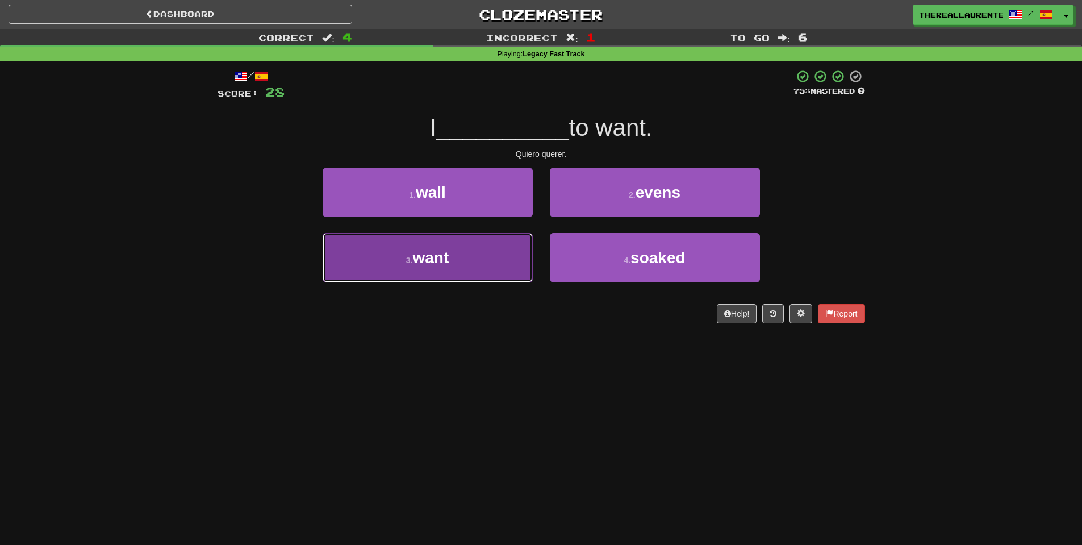
drag, startPoint x: 419, startPoint y: 241, endPoint x: 498, endPoint y: 231, distance: 79.6
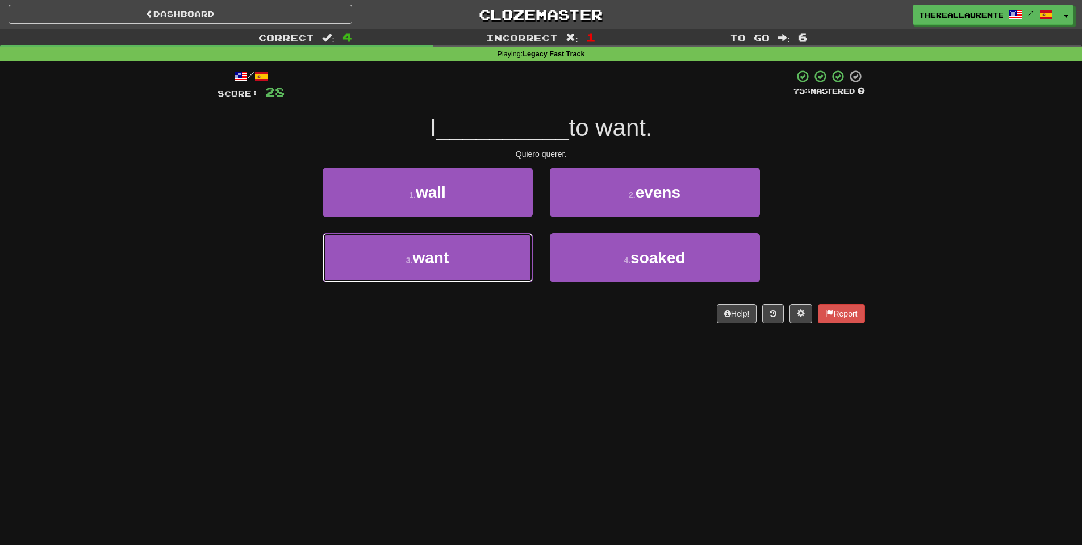
click at [420, 241] on button "3 . want" at bounding box center [428, 257] width 210 height 49
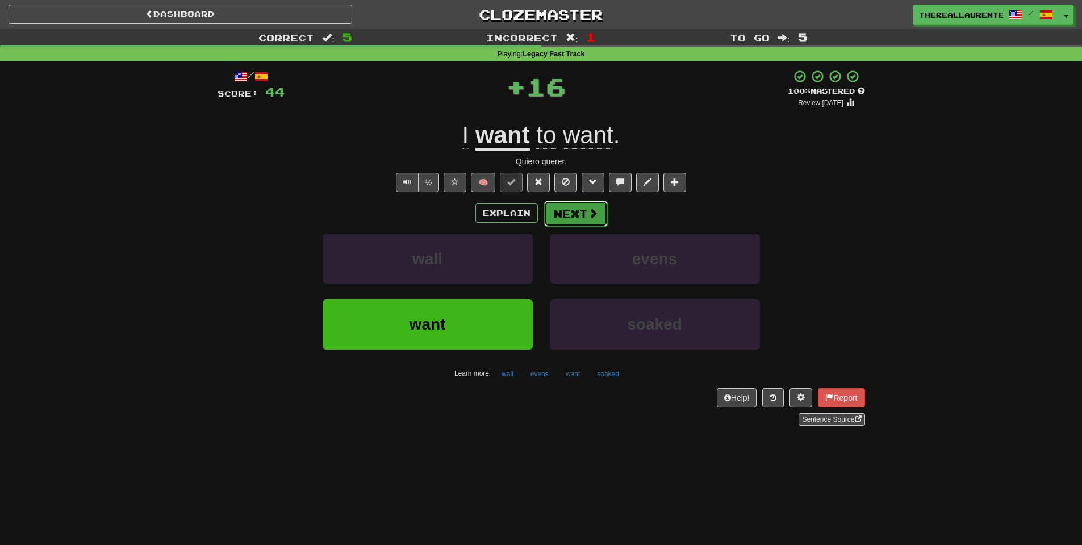
click at [588, 209] on button "Next" at bounding box center [576, 213] width 64 height 26
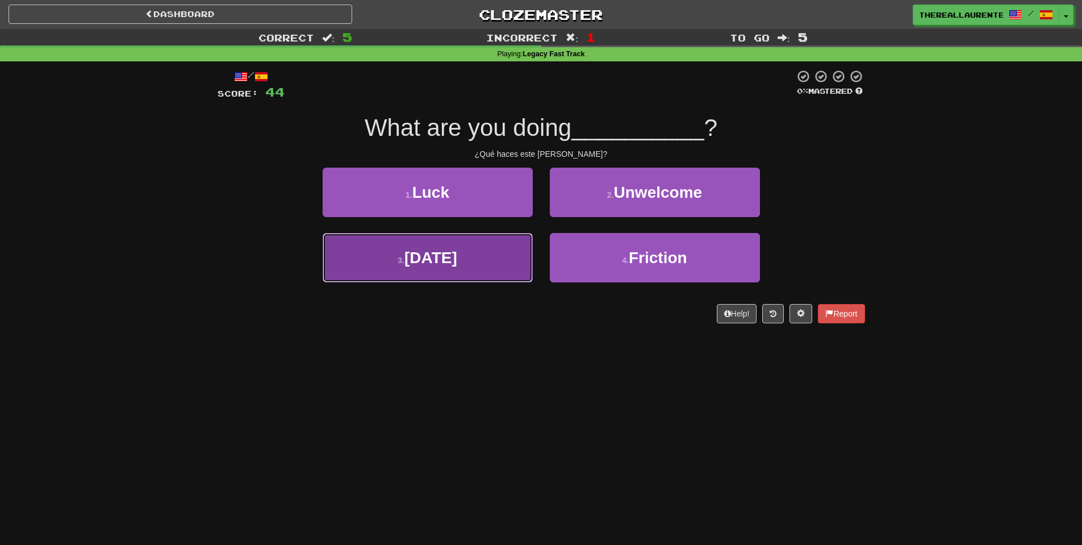
click at [451, 261] on span "Sunday" at bounding box center [430, 258] width 53 height 18
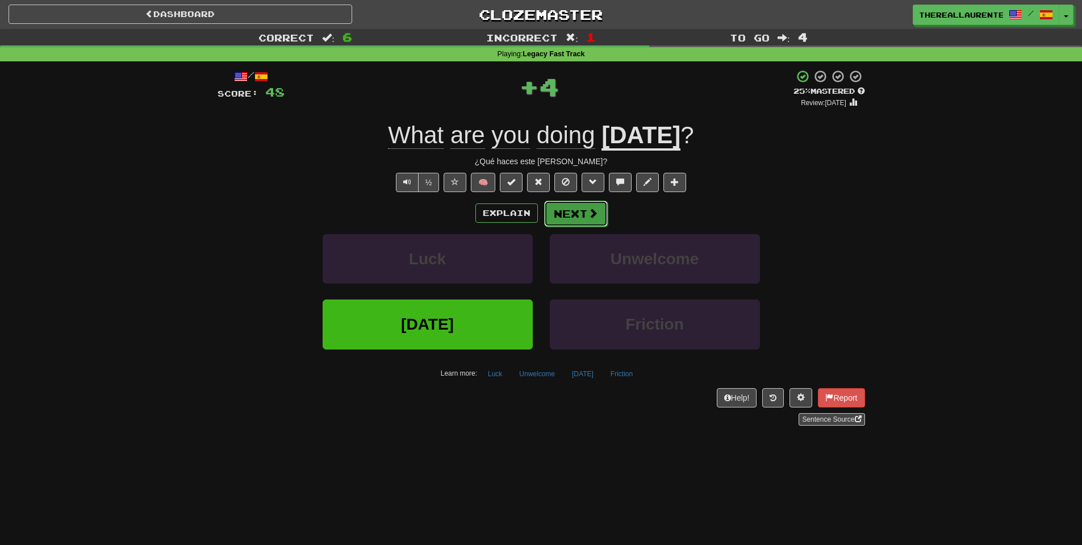
click at [585, 212] on button "Next" at bounding box center [576, 213] width 64 height 26
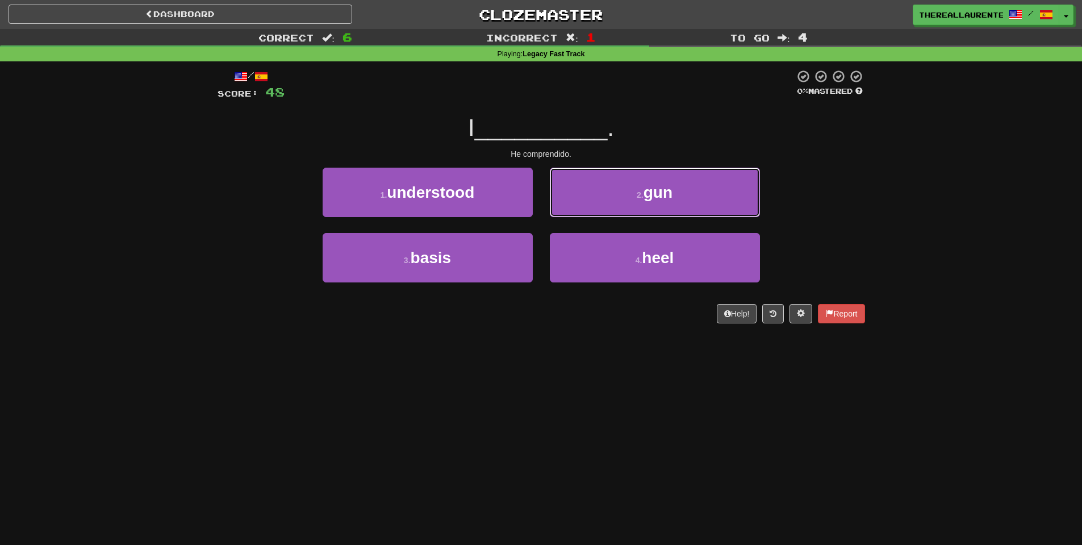
click at [585, 211] on button "2 . gun" at bounding box center [655, 192] width 210 height 49
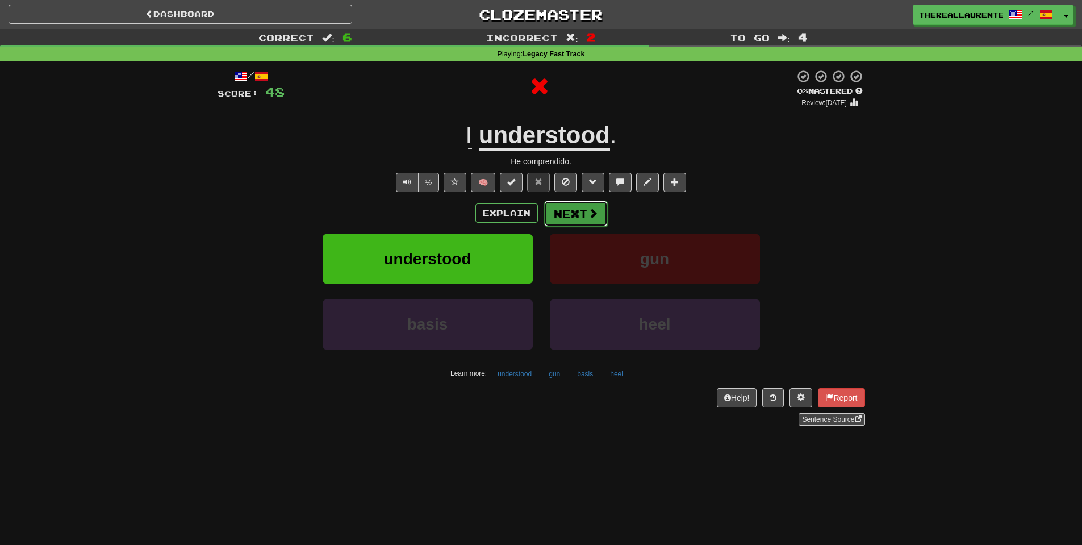
click at [565, 206] on button "Next" at bounding box center [576, 213] width 64 height 26
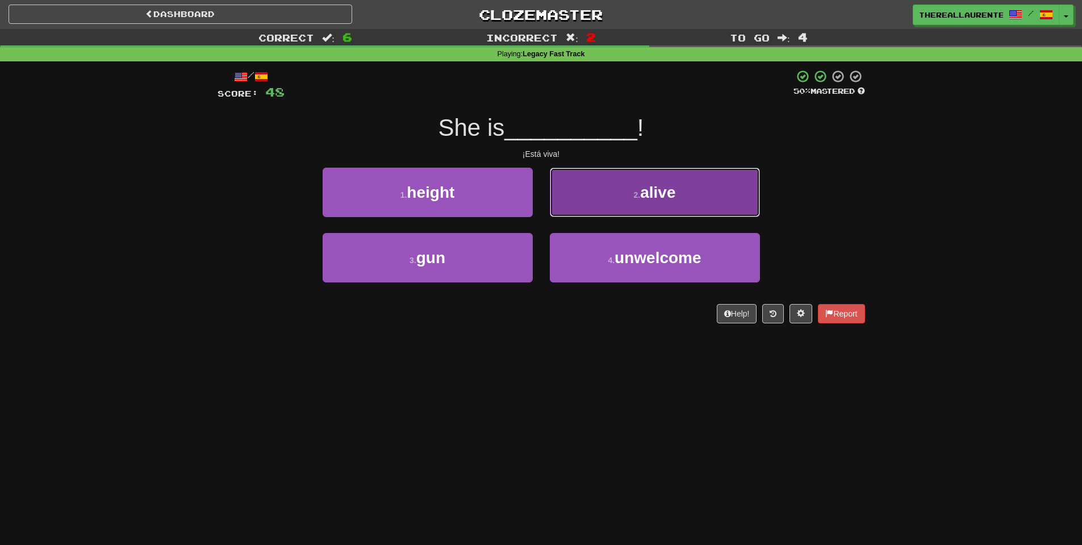
click at [578, 211] on button "2 . alive" at bounding box center [655, 192] width 210 height 49
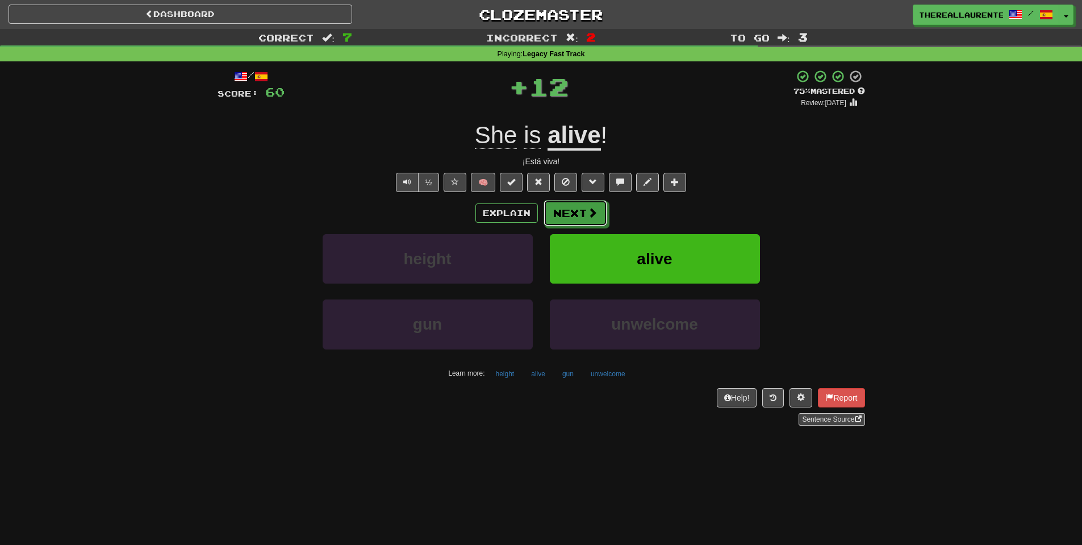
click at [578, 211] on button "Next" at bounding box center [575, 213] width 64 height 26
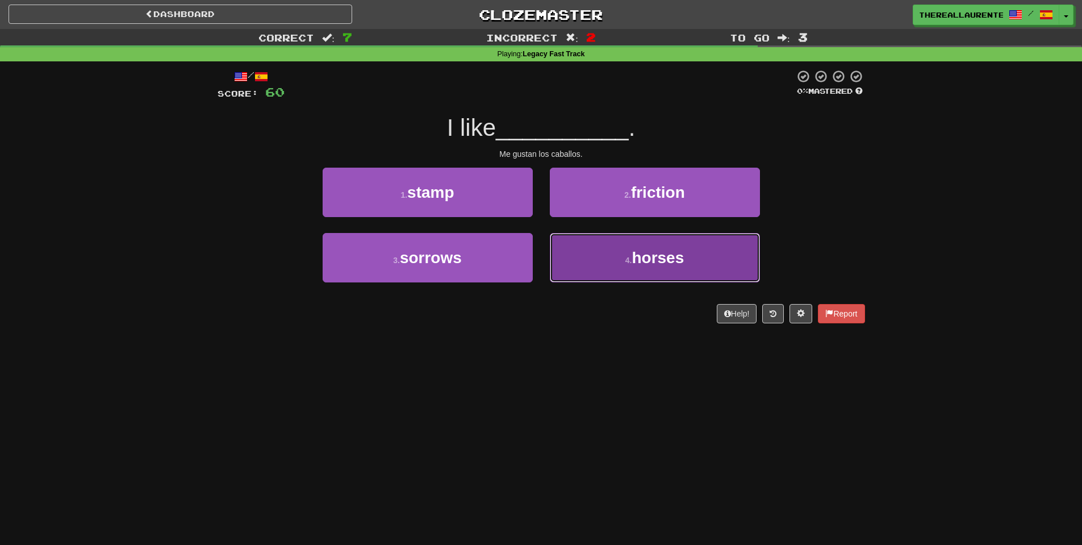
click at [625, 262] on small "4 ." at bounding box center [628, 260] width 7 height 9
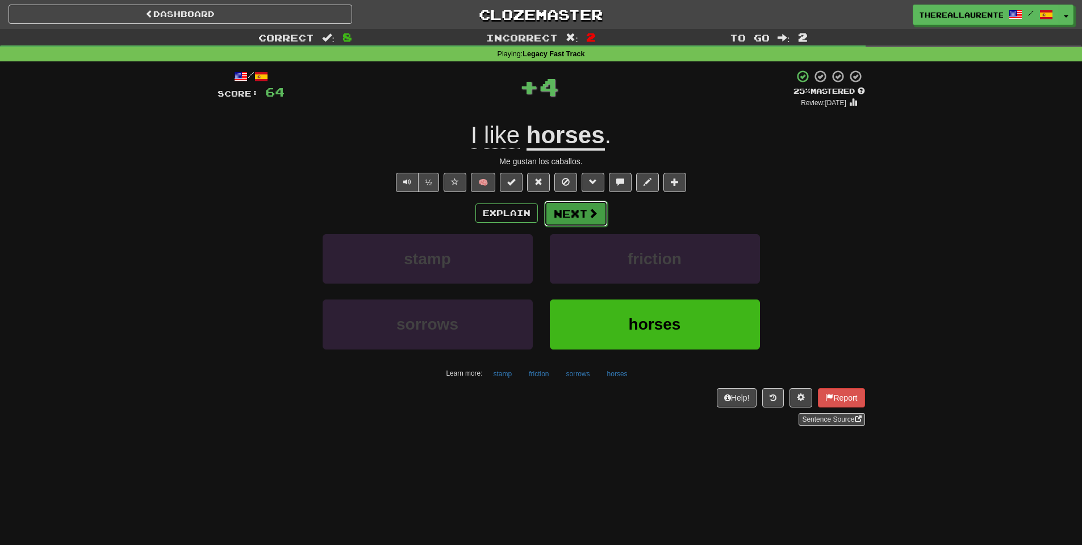
click at [571, 216] on button "Next" at bounding box center [576, 213] width 64 height 26
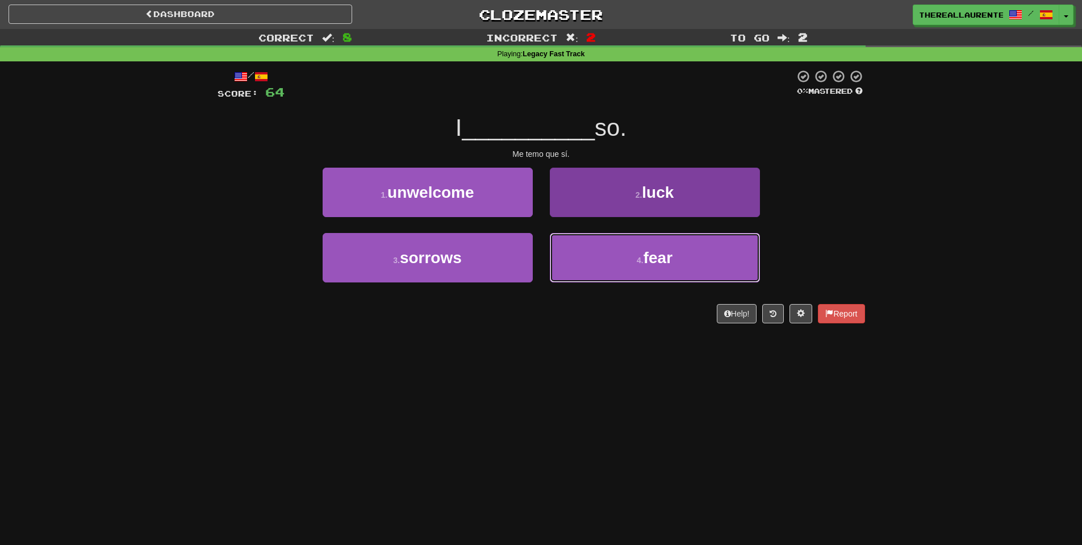
click at [635, 256] on button "4 . fear" at bounding box center [655, 257] width 210 height 49
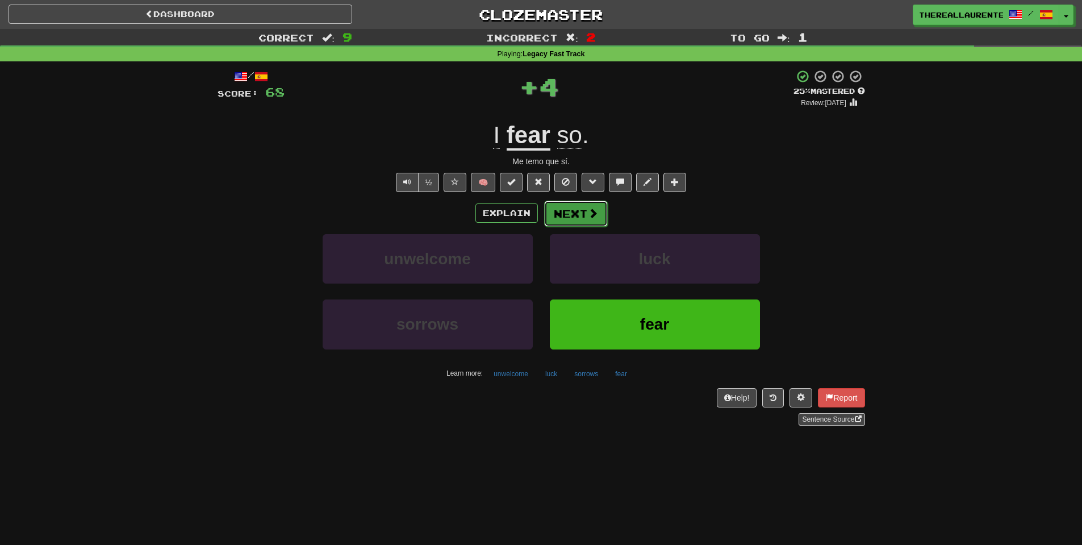
click at [597, 210] on button "Next" at bounding box center [576, 213] width 64 height 26
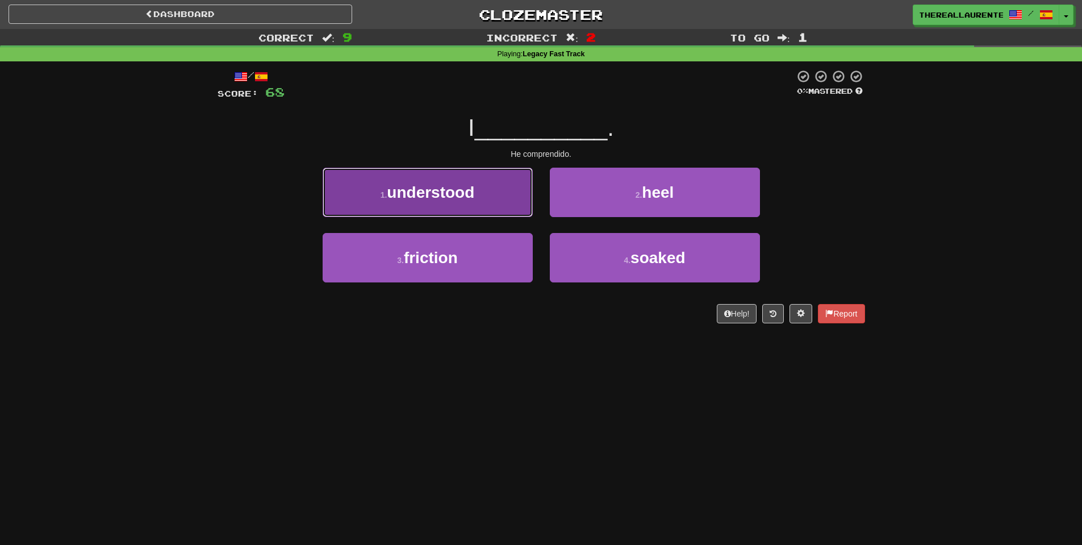
drag, startPoint x: 417, startPoint y: 203, endPoint x: 550, endPoint y: 196, distance: 133.6
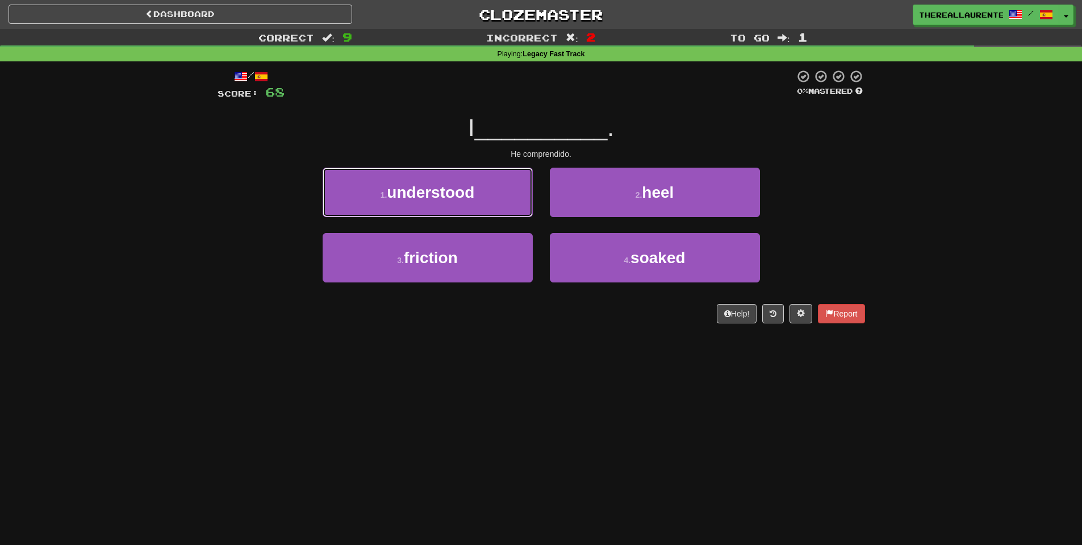
click at [416, 201] on span "understood" at bounding box center [430, 192] width 87 height 18
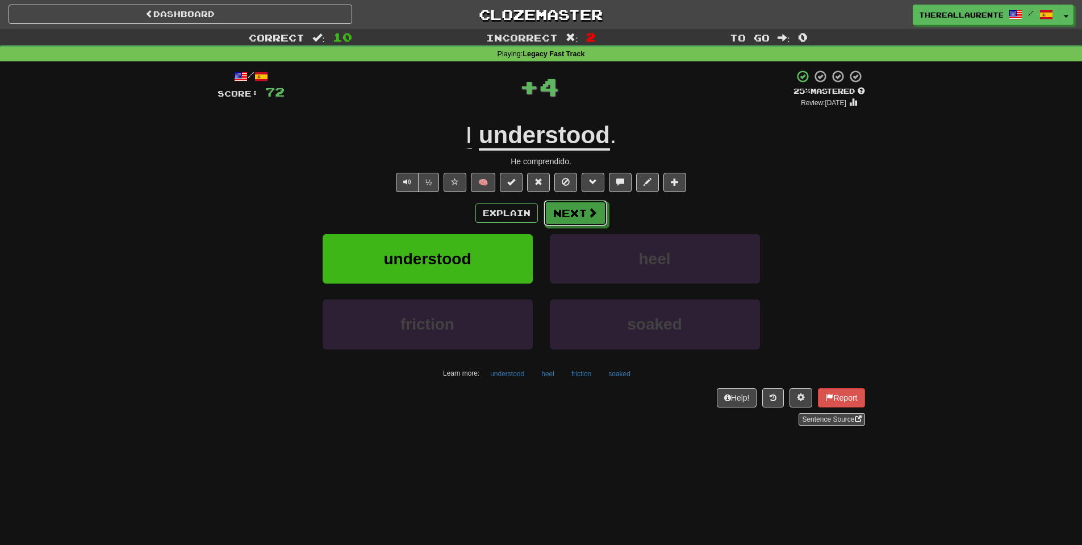
click at [584, 221] on button "Next" at bounding box center [575, 213] width 64 height 26
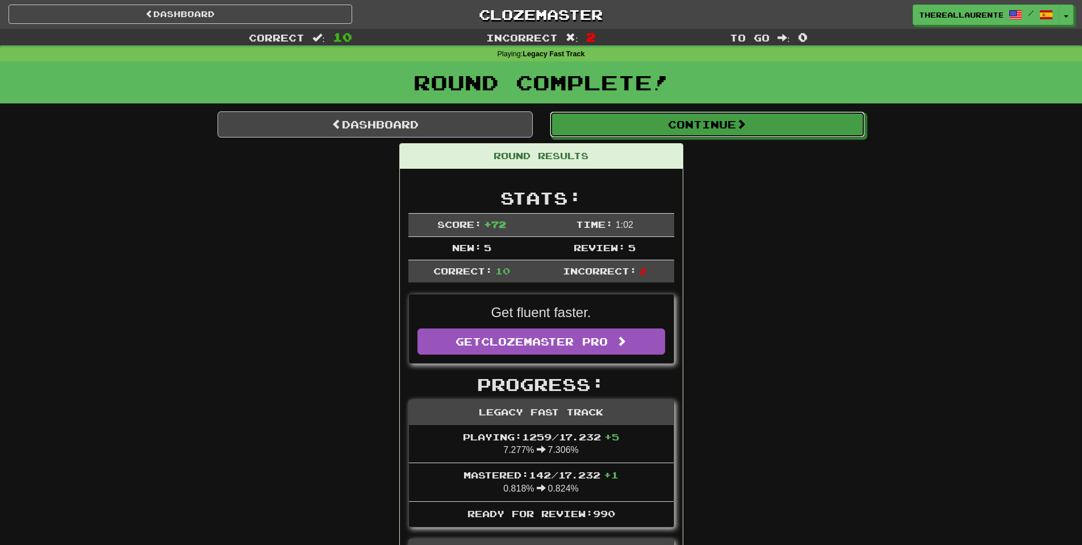
drag, startPoint x: 757, startPoint y: 120, endPoint x: 677, endPoint y: 150, distance: 85.3
click at [754, 122] on button "Continue" at bounding box center [707, 124] width 315 height 26
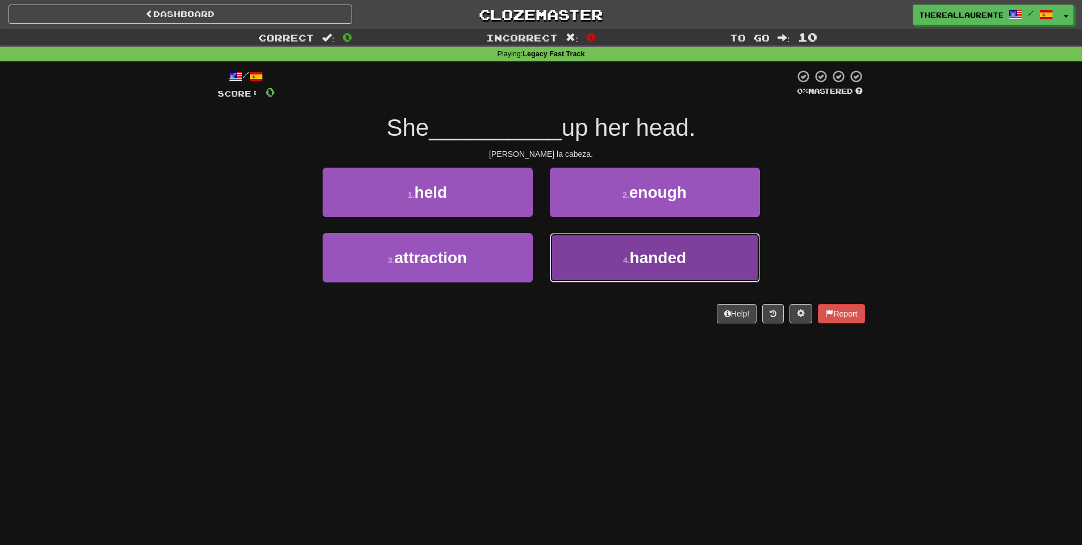
click at [647, 259] on span "handed" at bounding box center [658, 258] width 57 height 18
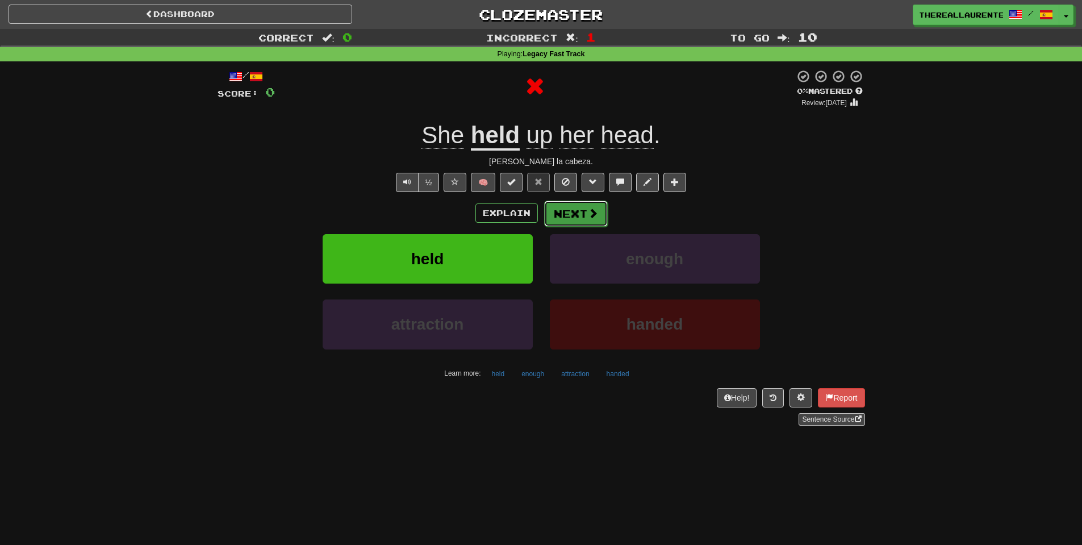
click at [572, 212] on button "Next" at bounding box center [576, 213] width 64 height 26
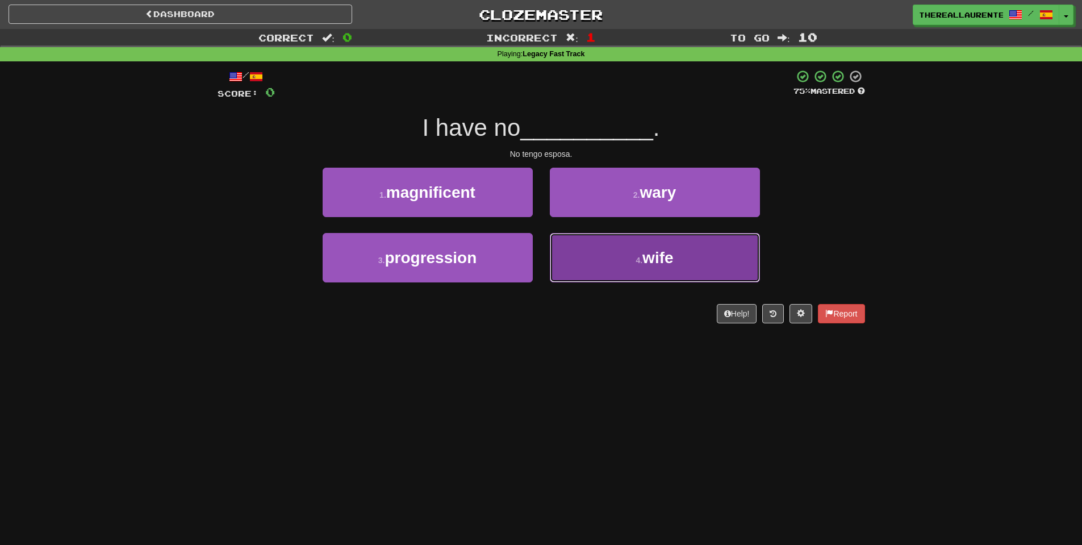
click at [629, 270] on button "4 . wife" at bounding box center [655, 257] width 210 height 49
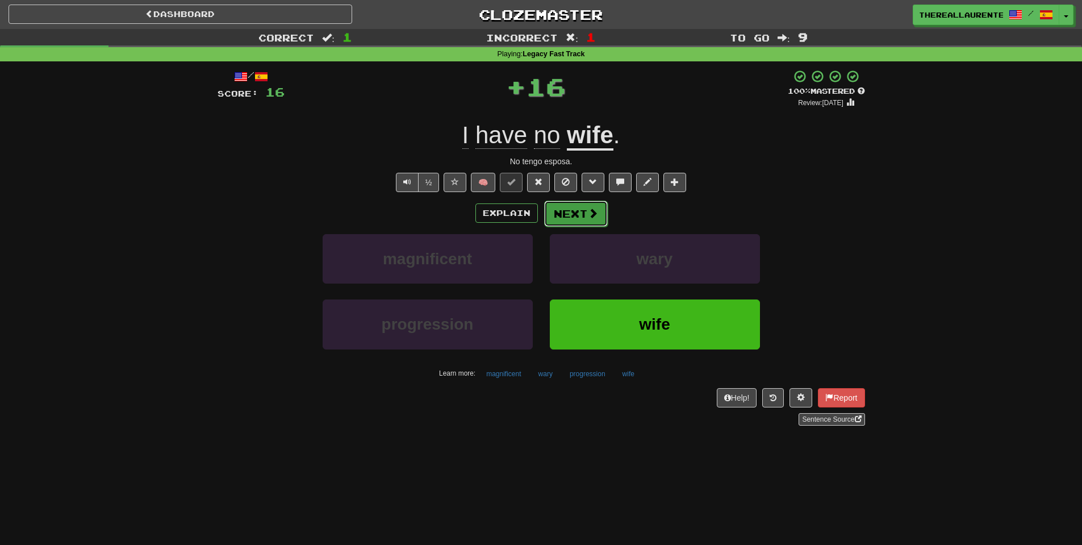
click at [564, 207] on button "Next" at bounding box center [576, 213] width 64 height 26
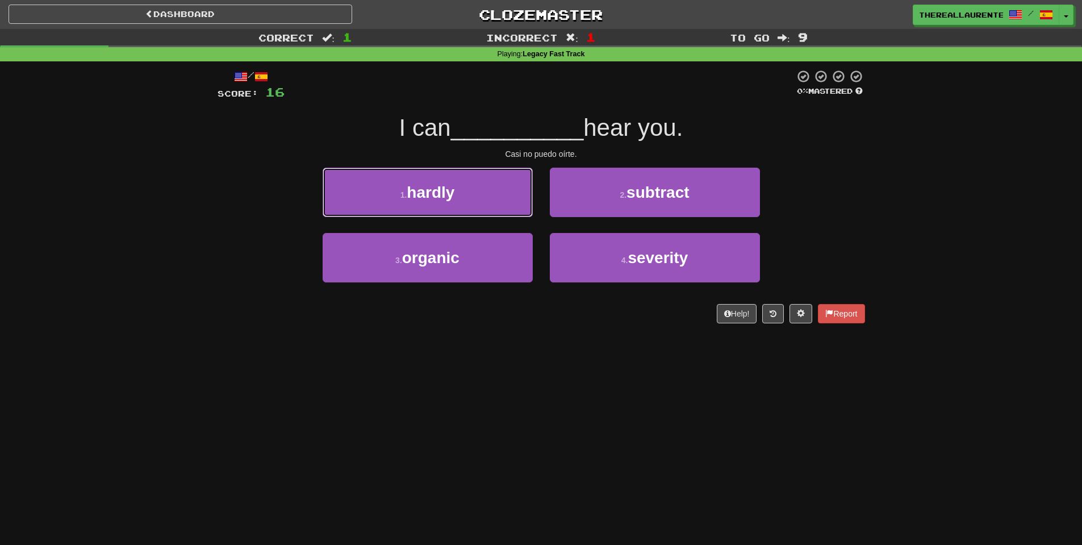
drag, startPoint x: 446, startPoint y: 194, endPoint x: 494, endPoint y: 199, distance: 48.0
click at [454, 197] on span "hardly" at bounding box center [431, 192] width 48 height 18
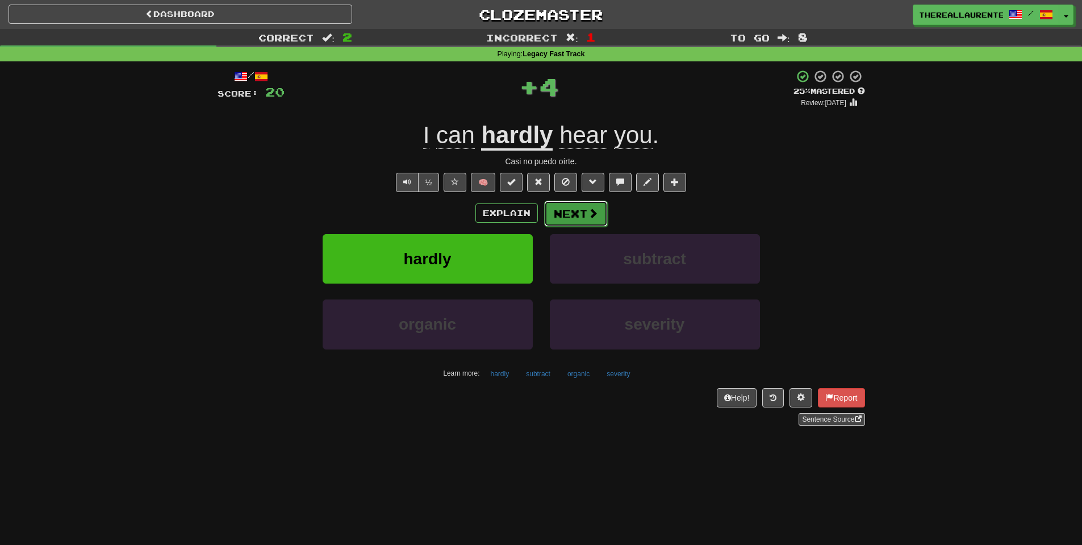
click at [568, 214] on button "Next" at bounding box center [576, 213] width 64 height 26
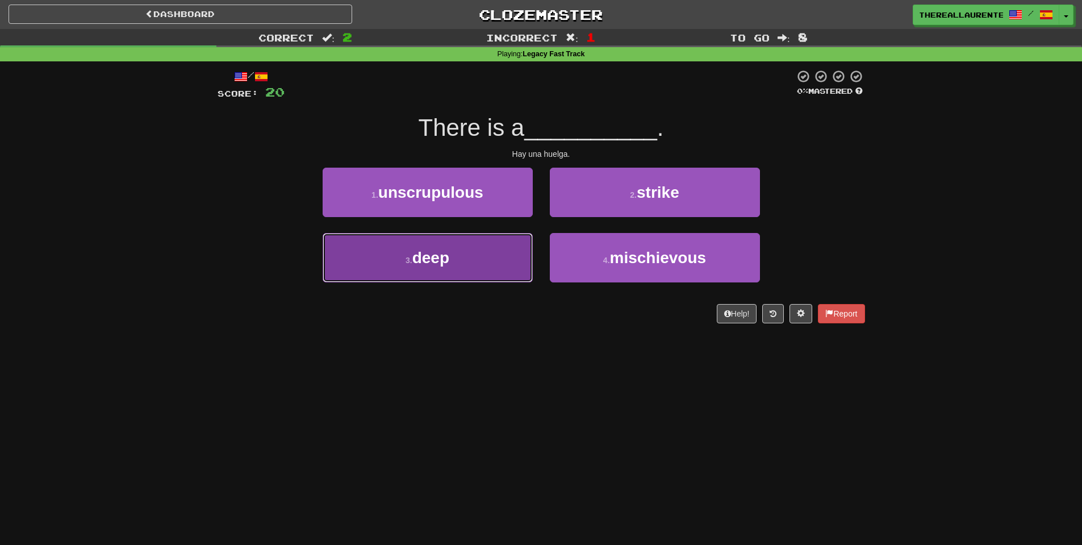
click at [397, 253] on button "3 . deep" at bounding box center [428, 257] width 210 height 49
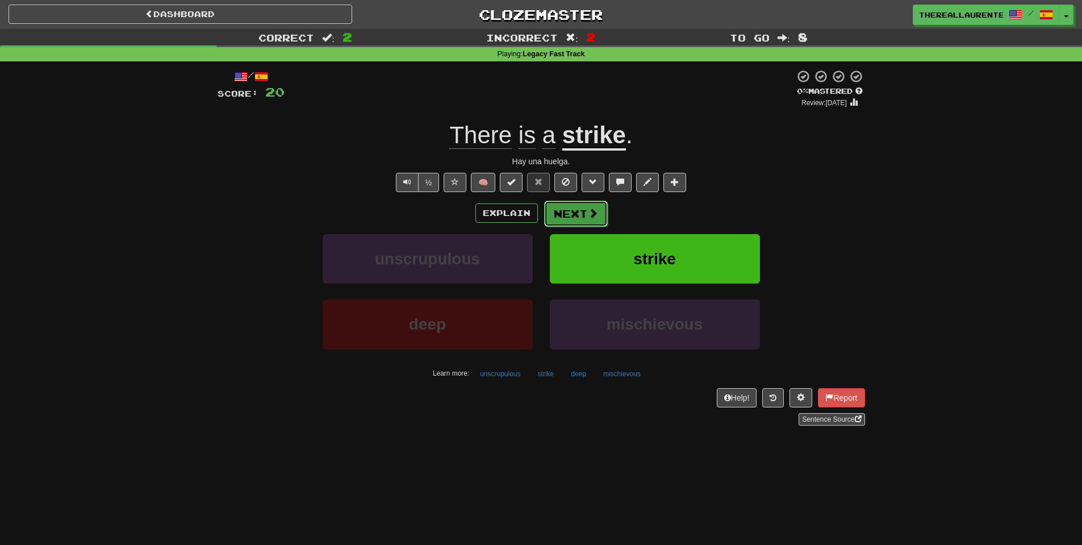
click at [583, 219] on button "Next" at bounding box center [576, 213] width 64 height 26
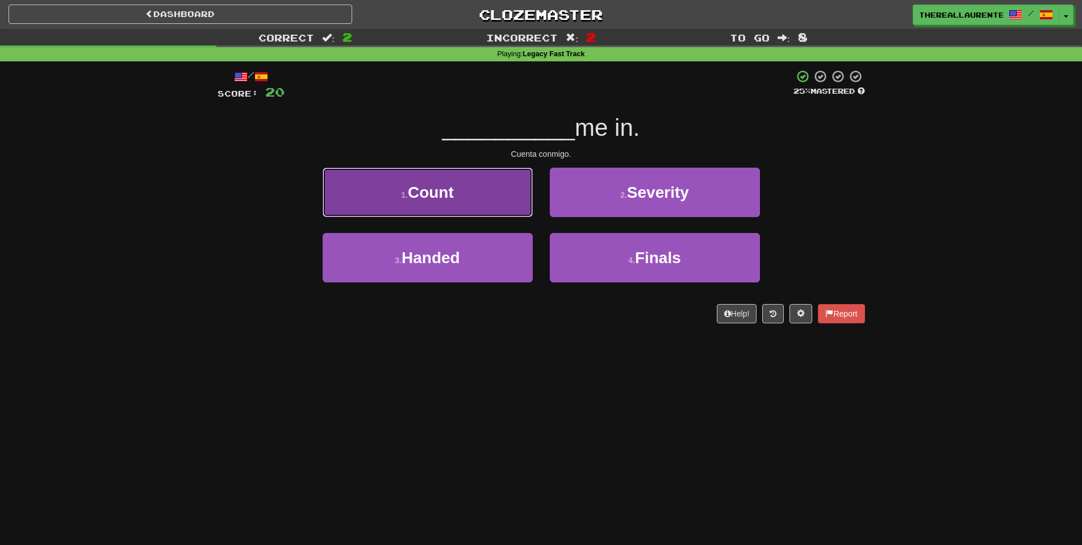
click at [451, 183] on span "Count" at bounding box center [431, 192] width 46 height 18
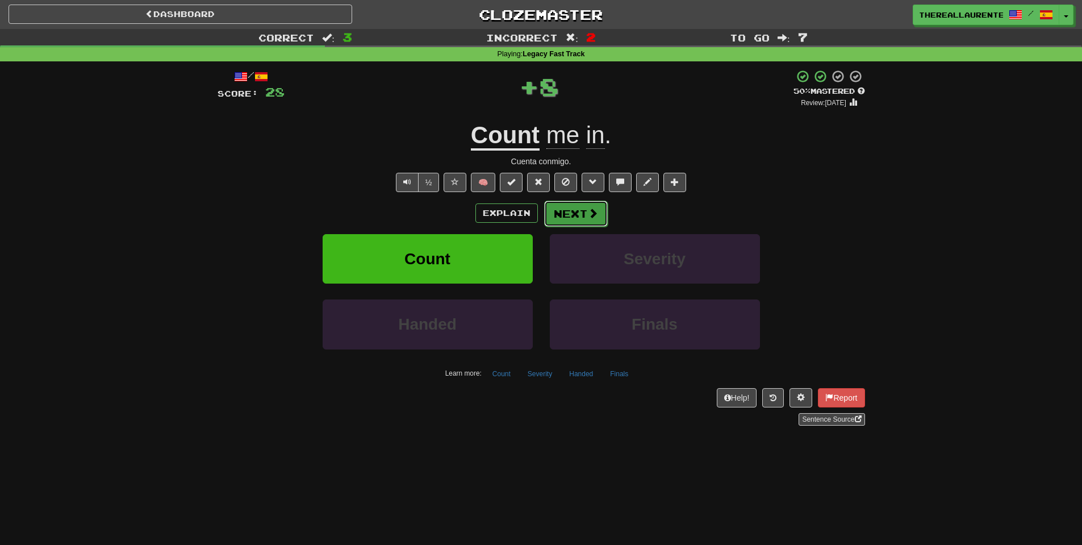
click at [563, 207] on button "Next" at bounding box center [576, 213] width 64 height 26
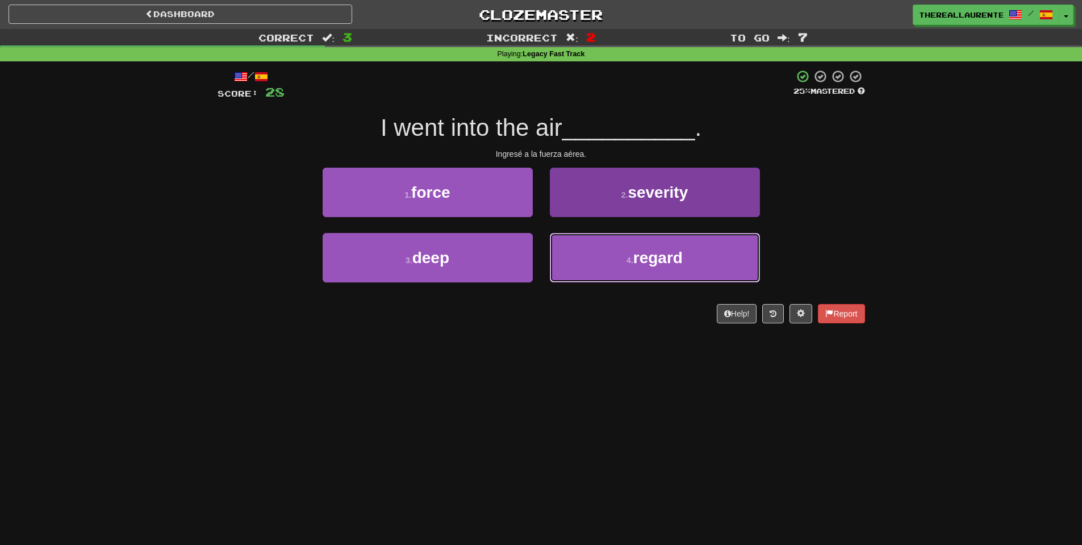
click at [627, 256] on small "4 ." at bounding box center [629, 260] width 7 height 9
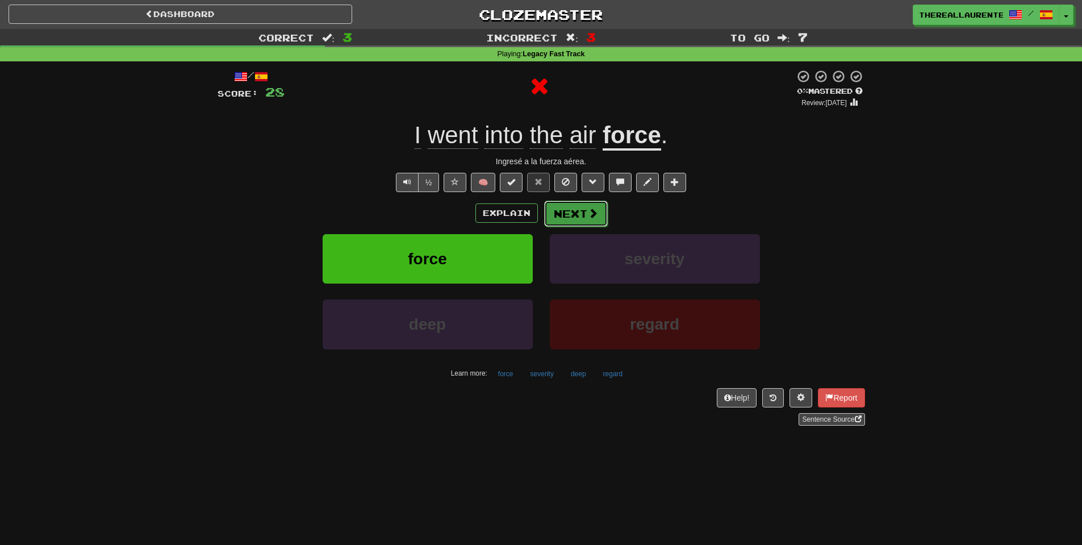
click at [580, 216] on button "Next" at bounding box center [576, 213] width 64 height 26
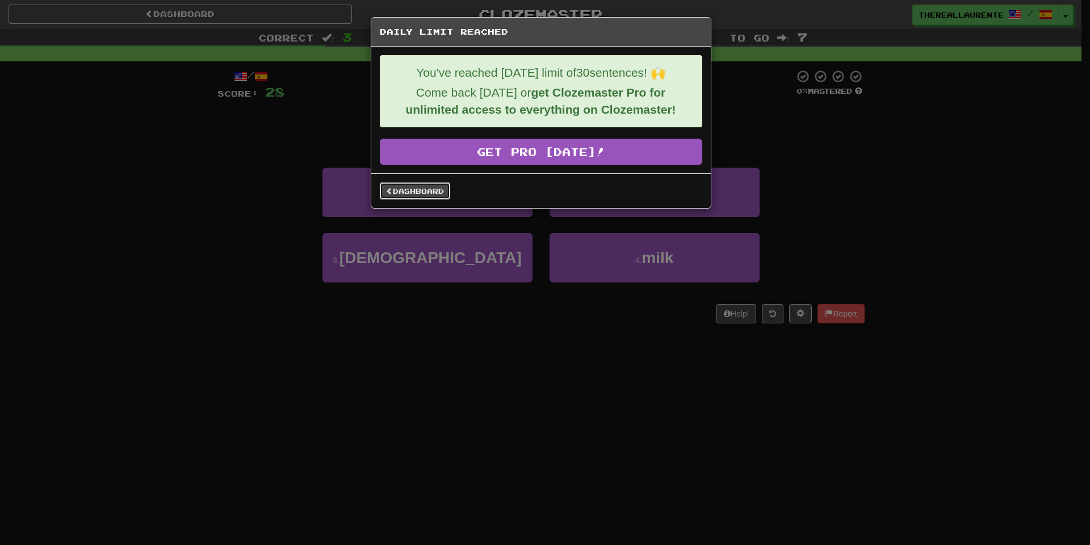
click at [429, 199] on link "Dashboard" at bounding box center [415, 190] width 70 height 17
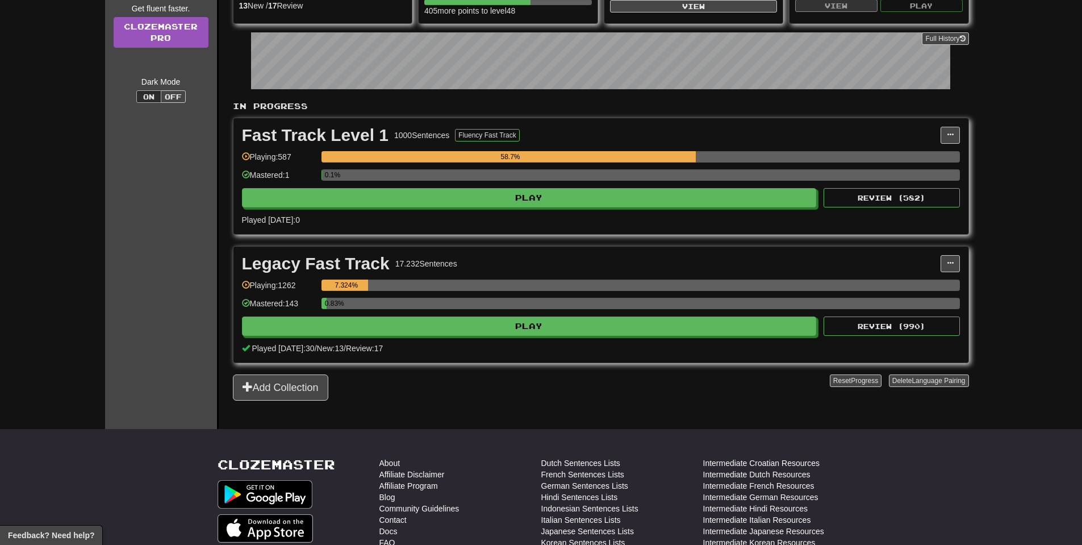
scroll to position [341, 0]
